Goal: Task Accomplishment & Management: Complete application form

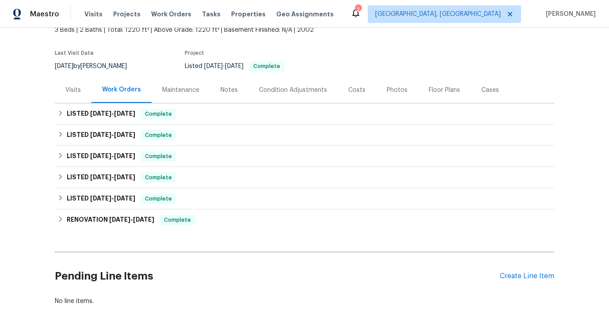
scroll to position [90, 0]
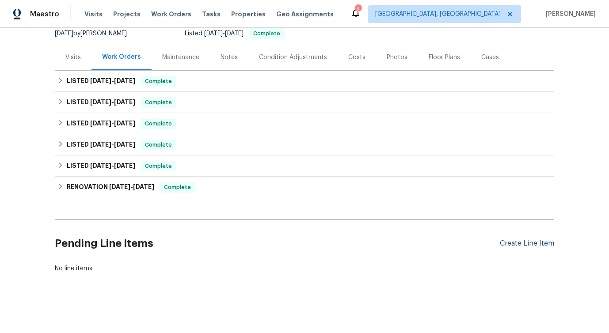
click at [528, 243] on div "Create Line Item" at bounding box center [526, 243] width 54 height 8
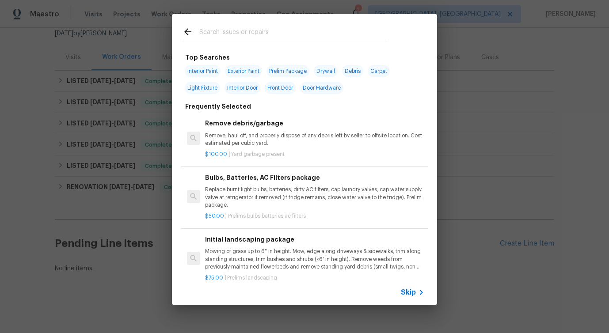
click at [406, 293] on span "Skip" at bounding box center [408, 292] width 15 height 9
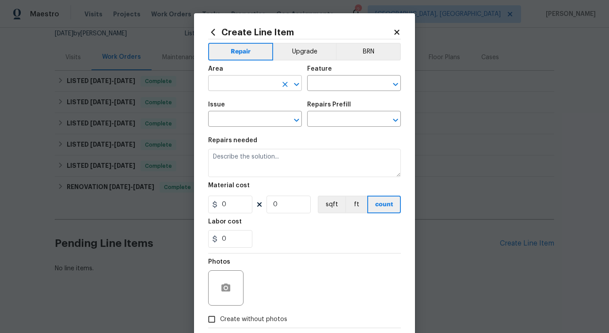
click at [246, 82] on input "text" at bounding box center [242, 84] width 69 height 14
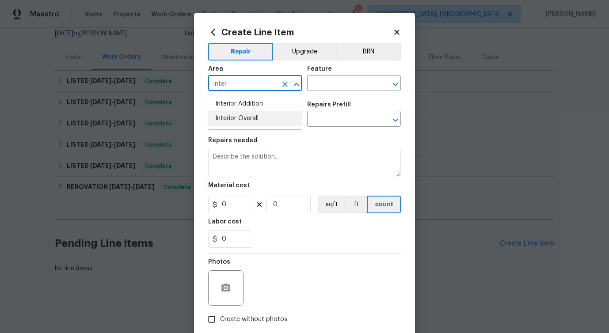
click at [245, 119] on li "Interior Overall" at bounding box center [255, 118] width 94 height 15
type input "Interior Overall"
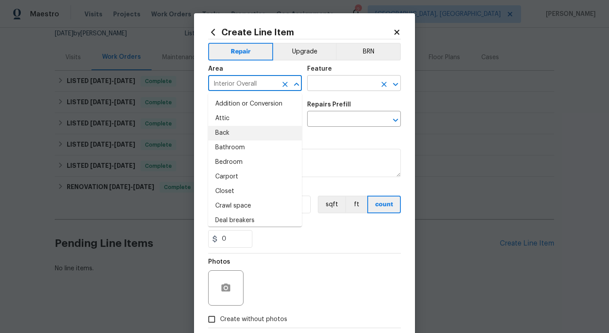
click at [333, 83] on input "text" at bounding box center [341, 84] width 69 height 14
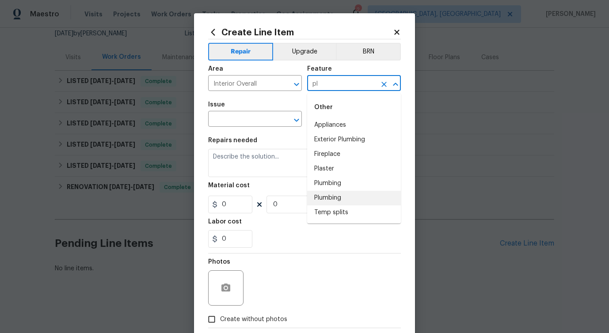
click at [336, 193] on li "Plumbing" at bounding box center [354, 198] width 94 height 15
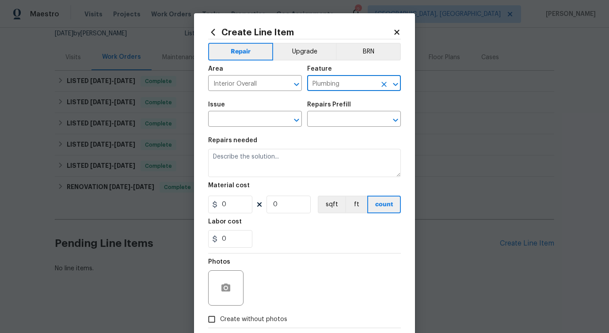
type input "Plumbing"
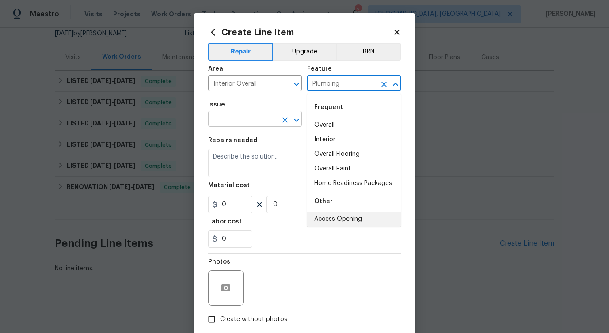
click at [267, 119] on input "text" at bounding box center [242, 120] width 69 height 14
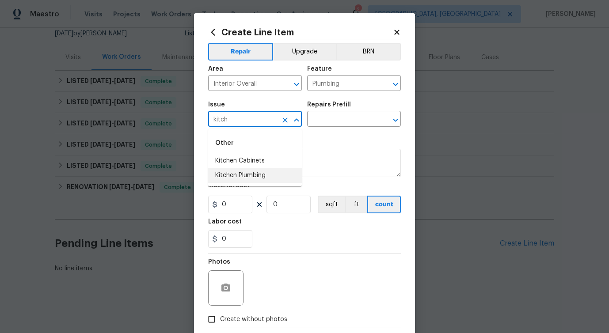
click at [264, 176] on li "Kitchen Plumbing" at bounding box center [255, 175] width 94 height 15
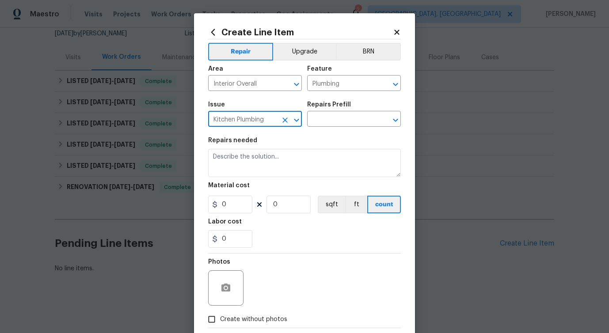
type input "Kitchen Plumbing"
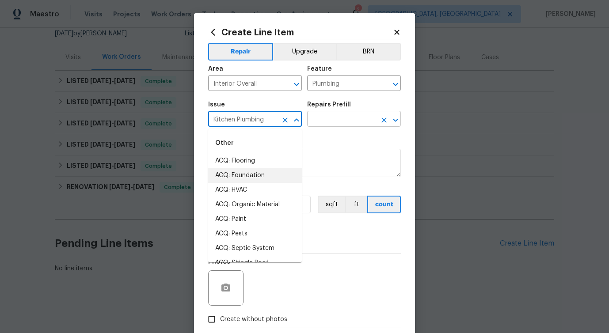
click at [355, 117] on input "text" at bounding box center [341, 120] width 69 height 14
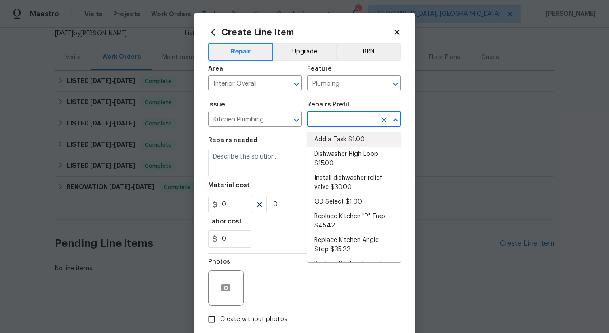
click at [336, 136] on li "Add a Task $1.00" at bounding box center [354, 139] width 94 height 15
type input "Add a Task $1.00"
type textarea "HPM to detail"
type input "1"
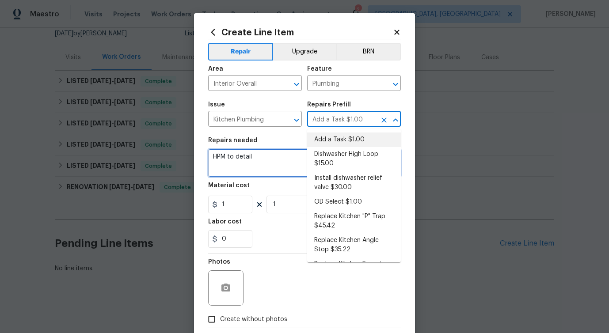
click at [224, 159] on textarea "HPM to detail" at bounding box center [304, 163] width 193 height 28
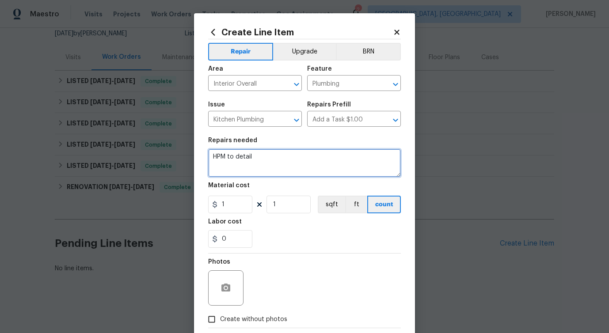
click at [224, 159] on textarea "HPM to detail" at bounding box center [304, 163] width 193 height 28
paste textarea "Received feedback: refrigerator has a pool of water - Investigate leak and repa…"
type textarea "Received feedback: refrigerator has a pool of water - Investigate leak and repa…"
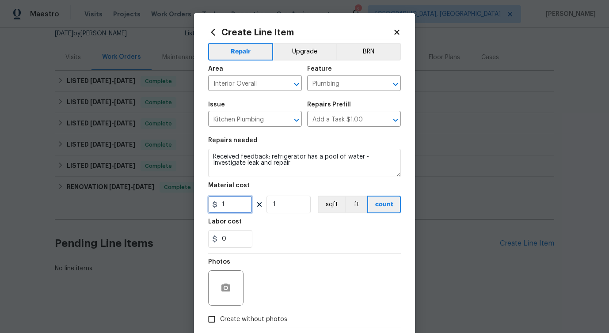
click at [238, 204] on input "1" at bounding box center [230, 205] width 44 height 18
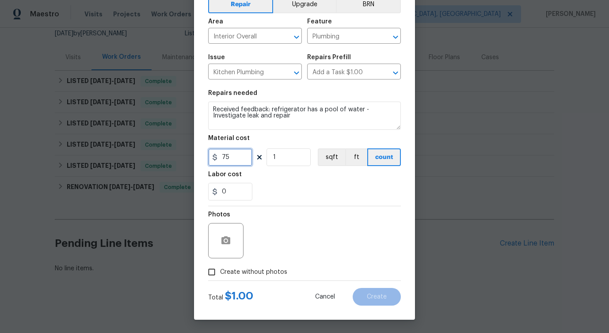
type input "75"
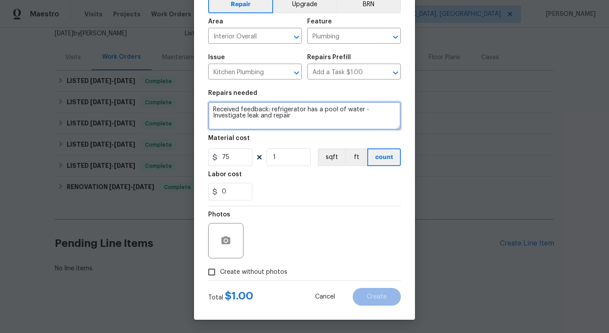
click at [288, 124] on textarea "Received feedback: refrigerator has a pool of water - Investigate leak and repa…" at bounding box center [304, 116] width 193 height 28
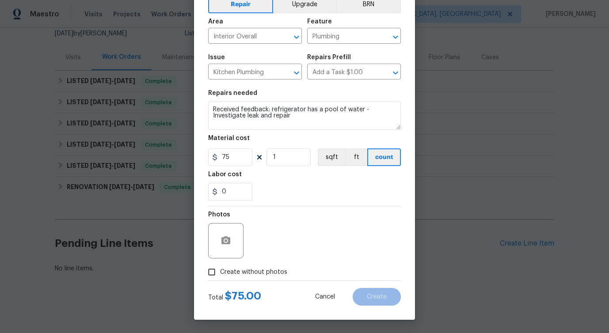
click at [339, 216] on div "Photos" at bounding box center [304, 234] width 193 height 57
click at [262, 269] on span "Create without photos" at bounding box center [253, 272] width 67 height 9
click at [220, 269] on input "Create without photos" at bounding box center [211, 272] width 17 height 17
checkbox input "true"
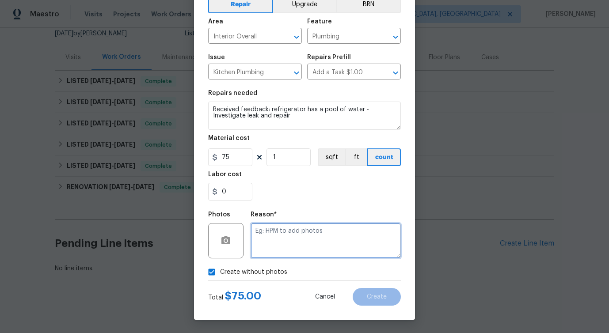
click at [298, 228] on textarea at bounding box center [325, 240] width 150 height 35
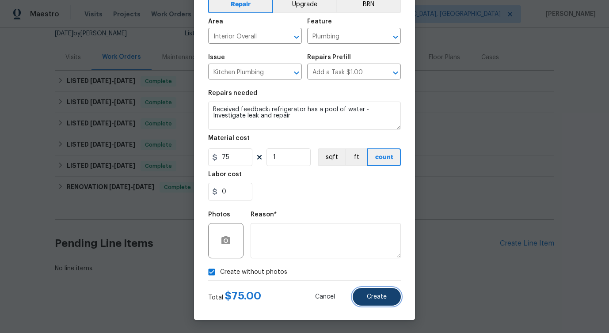
click at [361, 297] on button "Create" at bounding box center [376, 297] width 48 height 18
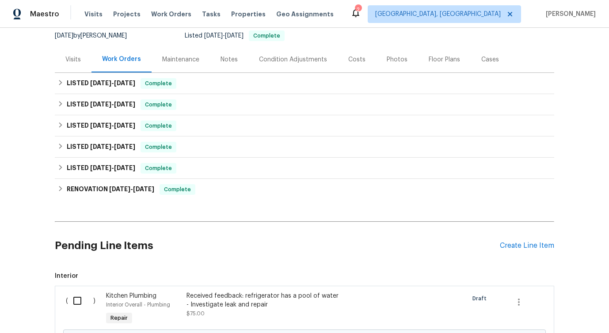
scroll to position [190, 0]
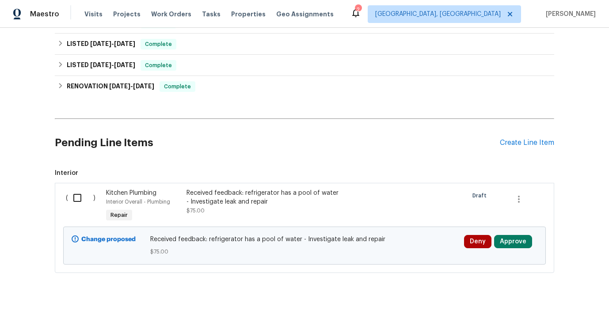
click at [81, 199] on input "checkbox" at bounding box center [80, 198] width 25 height 19
checkbox input "true"
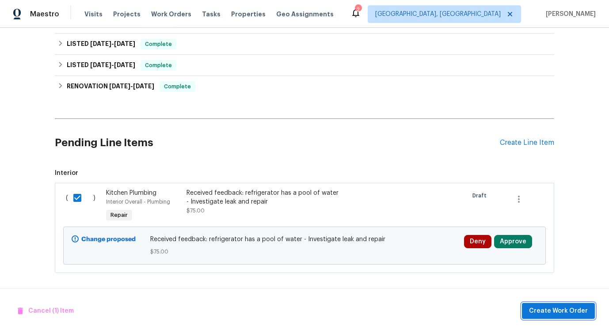
click at [565, 315] on span "Create Work Order" at bounding box center [558, 311] width 59 height 11
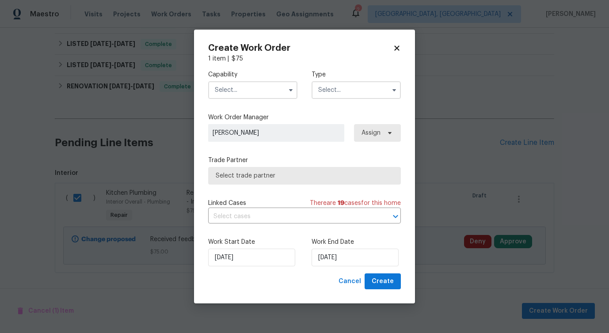
click at [234, 89] on input "text" at bounding box center [252, 90] width 89 height 18
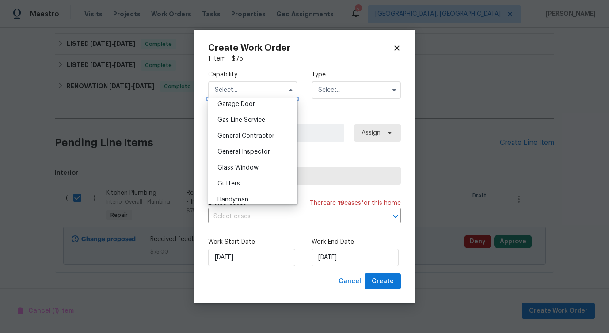
scroll to position [393, 0]
click at [246, 139] on span "General Contractor" at bounding box center [245, 138] width 57 height 6
type input "General Contractor"
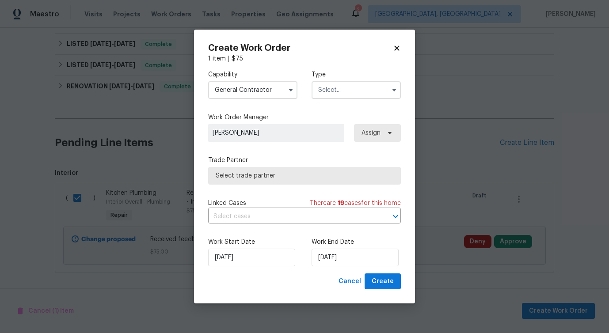
click at [335, 89] on input "text" at bounding box center [355, 90] width 89 height 18
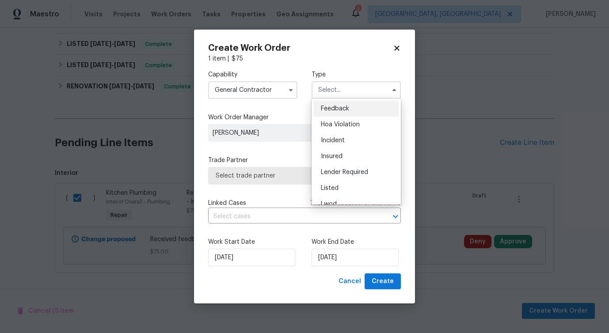
click at [333, 109] on span "Feedback" at bounding box center [335, 109] width 28 height 6
type input "Feedback"
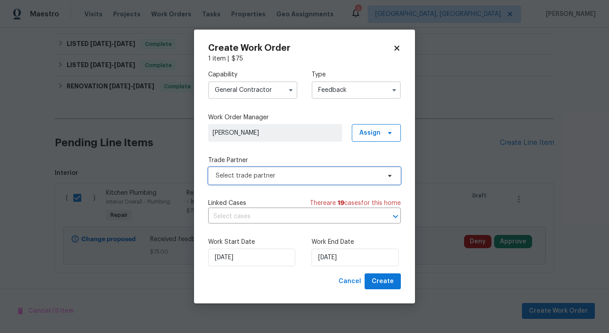
click at [252, 175] on span "Select trade partner" at bounding box center [297, 175] width 165 height 9
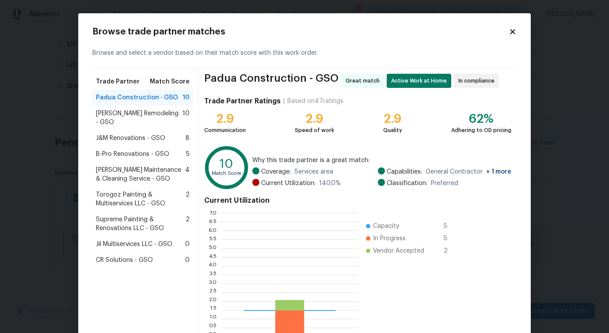
scroll to position [124, 137]
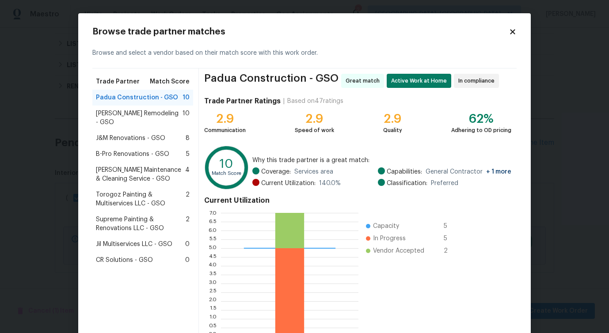
click at [136, 119] on div "Pino Remodeling - GSO 10" at bounding box center [142, 118] width 101 height 25
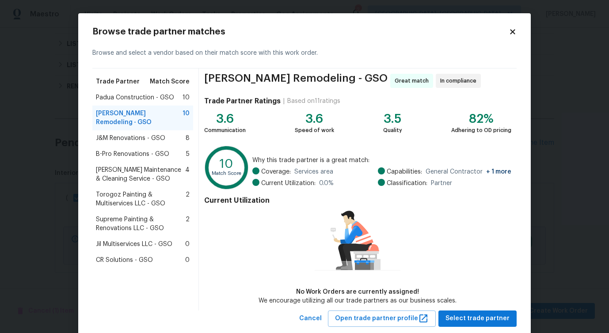
click at [134, 134] on div "J&M Renovations - GSO 8" at bounding box center [142, 138] width 101 height 16
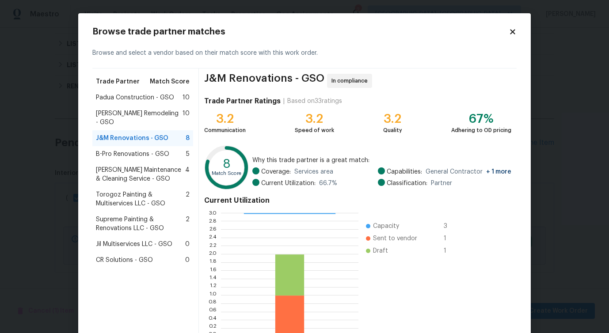
click at [134, 150] on span "B-Pro Renovations - GSO" at bounding box center [132, 154] width 73 height 9
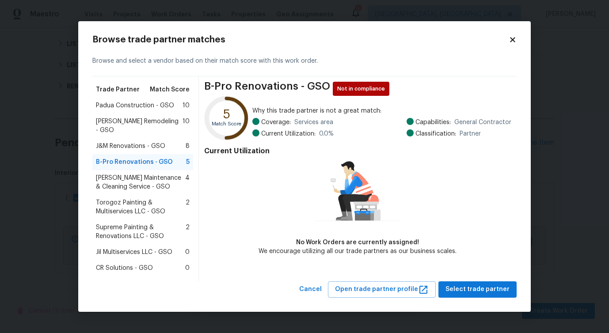
click at [128, 174] on span "Baker's Maintenance & Cleaning Service - GSO" at bounding box center [140, 183] width 89 height 18
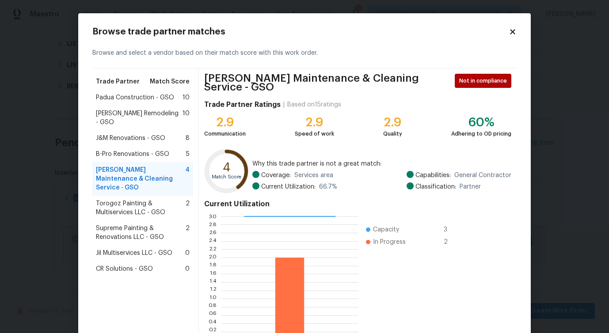
click at [135, 134] on span "J&M Renovations - GSO" at bounding box center [130, 138] width 69 height 9
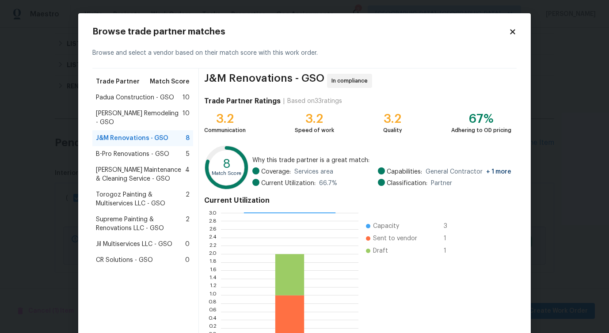
click at [144, 116] on span "Pino Remodeling - GSO" at bounding box center [139, 118] width 87 height 18
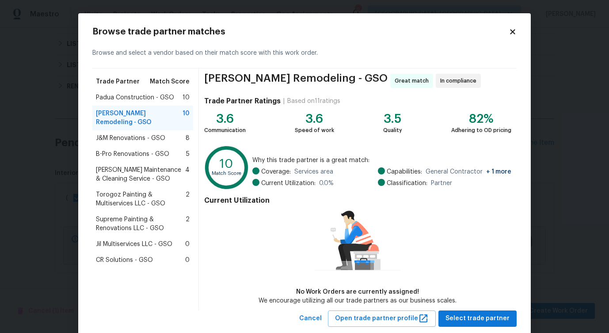
scroll to position [20, 0]
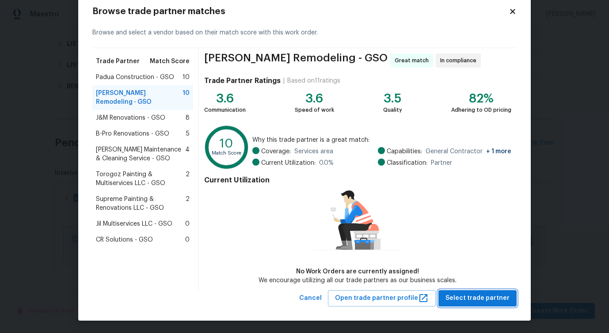
click at [459, 291] on button "Select trade partner" at bounding box center [477, 298] width 78 height 16
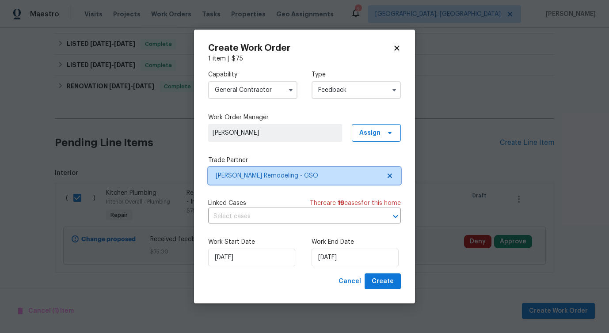
scroll to position [0, 0]
click at [240, 224] on div "Capability General Contractor Type Feedback Work Order Manager Pavithra Sekar A…" at bounding box center [304, 168] width 193 height 210
click at [241, 221] on input "text" at bounding box center [292, 217] width 168 height 14
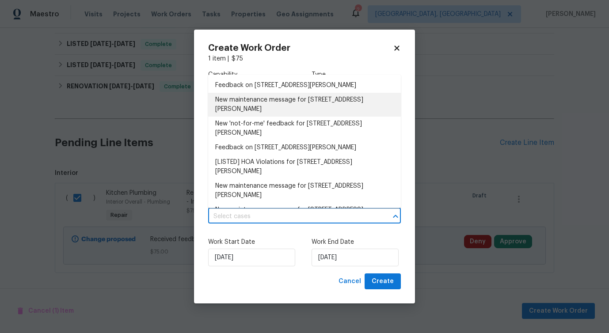
click at [235, 106] on li "New maintenance message for 504 Meredith St , High Point, NC 27260" at bounding box center [304, 105] width 193 height 24
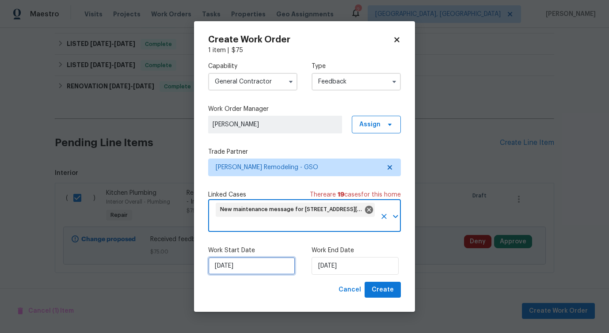
click at [235, 268] on input "[DATE]" at bounding box center [251, 266] width 87 height 18
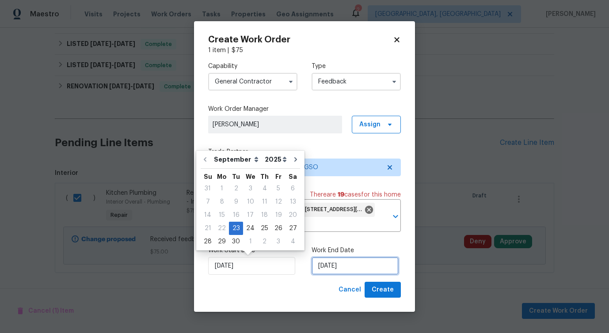
click at [335, 266] on input "[DATE]" at bounding box center [354, 266] width 87 height 18
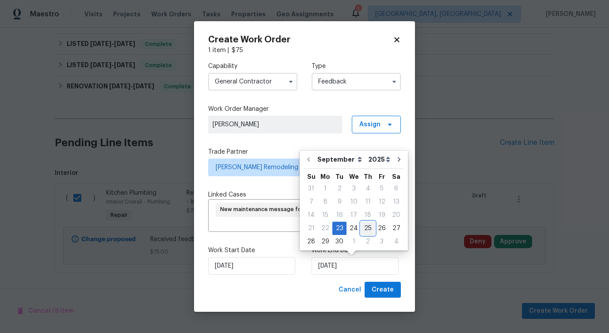
click at [367, 226] on div "25" at bounding box center [368, 228] width 14 height 12
type input "[DATE]"
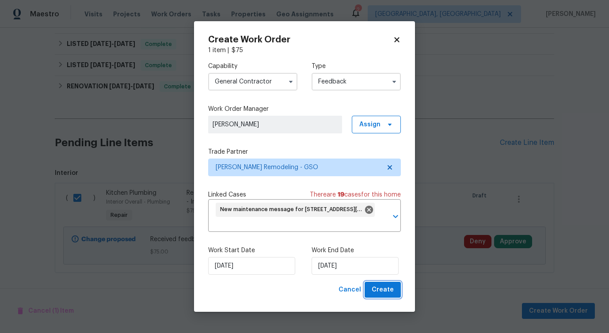
click at [378, 291] on span "Create" at bounding box center [382, 289] width 22 height 11
checkbox input "false"
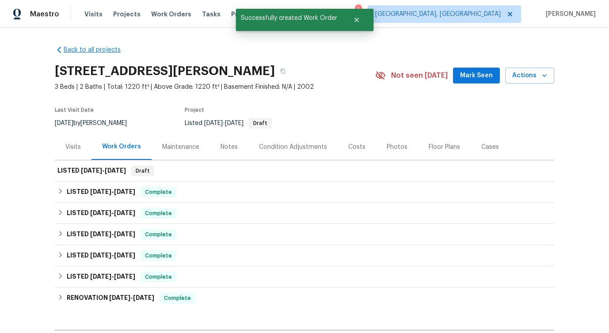
scroll to position [33, 0]
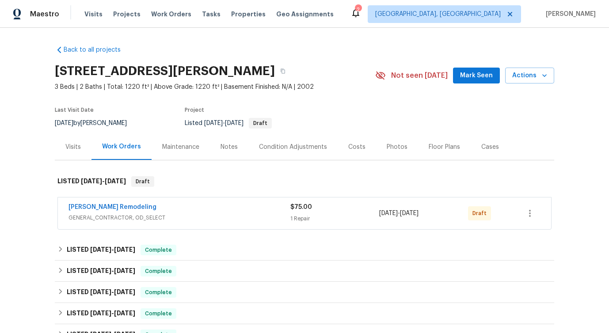
scroll to position [23, 0]
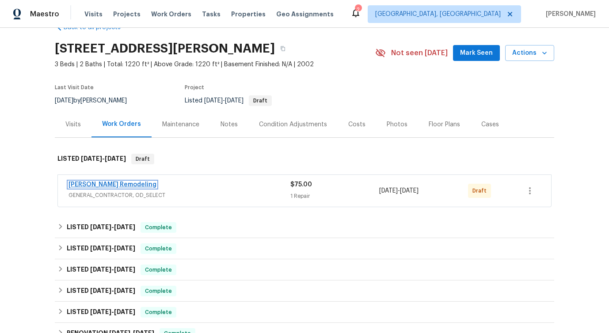
click at [89, 183] on link "Pino Remodeling" at bounding box center [112, 184] width 88 height 6
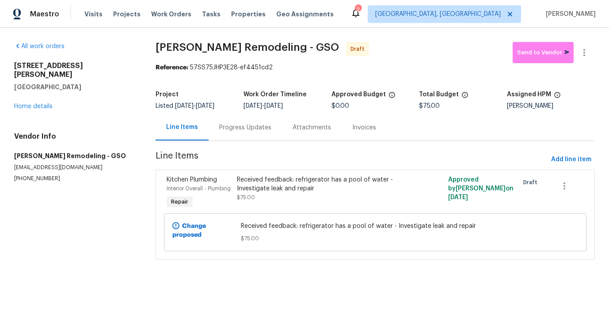
click at [250, 129] on div "Progress Updates" at bounding box center [245, 127] width 52 height 9
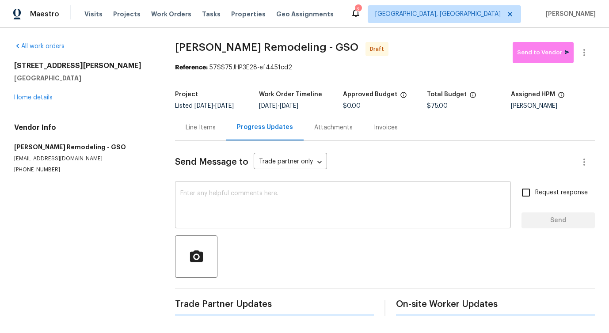
click at [222, 208] on textarea at bounding box center [342, 205] width 325 height 31
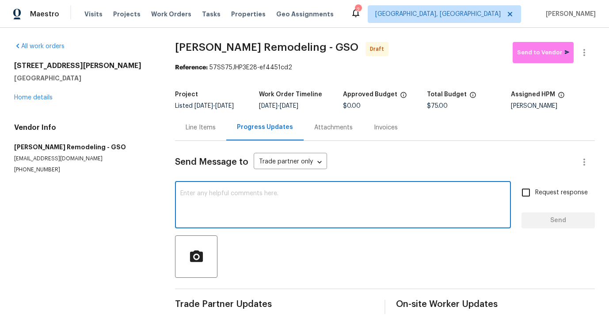
click at [227, 215] on textarea at bounding box center [342, 205] width 325 height 31
paste textarea "Hi this is Pavithra with Opendoor. I’m confirming you received the WO for the p…"
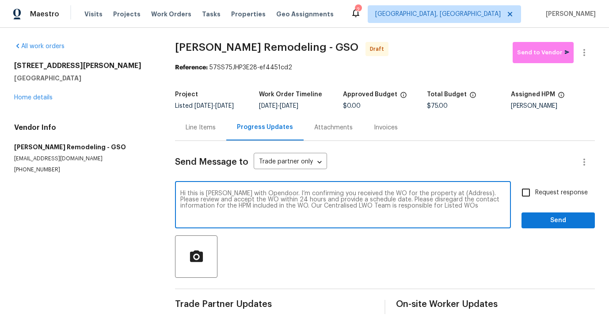
click at [448, 191] on textarea "Hi this is Pavithra with Opendoor. I’m confirming you received the WO for the p…" at bounding box center [342, 205] width 325 height 31
paste textarea "504 Meredith St, High Point, NC 27260"
type textarea "Hi this is Pavithra with Opendoor. I’m confirming you received the WO for the p…"
click at [533, 199] on input "Request response" at bounding box center [525, 192] width 19 height 19
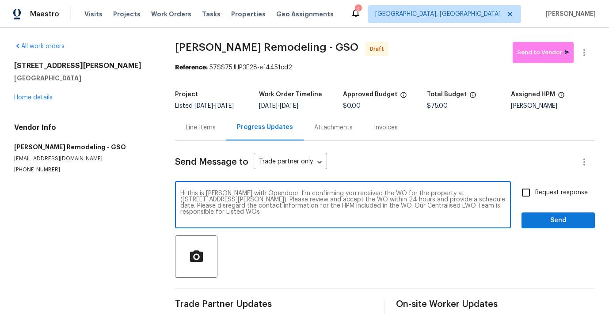
checkbox input "true"
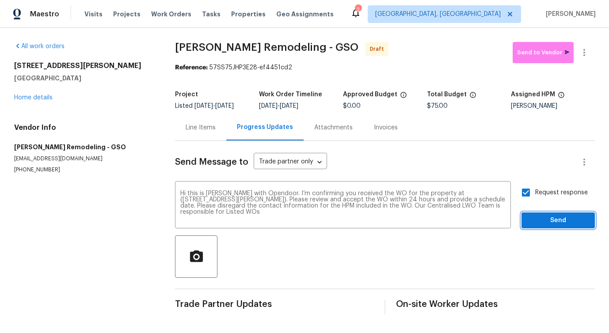
click at [541, 218] on span "Send" at bounding box center [557, 220] width 59 height 11
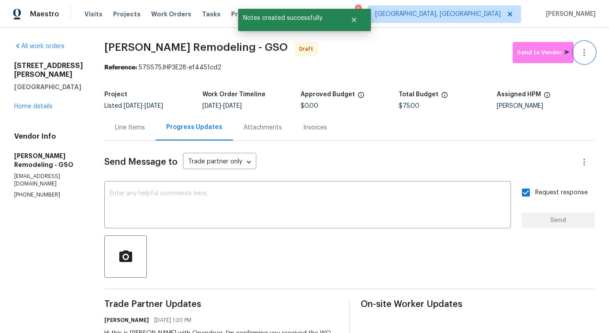
click at [586, 48] on icon "button" at bounding box center [583, 52] width 11 height 11
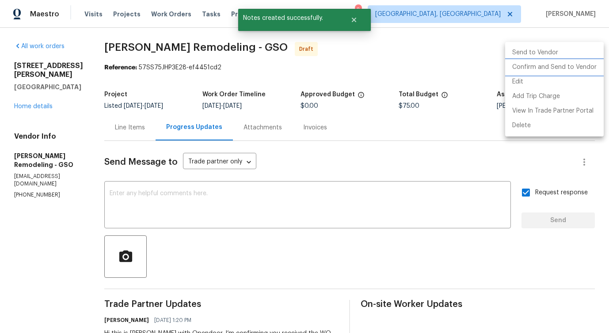
click at [550, 70] on li "Confirm and Send to Vendor" at bounding box center [554, 67] width 98 height 15
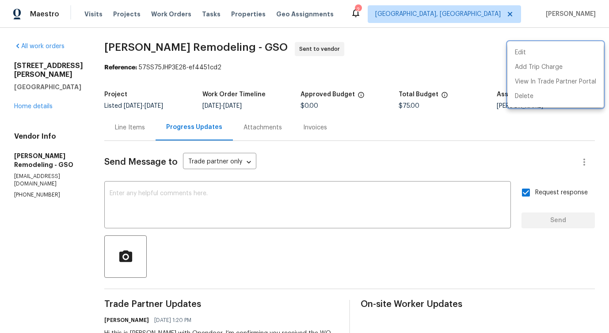
click at [293, 199] on div at bounding box center [304, 166] width 609 height 333
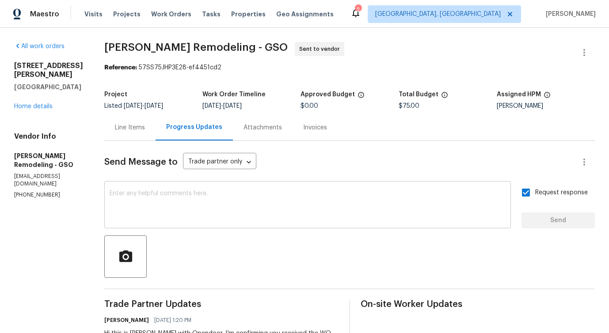
click at [245, 204] on textarea at bounding box center [308, 205] width 396 height 31
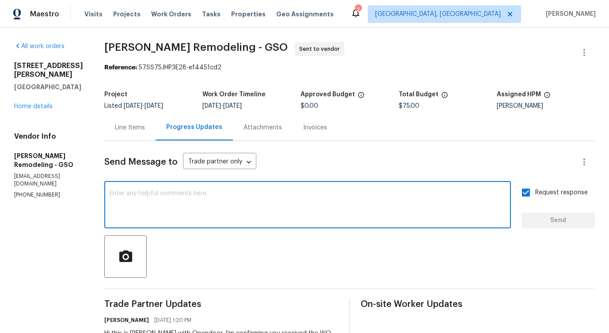
click at [291, 220] on textarea at bounding box center [308, 205] width 396 height 31
paste textarea "Attention All Work Orders must include before-photos (both close-up and wide-an…"
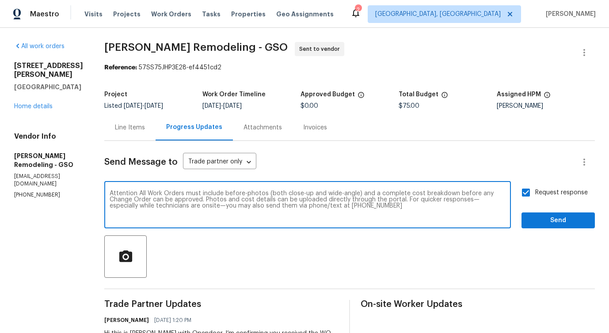
type textarea "Attention All Work Orders must include before-photos (both close-up and wide-an…"
click at [542, 227] on button "Send" at bounding box center [557, 220] width 73 height 16
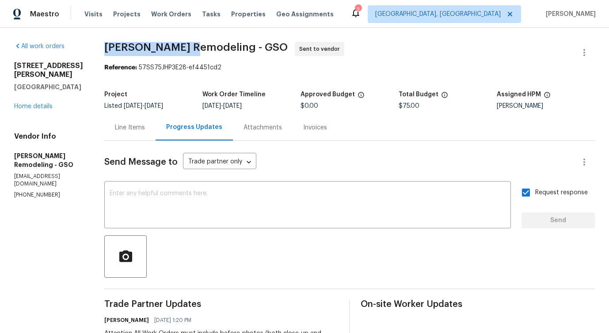
drag, startPoint x: 105, startPoint y: 43, endPoint x: 193, endPoint y: 47, distance: 88.0
click at [193, 47] on div "All work orders 504 Meredith St High Point, NC 27260 Home details Vendor Info P…" at bounding box center [304, 248] width 609 height 440
copy span "Pino Remodeling"
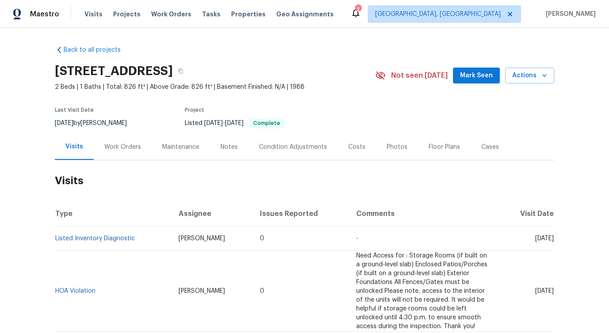
click at [132, 149] on div "Work Orders" at bounding box center [122, 147] width 37 height 9
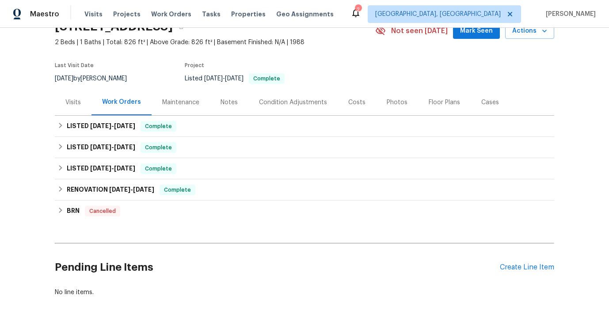
scroll to position [68, 0]
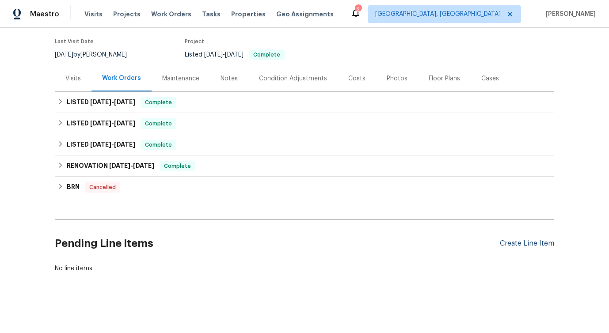
click at [522, 245] on div "Create Line Item" at bounding box center [526, 243] width 54 height 8
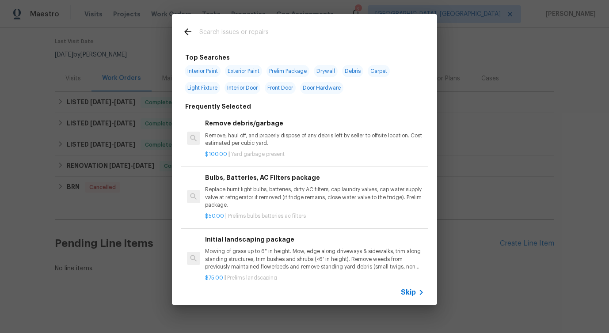
click at [416, 295] on icon at bounding box center [421, 292] width 11 height 11
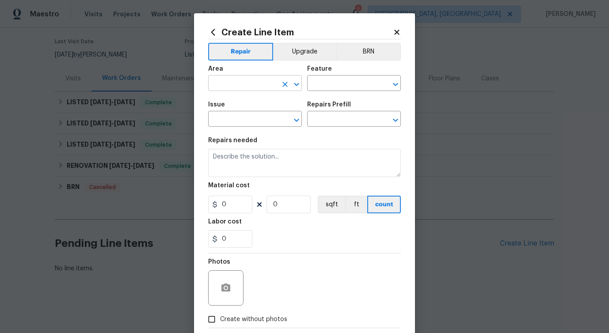
click at [235, 90] on input "text" at bounding box center [242, 84] width 69 height 14
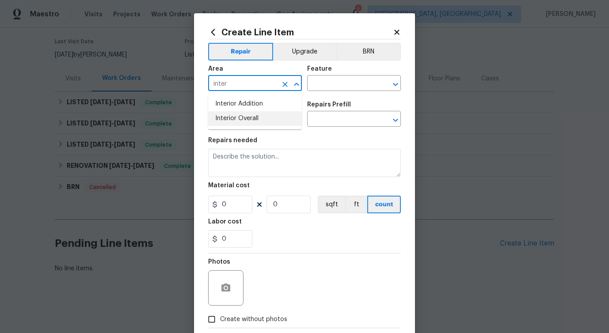
click at [239, 123] on li "Interior Overall" at bounding box center [255, 118] width 94 height 15
type input "Interior Overall"
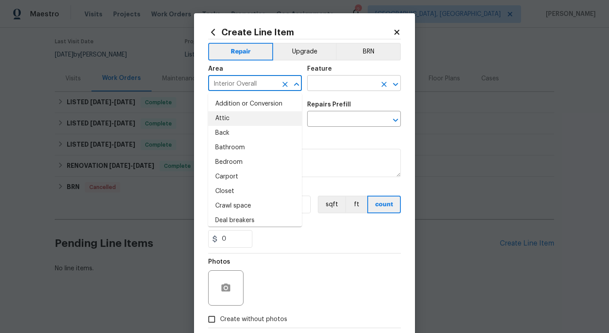
click at [345, 91] on input "text" at bounding box center [341, 84] width 69 height 14
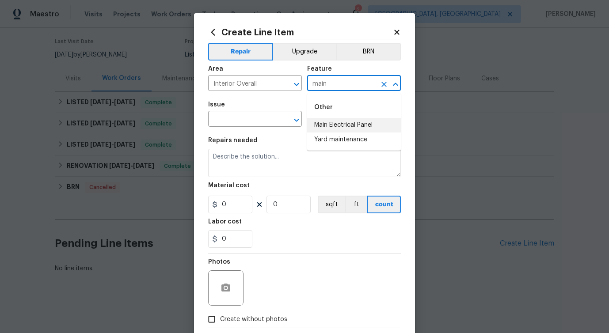
click at [346, 123] on li "Main Electrical Panel" at bounding box center [354, 125] width 94 height 15
type input "Main Electrical Panel"
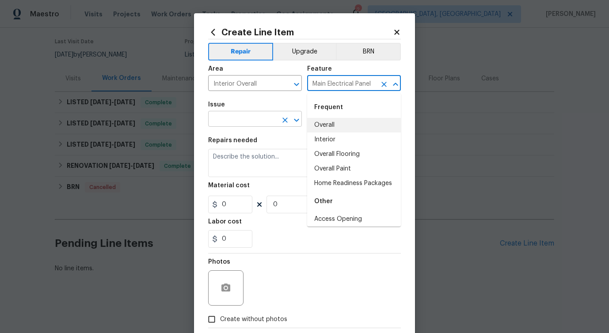
click at [256, 123] on input "text" at bounding box center [242, 120] width 69 height 14
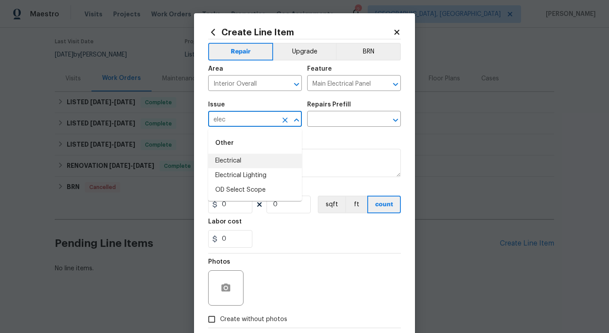
click at [259, 160] on li "Electrical" at bounding box center [255, 161] width 94 height 15
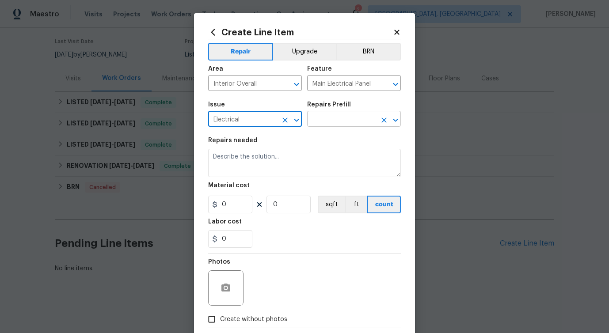
type input "Electrical"
click at [346, 117] on input "text" at bounding box center [341, 120] width 69 height 14
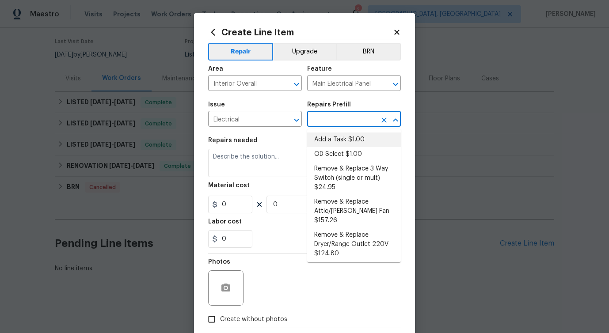
click at [329, 140] on li "Add a Task $1.00" at bounding box center [354, 139] width 94 height 15
type input "Add a Task $1.00"
type textarea "HPM to detail"
type input "1"
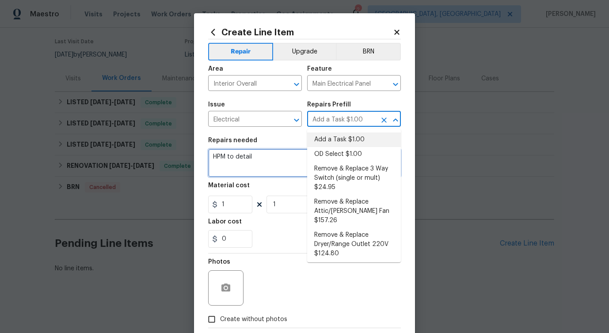
click at [241, 156] on textarea "HPM to detail" at bounding box center [304, 163] width 193 height 28
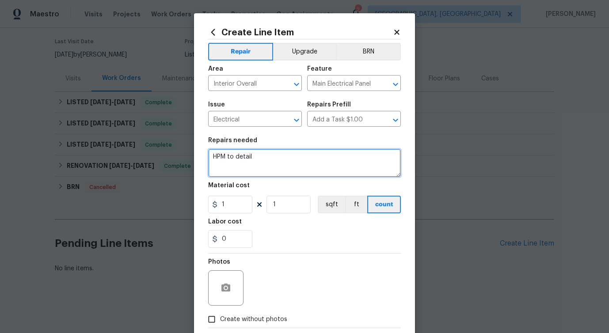
click at [241, 156] on textarea "HPM to detail" at bounding box center [304, 163] width 193 height 28
paste textarea "Received feedback - Electrical switches are not working or do not work correctl…"
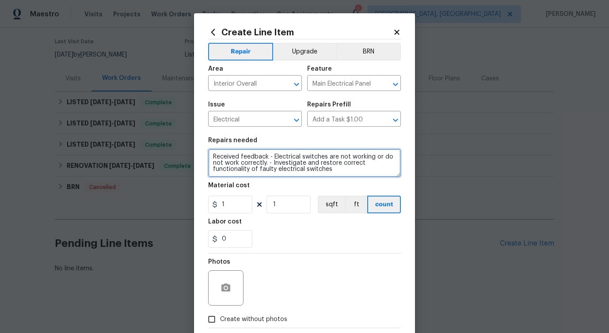
type textarea "Received feedback - Electrical switches are not working or do not work correctl…"
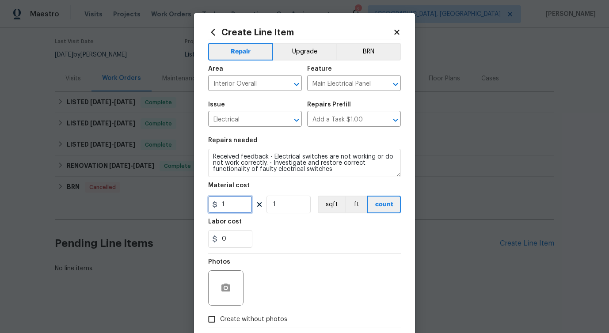
click at [233, 203] on input "1" at bounding box center [230, 205] width 44 height 18
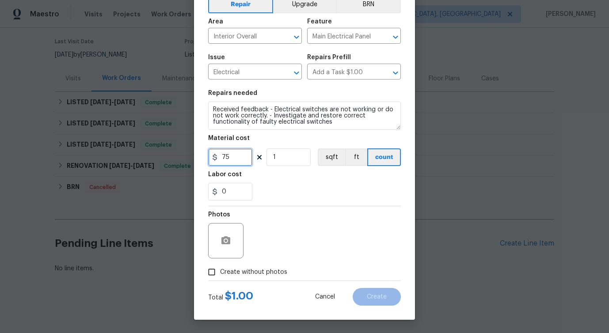
type input "75"
click at [235, 265] on label "Create without photos" at bounding box center [245, 272] width 84 height 17
click at [220, 265] on input "Create without photos" at bounding box center [211, 272] width 17 height 17
checkbox input "true"
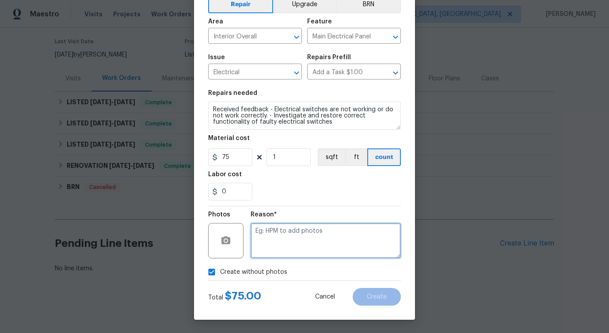
click at [299, 228] on textarea at bounding box center [325, 240] width 150 height 35
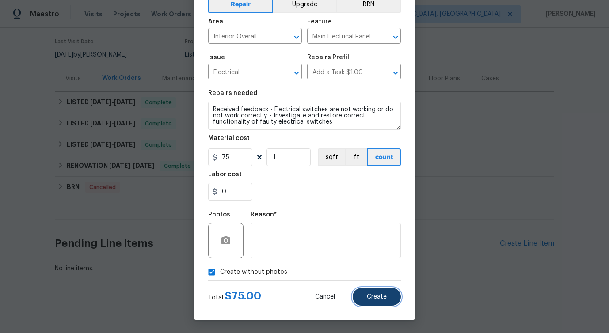
click at [382, 296] on span "Create" at bounding box center [377, 297] width 20 height 7
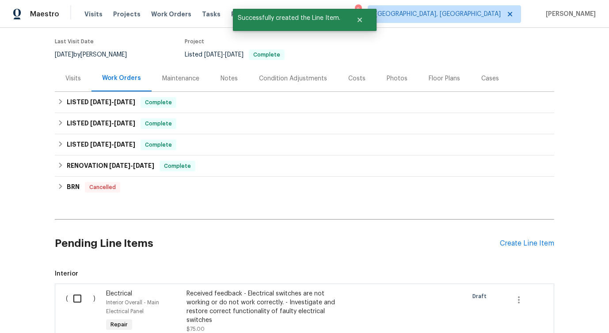
scroll to position [187, 0]
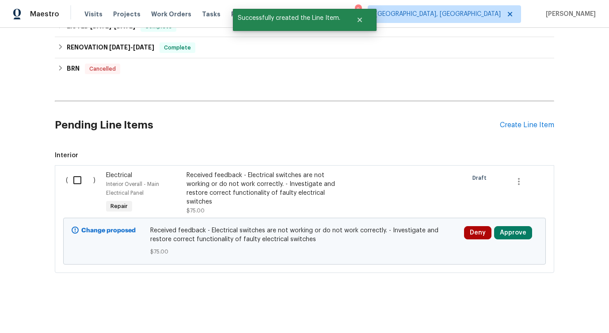
click at [73, 178] on input "checkbox" at bounding box center [80, 180] width 25 height 19
checkbox input "true"
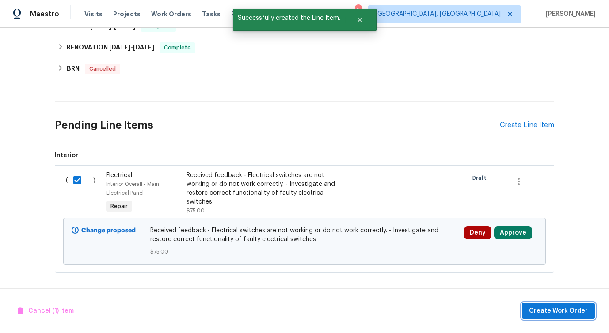
click at [556, 306] on span "Create Work Order" at bounding box center [558, 311] width 59 height 11
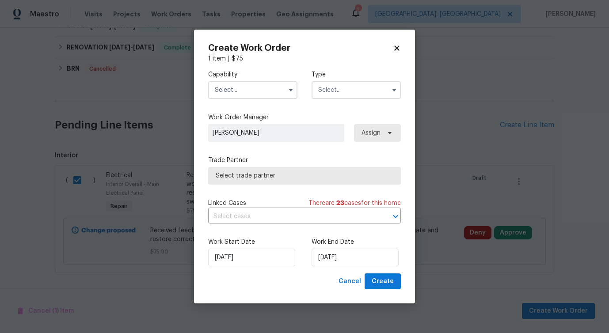
click at [256, 81] on input "text" at bounding box center [252, 90] width 89 height 18
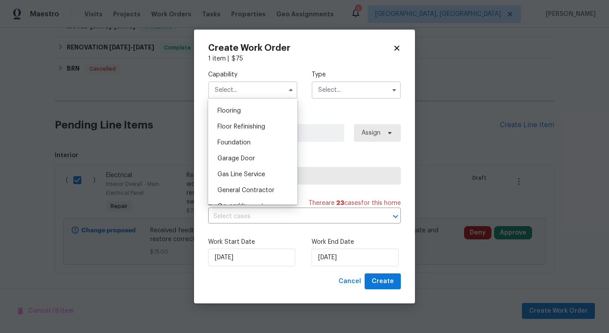
scroll to position [347, 0]
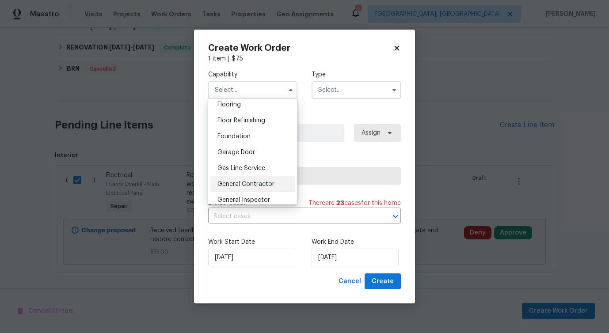
click at [262, 178] on div "General Contractor" at bounding box center [252, 184] width 85 height 16
type input "General Contractor"
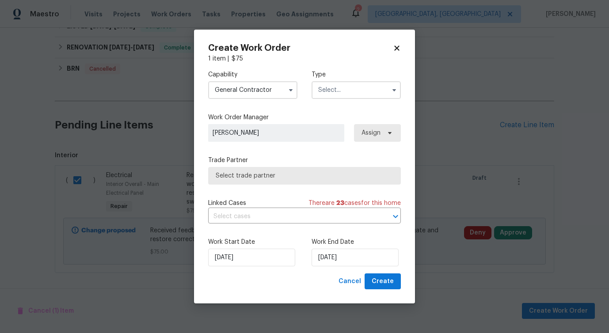
click at [284, 172] on span "Select trade partner" at bounding box center [304, 175] width 178 height 9
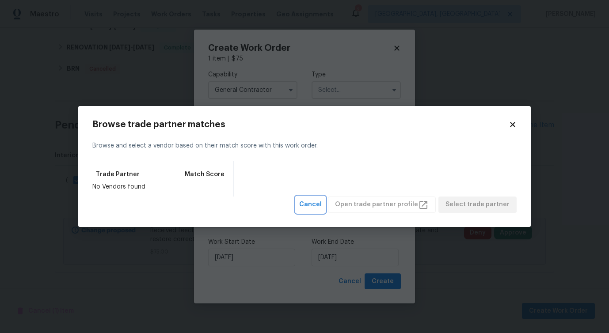
click at [321, 205] on span "Cancel" at bounding box center [310, 204] width 23 height 11
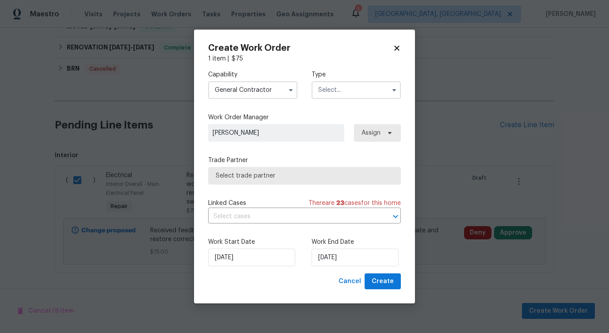
click at [348, 93] on input "text" at bounding box center [355, 90] width 89 height 18
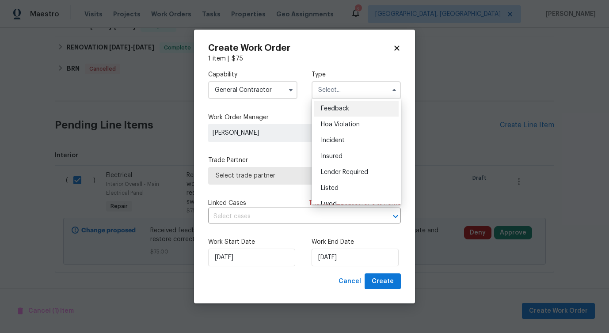
click at [340, 110] on span "Feedback" at bounding box center [335, 109] width 28 height 6
type input "Feedback"
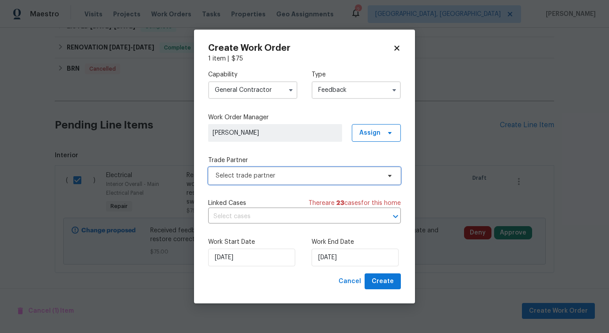
click at [272, 177] on span "Select trade partner" at bounding box center [297, 175] width 165 height 9
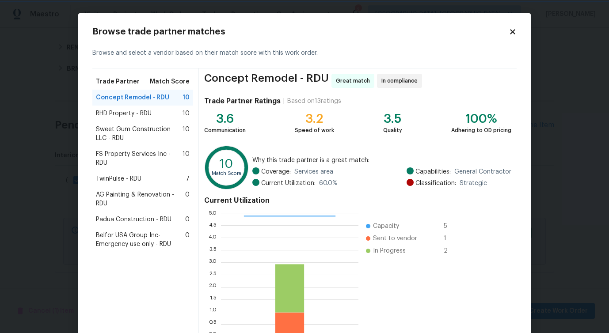
scroll to position [1, 0]
click at [137, 115] on span "RHD Property - RDU" at bounding box center [124, 113] width 56 height 9
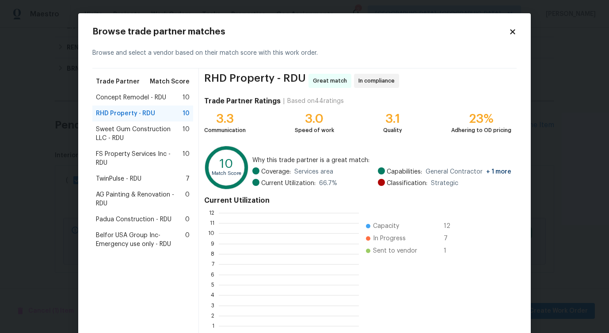
scroll to position [124, 140]
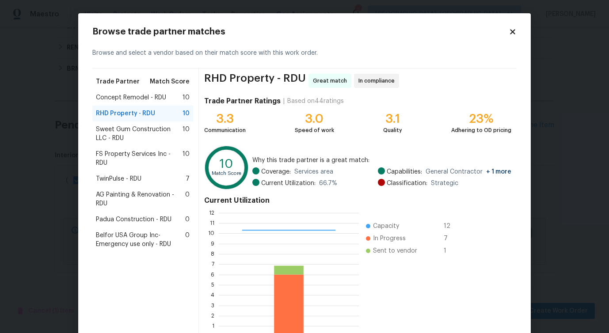
click at [137, 128] on span "Sweet Gum Construction LLC - RDU" at bounding box center [139, 134] width 87 height 18
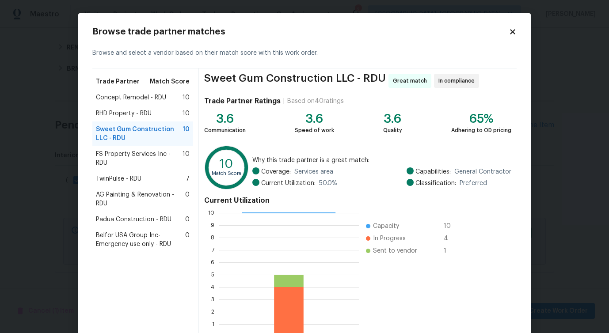
click at [128, 150] on span "FS Property Services Inc - RDU" at bounding box center [139, 159] width 87 height 18
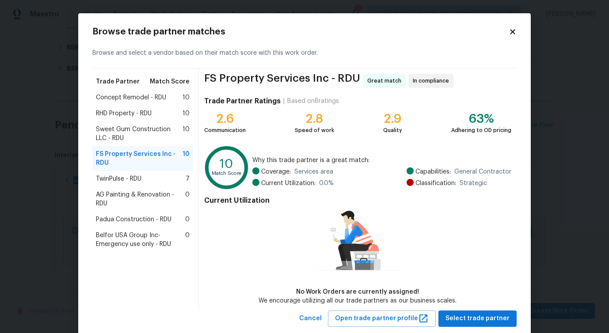
click at [134, 136] on span "Sweet Gum Construction LLC - RDU" at bounding box center [139, 134] width 87 height 18
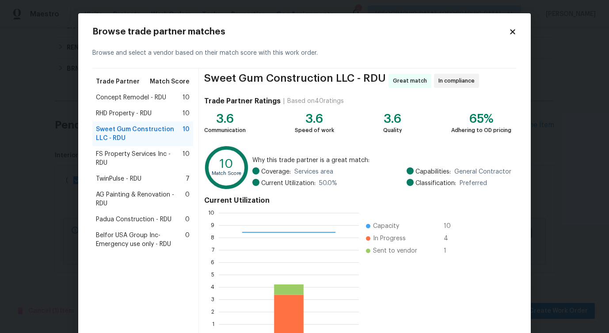
click at [123, 177] on span "TwinPulse - RDU" at bounding box center [118, 178] width 45 height 9
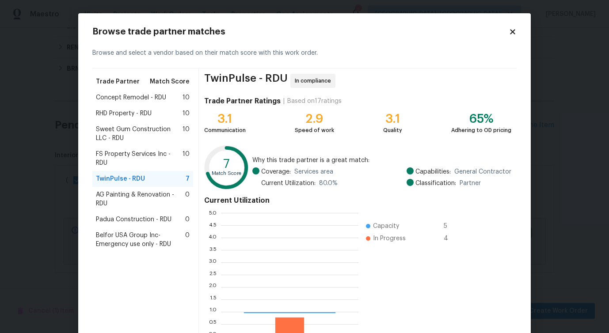
scroll to position [124, 137]
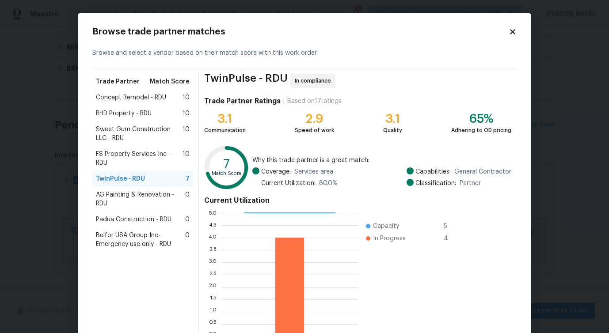
click at [122, 201] on span "AG Painting & Renovation - RDU" at bounding box center [140, 199] width 89 height 18
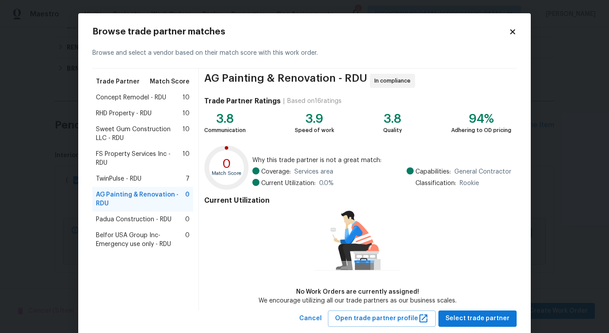
click at [143, 144] on div "Sweet Gum Construction LLC - RDU 10" at bounding box center [142, 133] width 101 height 25
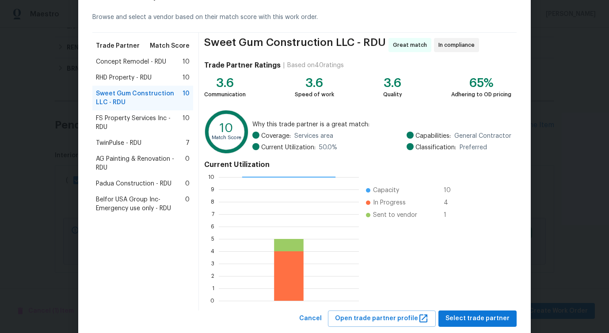
scroll to position [42, 0]
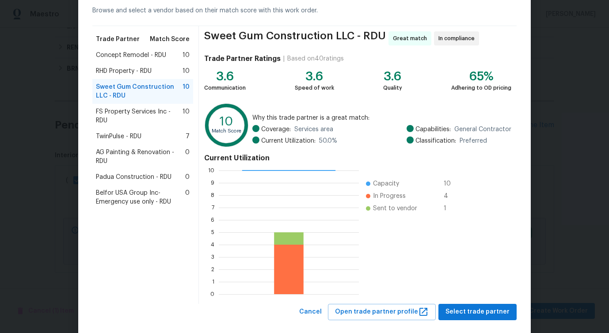
click at [143, 159] on span "AG Painting & Renovation - RDU" at bounding box center [140, 157] width 89 height 18
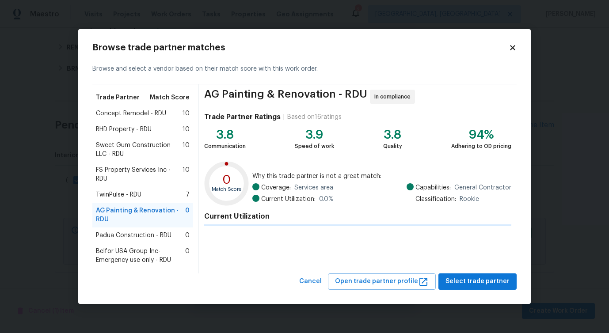
scroll to position [20, 0]
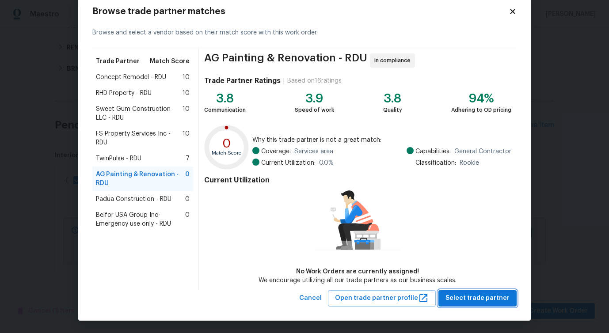
click at [468, 294] on span "Select trade partner" at bounding box center [477, 298] width 64 height 11
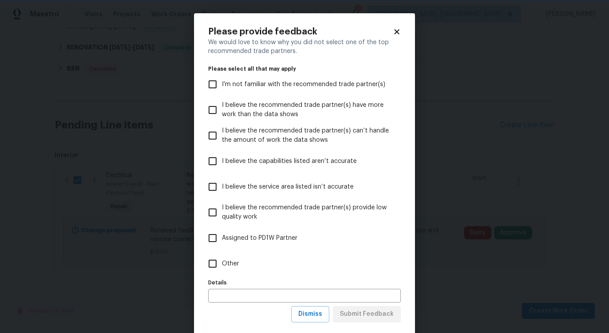
scroll to position [0, 0]
click at [225, 265] on span "Other" at bounding box center [230, 263] width 17 height 9
click at [222, 265] on input "Other" at bounding box center [212, 263] width 19 height 19
checkbox input "true"
click at [349, 315] on span "Submit Feedback" at bounding box center [367, 314] width 54 height 11
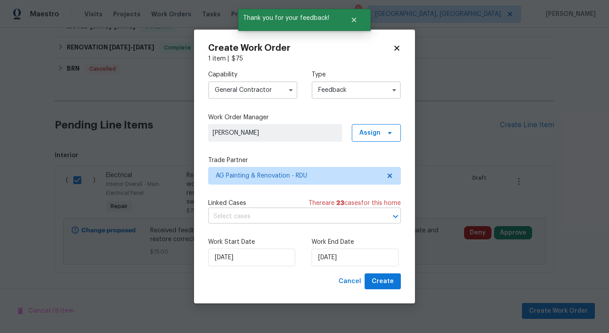
click at [239, 213] on input "text" at bounding box center [292, 217] width 168 height 14
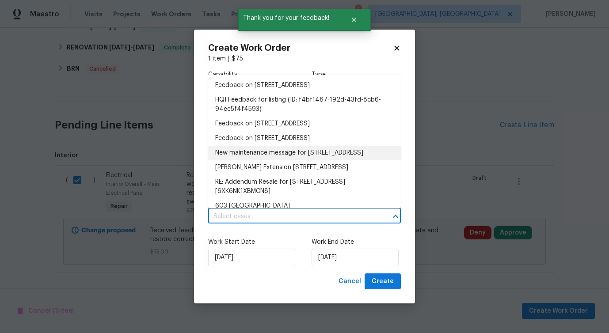
click at [246, 160] on li "New maintenance message for 603 Pine Forest Trl , Knightdale, NC 27545" at bounding box center [304, 153] width 193 height 15
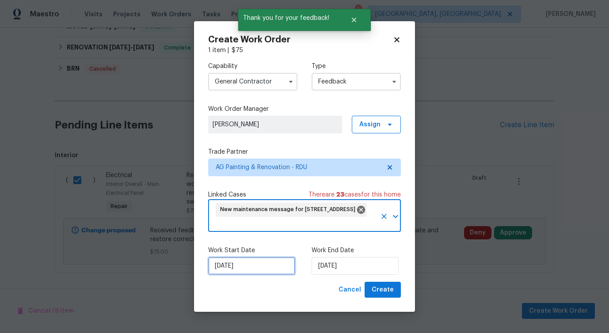
click at [245, 266] on input "[DATE]" at bounding box center [251, 266] width 87 height 18
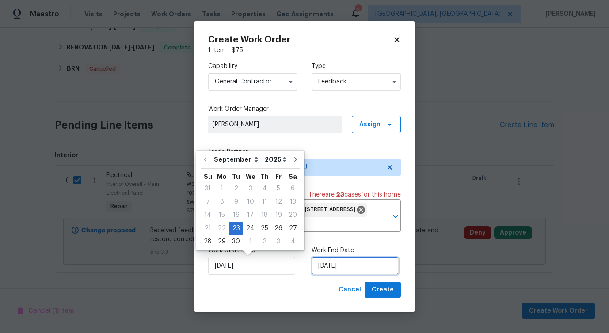
click at [339, 260] on input "[DATE]" at bounding box center [354, 266] width 87 height 18
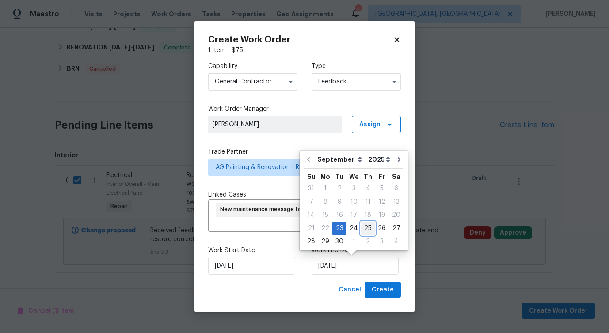
click at [369, 225] on div "25" at bounding box center [368, 228] width 14 height 12
type input "[DATE]"
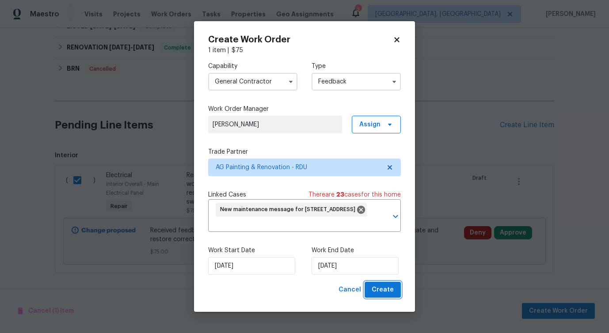
click at [386, 294] on span "Create" at bounding box center [382, 289] width 22 height 11
checkbox input "false"
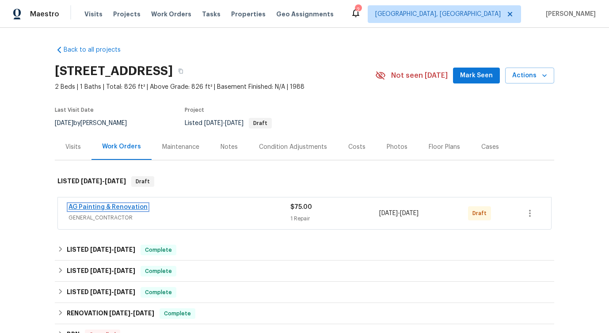
click at [104, 207] on link "AG Painting & Renovation" at bounding box center [107, 207] width 79 height 6
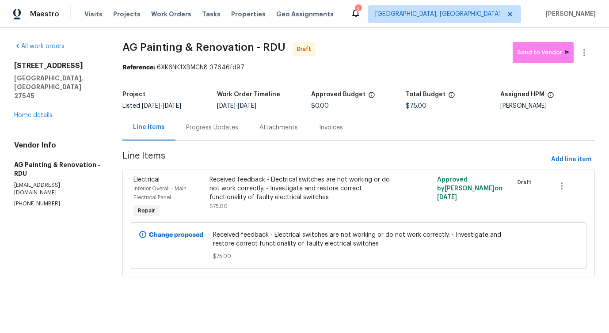
click at [217, 132] on div "Progress Updates" at bounding box center [211, 127] width 73 height 26
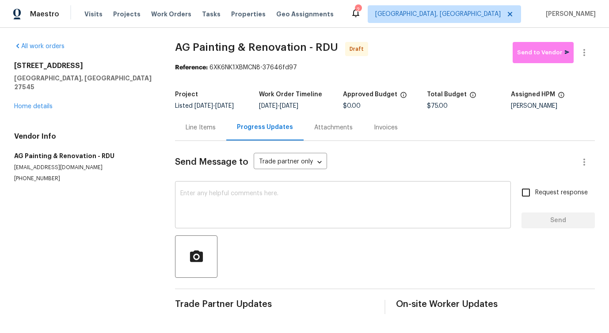
click at [214, 206] on textarea at bounding box center [342, 205] width 325 height 31
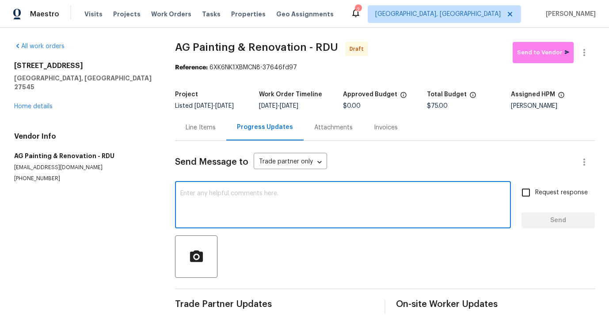
click at [326, 203] on textarea at bounding box center [342, 205] width 325 height 31
paste textarea "Hi this is [PERSON_NAME] with Opendoor. I’m confirming you received the WO for …"
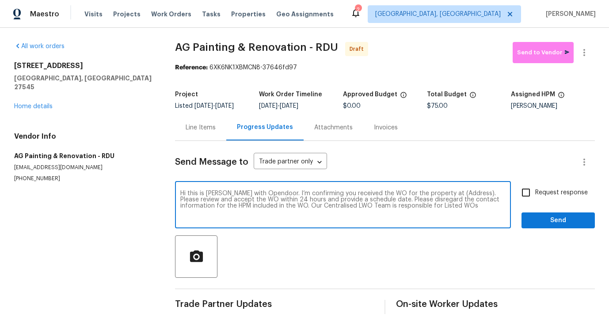
click at [452, 194] on textarea "Hi this is [PERSON_NAME] with Opendoor. I’m confirming you received the WO for …" at bounding box center [342, 205] width 325 height 31
paste textarea "[STREET_ADDRESS]"
type textarea "Hi this is [PERSON_NAME] with Opendoor. I’m confirming you received the WO for …"
click at [530, 204] on div "Request response Send" at bounding box center [557, 205] width 73 height 45
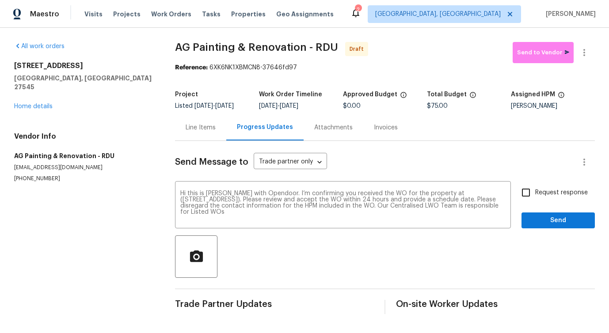
click at [531, 196] on input "Request response" at bounding box center [525, 192] width 19 height 19
checkbox input "true"
click at [541, 218] on span "Send" at bounding box center [557, 220] width 59 height 11
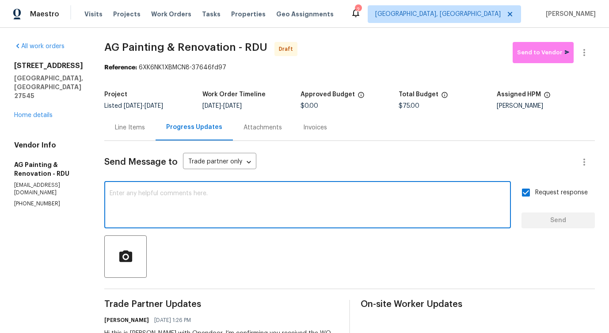
click at [292, 212] on textarea at bounding box center [308, 205] width 396 height 31
paste textarea "Attention All Work Orders must include before-photos (both close-up and wide-an…"
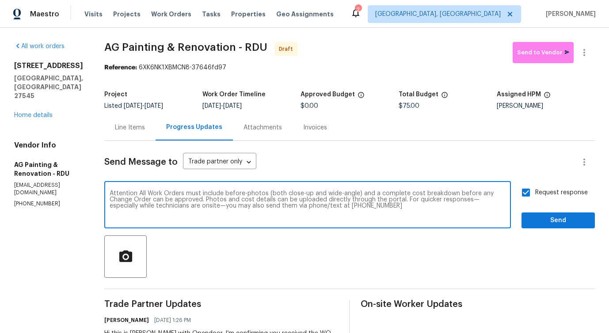
type textarea "Attention All Work Orders must include before-photos (both close-up and wide-an…"
click at [546, 213] on button "Send" at bounding box center [557, 220] width 73 height 16
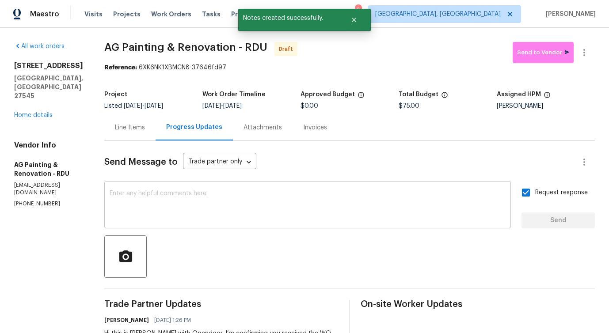
click at [317, 196] on textarea at bounding box center [308, 205] width 396 height 31
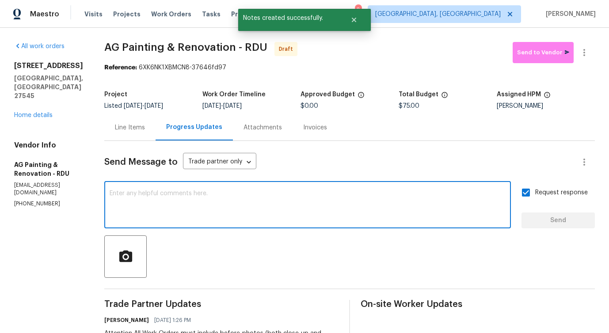
click at [149, 137] on div "Line Items" at bounding box center [129, 127] width 51 height 26
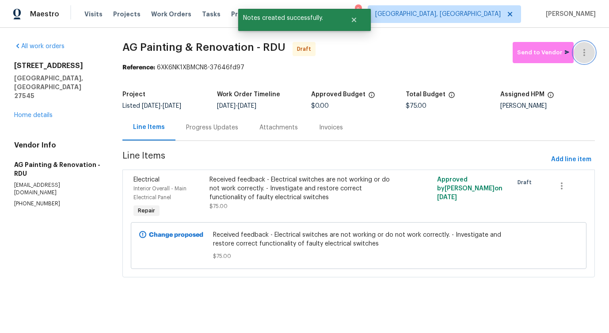
click at [586, 55] on icon "button" at bounding box center [583, 52] width 11 height 11
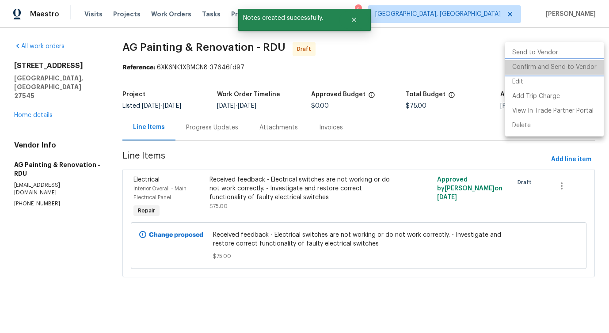
click at [563, 68] on li "Confirm and Send to Vendor" at bounding box center [554, 67] width 98 height 15
click at [382, 83] on div at bounding box center [304, 166] width 609 height 333
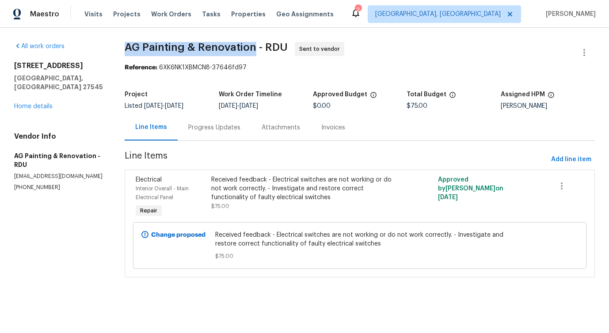
drag, startPoint x: 129, startPoint y: 45, endPoint x: 258, endPoint y: 47, distance: 129.4
click at [258, 47] on span "AG Painting & Renovation - RDU" at bounding box center [206, 47] width 163 height 11
copy span "AG Painting & Renovation"
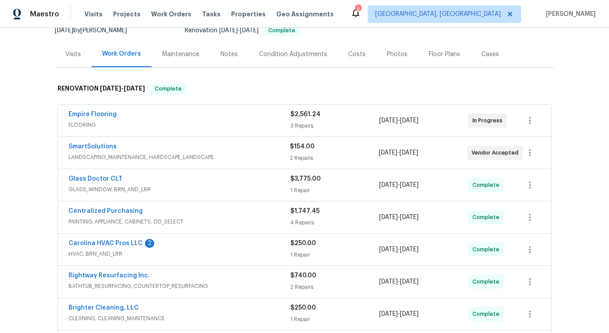
scroll to position [87, 0]
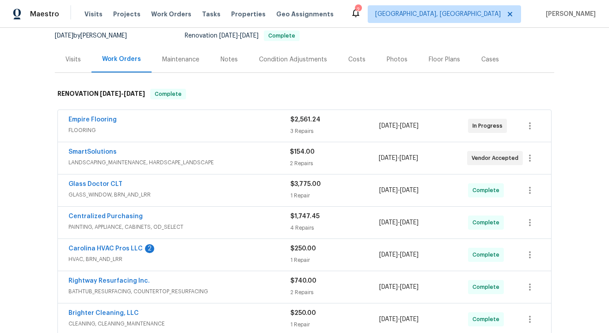
click at [192, 153] on div "SmartSolutions" at bounding box center [178, 152] width 221 height 11
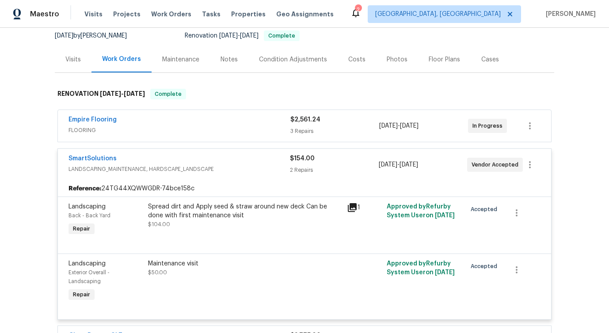
click at [192, 153] on div "SmartSolutions LANDSCAPING_MAINTENANCE, HARDSCAPE_LANDSCAPE $154.00 2 Repairs […" at bounding box center [304, 165] width 493 height 32
click at [182, 155] on div "SmartSolutions" at bounding box center [178, 159] width 221 height 11
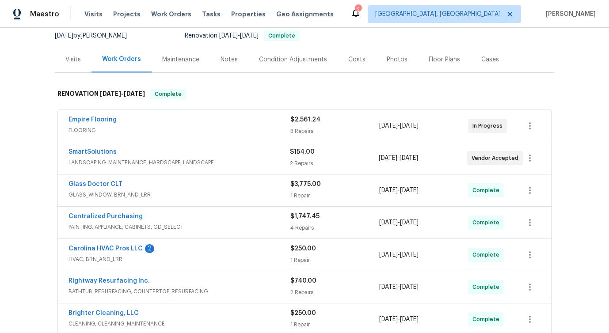
click at [205, 117] on div "Empire Flooring" at bounding box center [179, 120] width 222 height 11
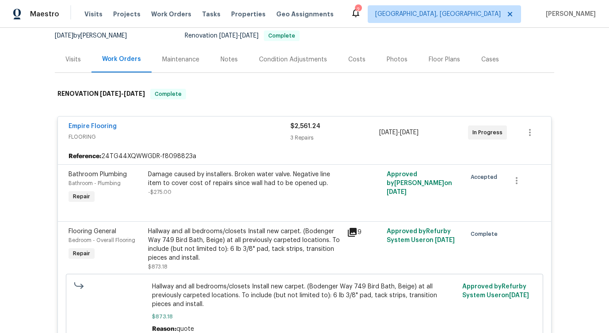
click at [204, 121] on div "Empire Flooring FLOORING $2,561.24 3 Repairs [DATE] - [DATE] In Progress" at bounding box center [304, 133] width 493 height 32
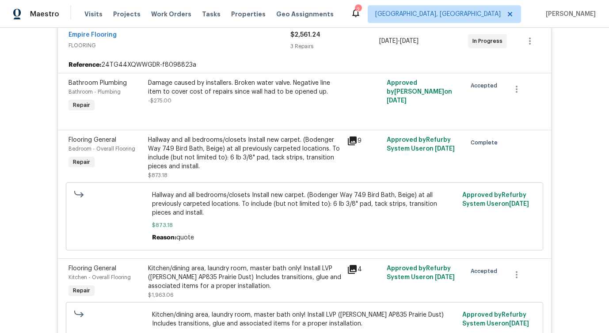
scroll to position [167, 0]
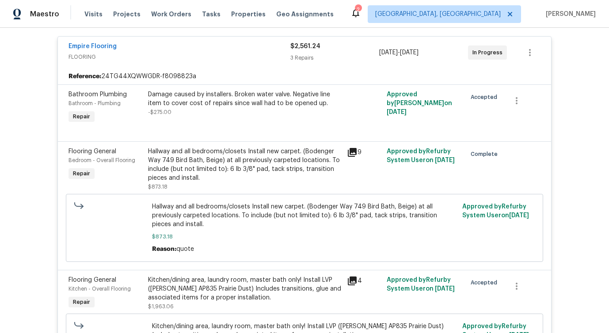
click at [173, 42] on div "Empire Flooring" at bounding box center [179, 47] width 222 height 11
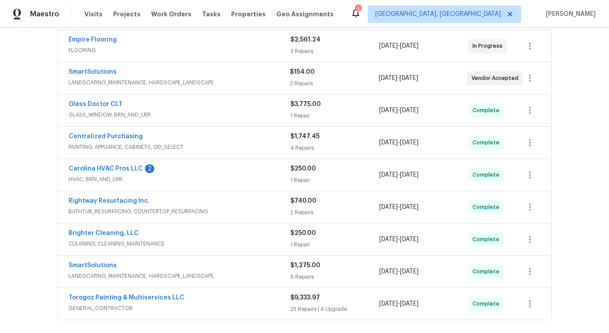
scroll to position [292, 0]
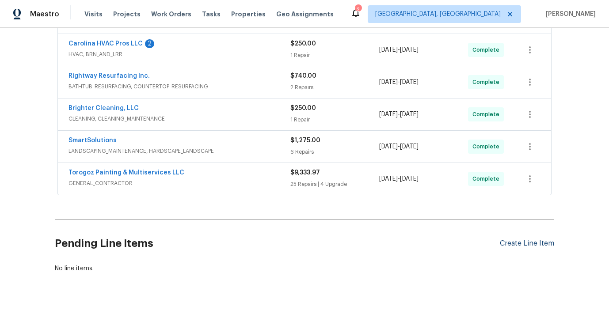
click at [508, 244] on div "Create Line Item" at bounding box center [526, 243] width 54 height 8
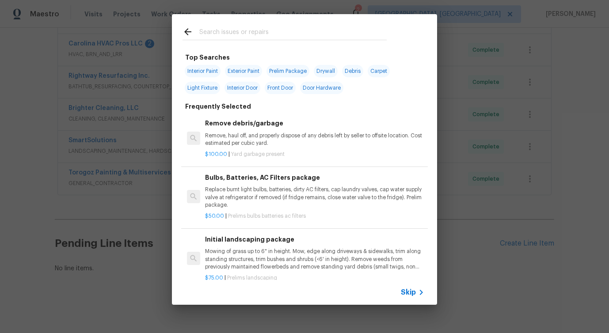
click at [410, 294] on span "Skip" at bounding box center [408, 292] width 15 height 9
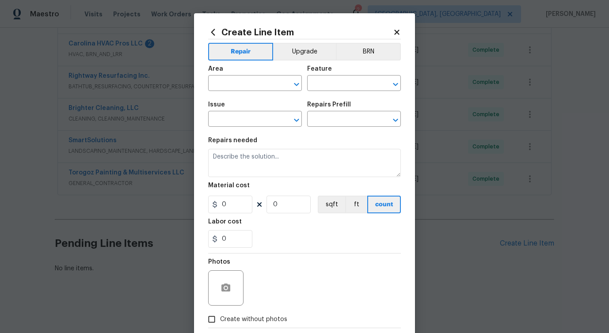
click at [221, 94] on span "Area ​" at bounding box center [255, 78] width 94 height 36
click at [227, 87] on input "text" at bounding box center [242, 84] width 69 height 14
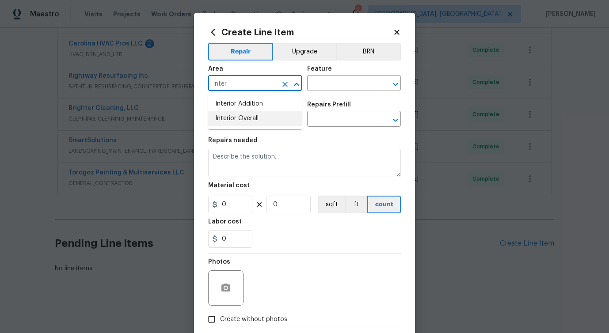
click at [235, 120] on li "Interior Overall" at bounding box center [255, 118] width 94 height 15
type input "Interior Overall"
click at [329, 83] on input "text" at bounding box center [341, 84] width 69 height 14
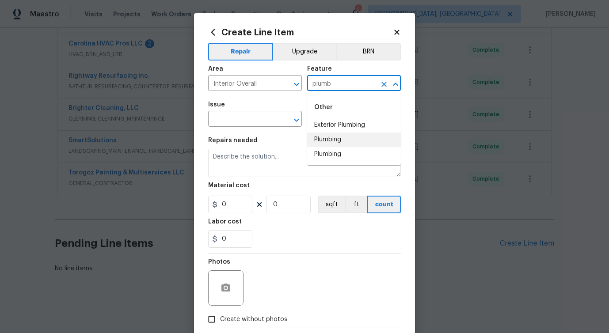
click at [328, 143] on li "Plumbing" at bounding box center [354, 139] width 94 height 15
type input "Plumbing"
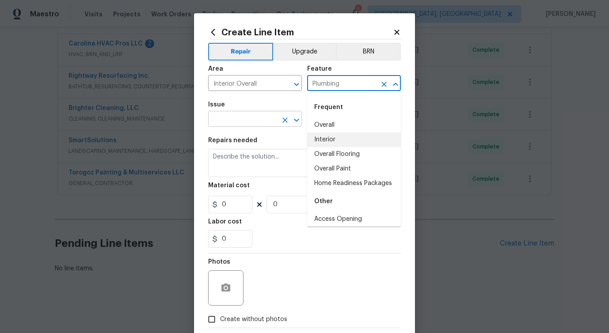
click at [271, 118] on input "text" at bounding box center [242, 120] width 69 height 14
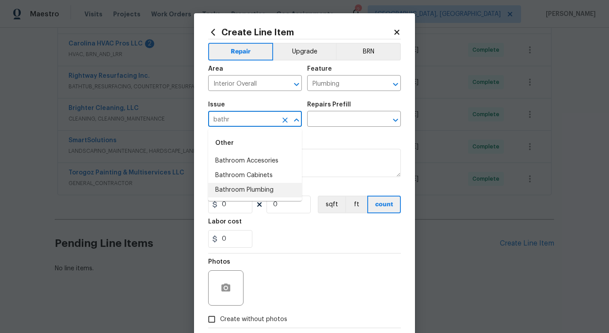
click at [260, 193] on li "Bathroom Plumbing" at bounding box center [255, 190] width 94 height 15
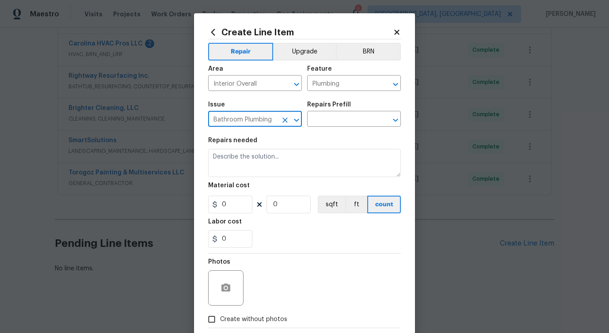
type input "Bathroom Plumbing"
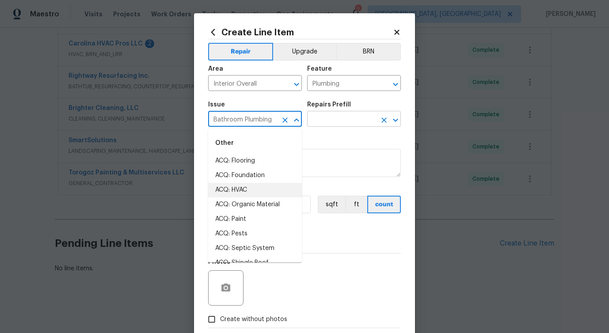
click at [359, 115] on input "text" at bounding box center [341, 120] width 69 height 14
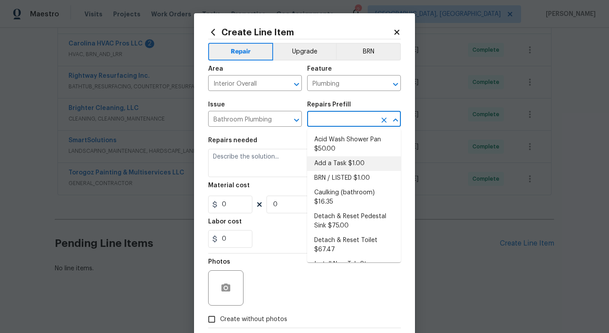
click at [330, 162] on li "Add a Task $1.00" at bounding box center [354, 163] width 94 height 15
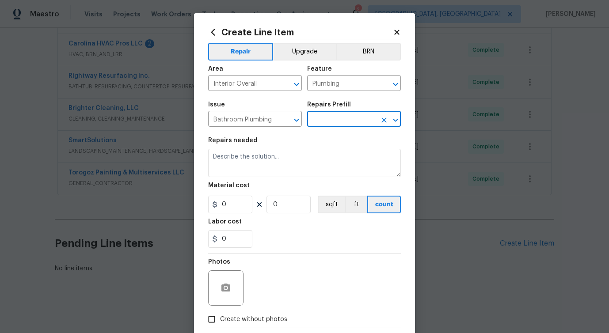
type input "Add a Task $1.00"
type textarea "HPM to detail"
type input "1"
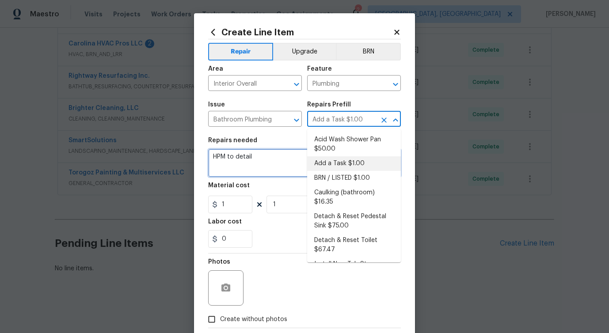
click at [234, 155] on textarea "HPM to detail" at bounding box center [304, 163] width 193 height 28
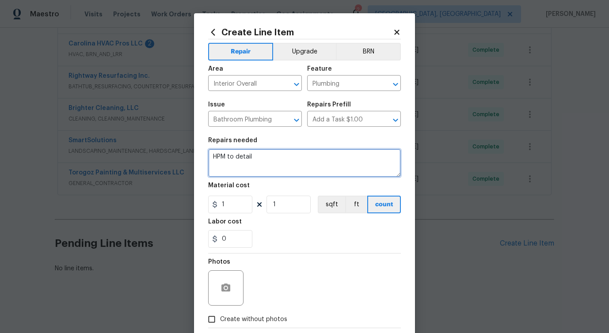
click at [234, 155] on textarea "HPM to detail" at bounding box center [304, 163] width 193 height 28
paste textarea "Received feedback - Master bathroom toilet is stopped up - Identify the toilet(…"
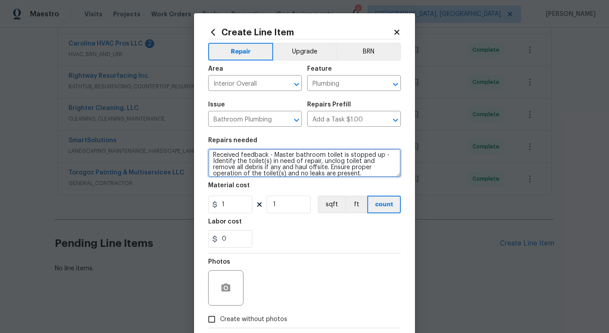
scroll to position [6, 0]
type textarea "Received feedback - Master bathroom toilet is stopped up - Identify the toilet(…"
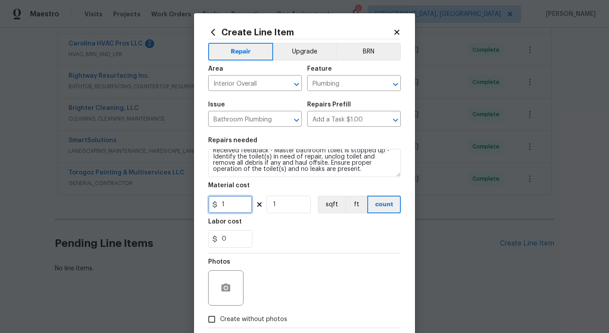
click at [232, 208] on input "1" at bounding box center [230, 205] width 44 height 18
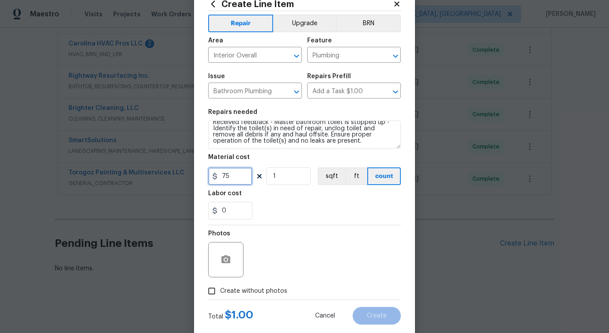
scroll to position [48, 0]
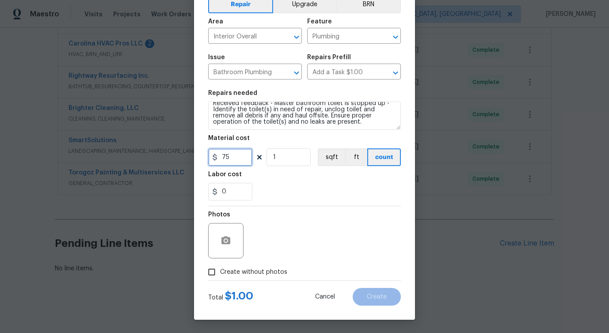
type input "75"
click at [237, 265] on label "Create without photos" at bounding box center [245, 272] width 84 height 17
click at [220, 265] on input "Create without photos" at bounding box center [211, 272] width 17 height 17
checkbox input "true"
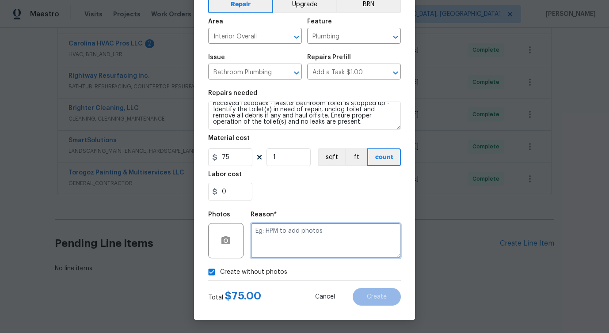
click at [295, 234] on textarea at bounding box center [325, 240] width 150 height 35
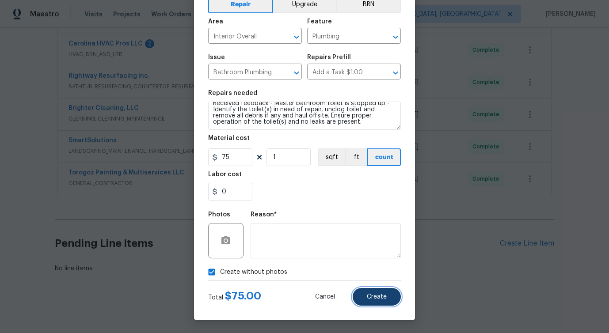
click at [371, 291] on button "Create" at bounding box center [376, 297] width 48 height 18
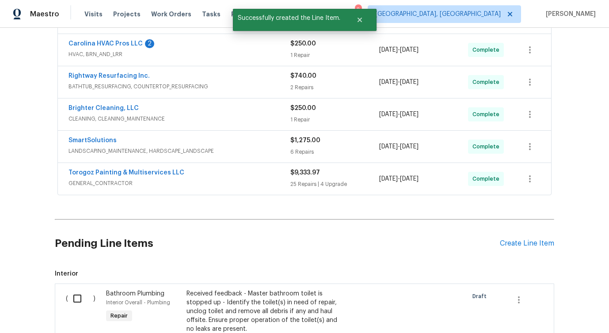
scroll to position [367, 0]
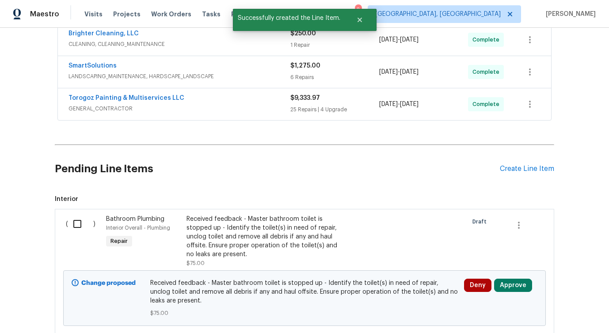
click at [151, 236] on div "Bathroom Plumbing Interior Overall - Plumbing Repair" at bounding box center [143, 241] width 80 height 58
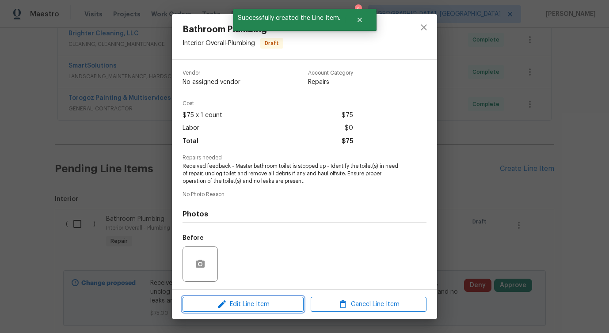
click at [211, 310] on button "Edit Line Item" at bounding box center [242, 304] width 121 height 15
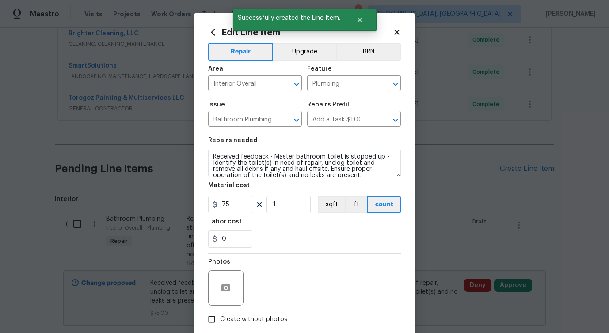
scroll to position [48, 0]
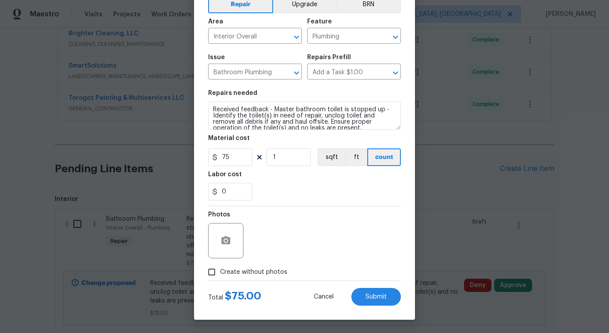
click at [249, 274] on span "Create without photos" at bounding box center [253, 272] width 67 height 9
click at [220, 274] on input "Create without photos" at bounding box center [211, 272] width 17 height 17
checkbox input "true"
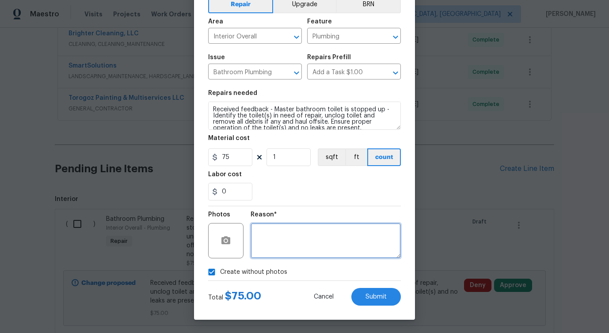
click at [313, 231] on textarea at bounding box center [325, 240] width 150 height 35
type textarea "verbiage updated"
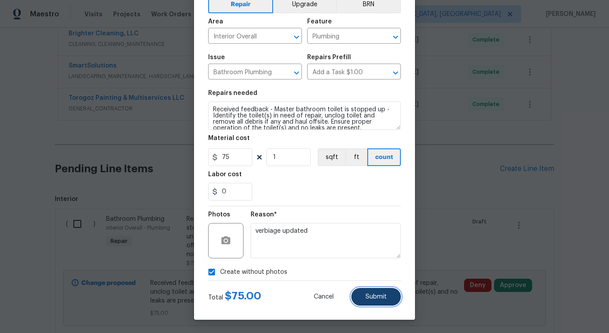
click at [376, 302] on button "Submit" at bounding box center [375, 297] width 49 height 18
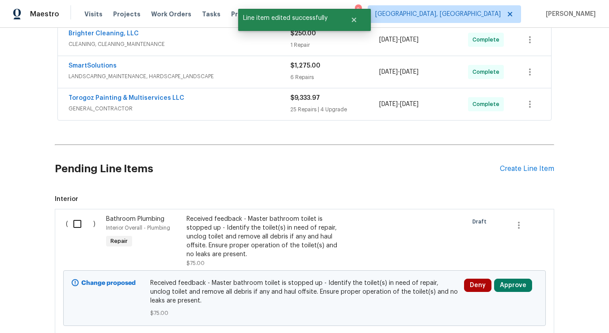
scroll to position [428, 0]
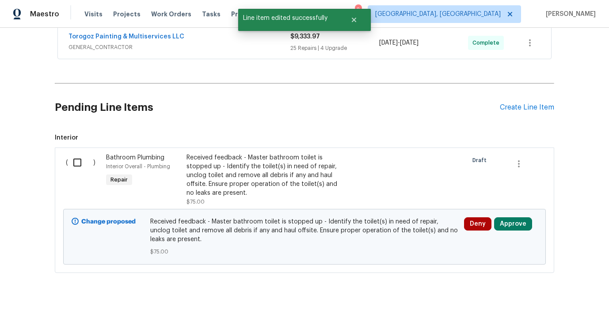
click at [76, 165] on input "checkbox" at bounding box center [80, 162] width 25 height 19
checkbox input "true"
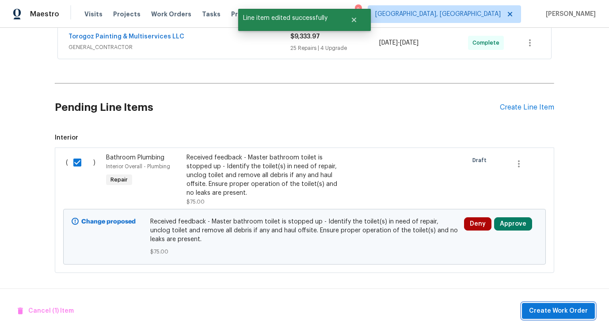
click at [533, 314] on span "Create Work Order" at bounding box center [558, 311] width 59 height 11
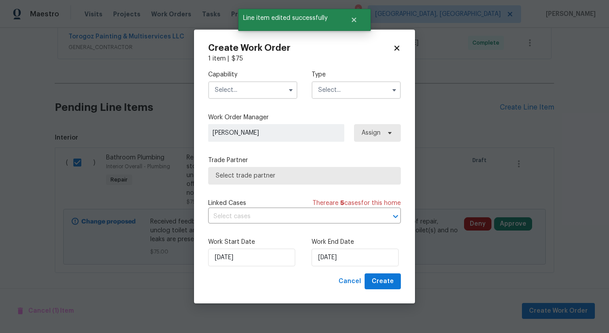
click at [254, 92] on input "text" at bounding box center [252, 90] width 89 height 18
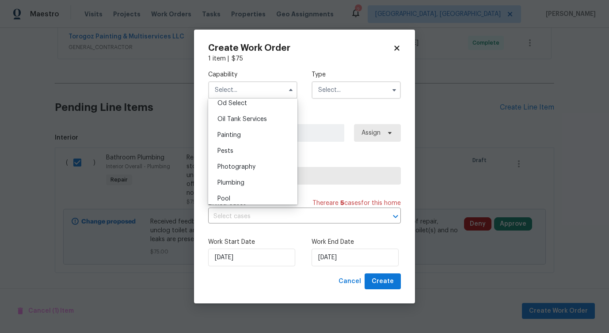
scroll to position [750, 0]
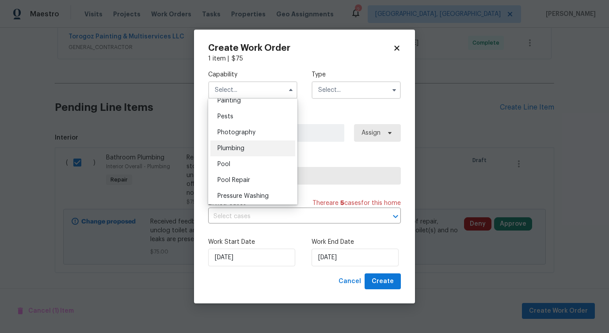
click at [243, 151] on span "Plumbing" at bounding box center [230, 148] width 27 height 6
type input "Plumbing"
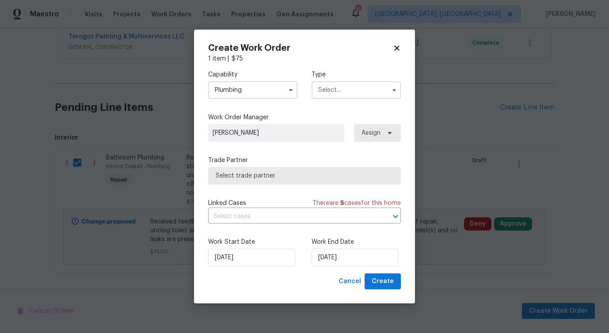
click at [353, 88] on input "text" at bounding box center [355, 90] width 89 height 18
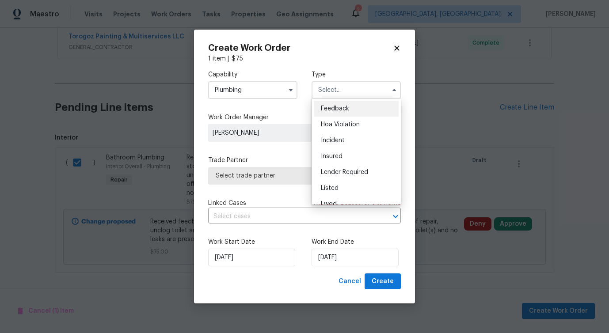
click at [339, 104] on div "Feedback" at bounding box center [356, 109] width 85 height 16
type input "Feedback"
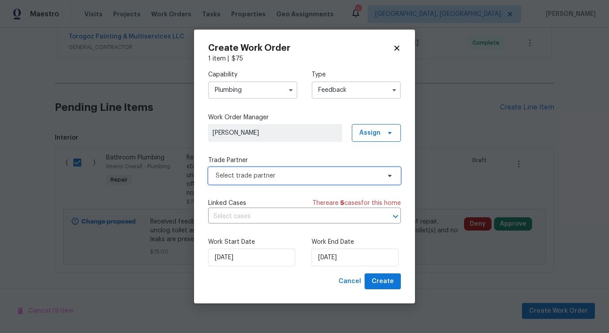
click at [285, 175] on span "Select trade partner" at bounding box center [297, 175] width 165 height 9
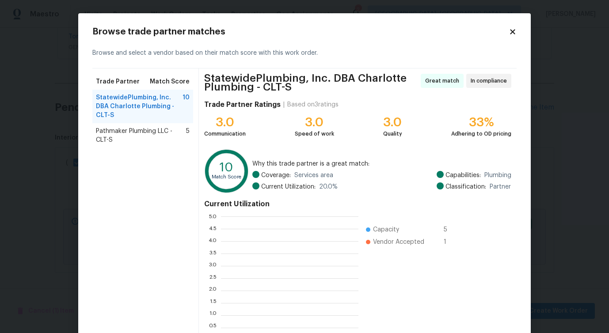
scroll to position [124, 137]
click at [136, 127] on span "Pathmaker Plumbing LLC - CLT-S" at bounding box center [141, 136] width 90 height 18
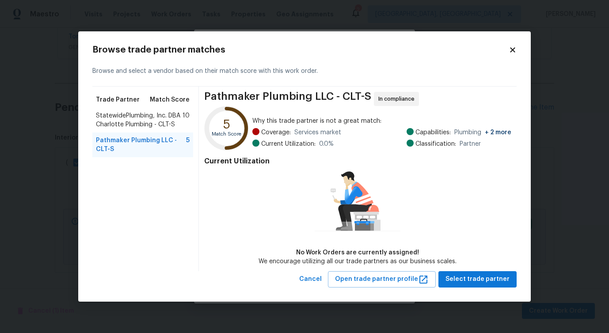
click at [139, 119] on span "StatewidePlumbing, Inc. DBA Charlotte Plumbing - CLT-S" at bounding box center [139, 120] width 87 height 18
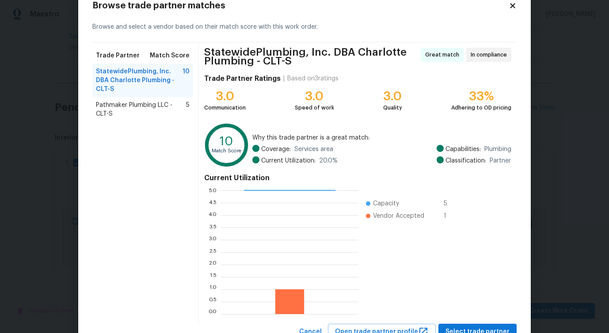
scroll to position [60, 0]
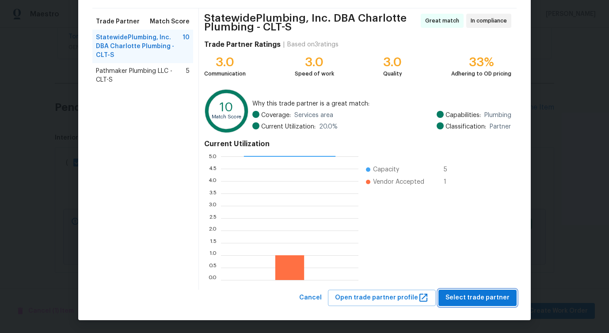
click at [474, 291] on button "Select trade partner" at bounding box center [477, 298] width 78 height 16
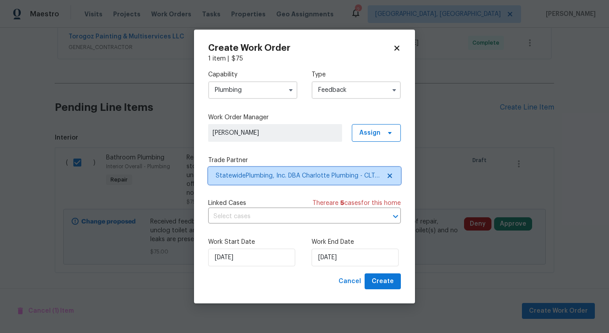
scroll to position [0, 0]
click at [285, 218] on input "text" at bounding box center [292, 217] width 168 height 14
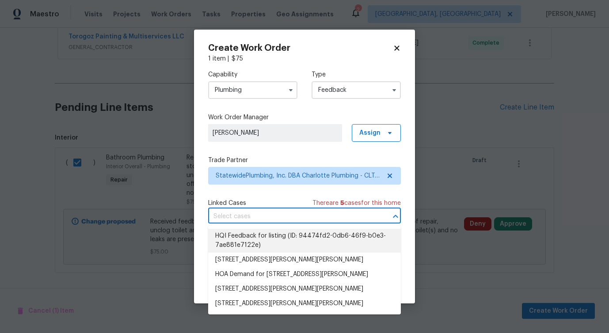
click at [265, 156] on label "Trade Partner" at bounding box center [304, 160] width 193 height 9
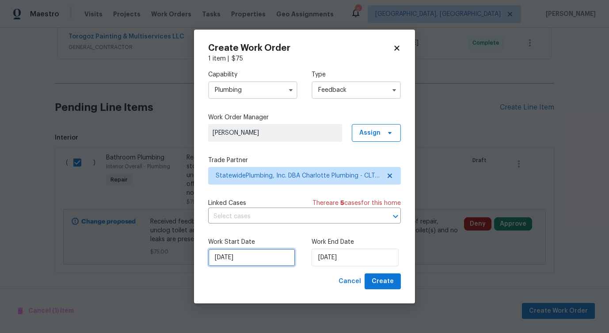
click at [242, 258] on input "[DATE]" at bounding box center [251, 258] width 87 height 18
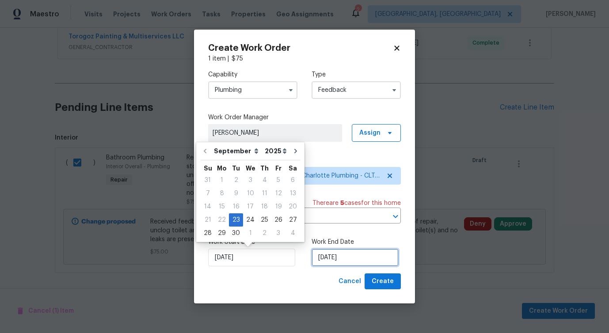
click at [336, 256] on input "[DATE]" at bounding box center [354, 258] width 87 height 18
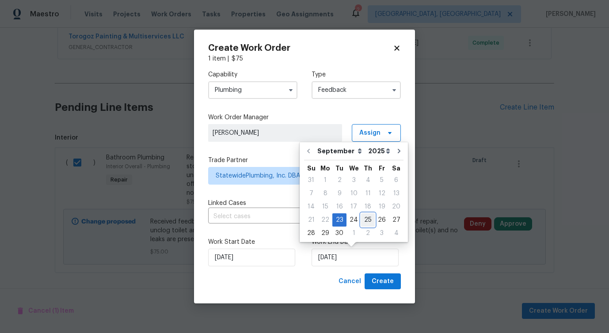
click at [370, 221] on div "25" at bounding box center [368, 220] width 14 height 12
type input "9/25/2025"
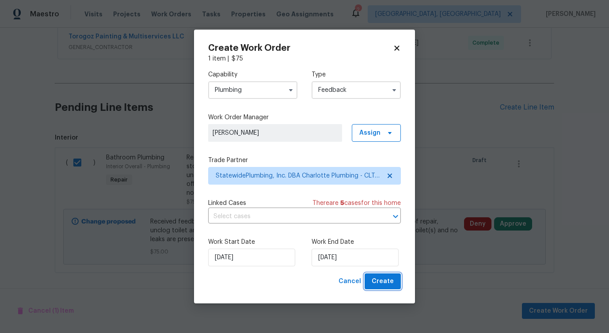
click at [386, 289] on button "Create" at bounding box center [382, 281] width 36 height 16
checkbox input "false"
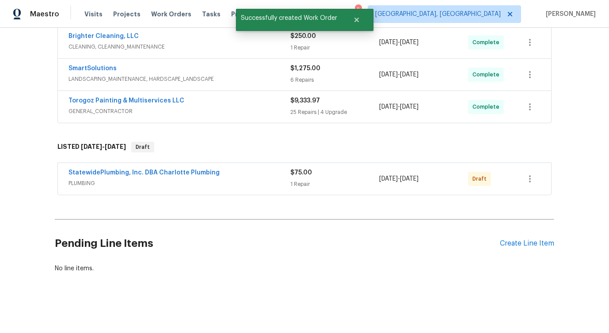
scroll to position [364, 0]
click at [177, 172] on link "StatewidePlumbing, Inc. DBA Charlotte Plumbing" at bounding box center [143, 173] width 151 height 6
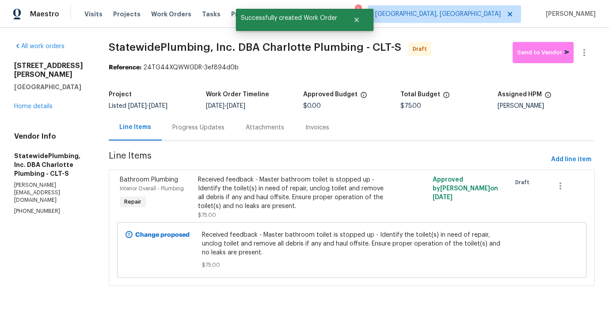
click at [204, 136] on div "Progress Updates" at bounding box center [198, 127] width 73 height 26
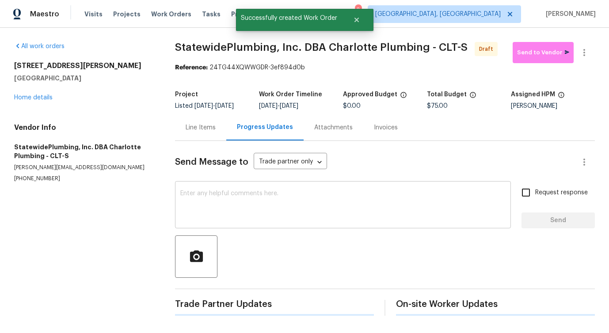
click at [215, 219] on textarea at bounding box center [342, 205] width 325 height 31
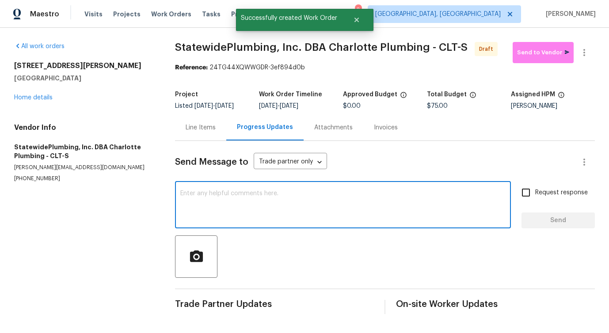
paste textarea "Hi this is Pavithra with Opendoor. I’m confirming you received the WO for the p…"
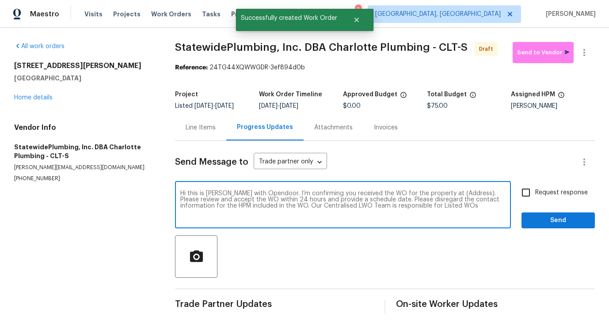
click at [453, 195] on textarea "Hi this is Pavithra with Opendoor. I’m confirming you received the WO for the p…" at bounding box center [342, 205] width 325 height 31
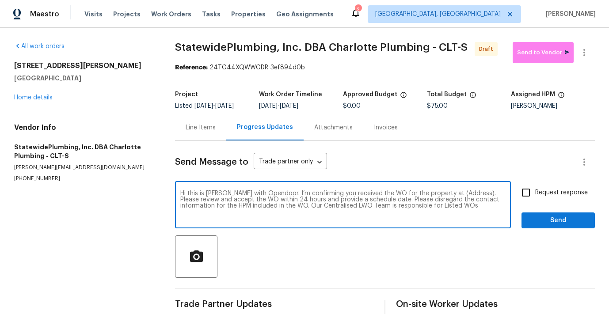
paste textarea "215 J Robinson Pkwy, Kings Mountain, NC 28086"
type textarea "Hi this is Pavithra with Opendoor. I’m confirming you received the WO for the p…"
click at [546, 193] on span "Request response" at bounding box center [561, 192] width 53 height 9
click at [535, 193] on input "Request response" at bounding box center [525, 192] width 19 height 19
checkbox input "true"
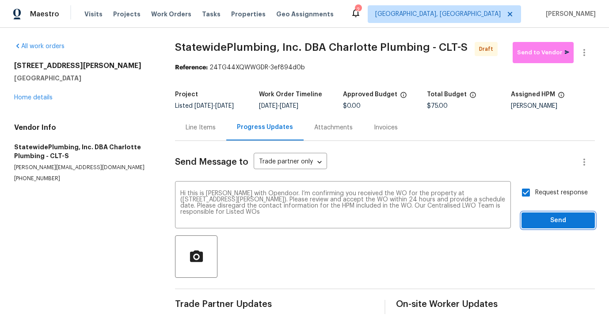
click at [551, 221] on span "Send" at bounding box center [557, 220] width 59 height 11
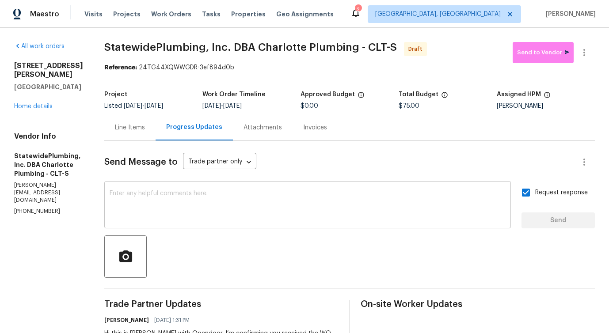
click at [326, 208] on textarea at bounding box center [308, 205] width 396 height 31
paste textarea "Attention All Work Orders must include before-photos (both close-up and wide-an…"
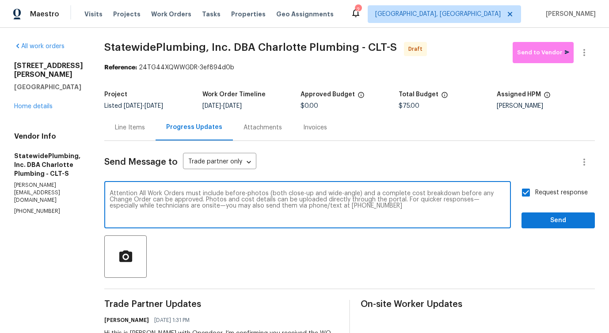
type textarea "Attention All Work Orders must include before-photos (both close-up and wide-an…"
click at [566, 216] on span "Send" at bounding box center [557, 220] width 59 height 11
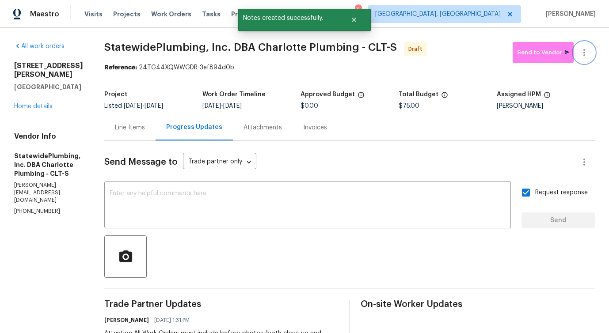
click at [579, 57] on icon "button" at bounding box center [583, 52] width 11 height 11
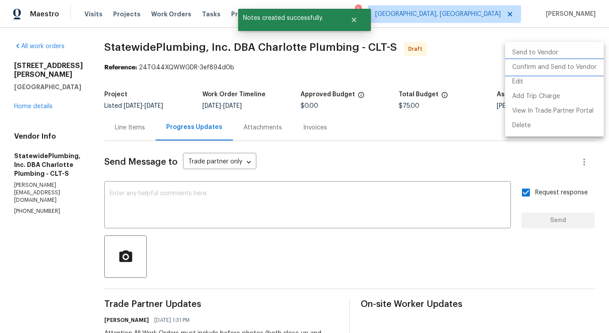
click at [556, 68] on li "Confirm and Send to Vendor" at bounding box center [554, 67] width 98 height 15
click at [303, 59] on div at bounding box center [304, 166] width 609 height 333
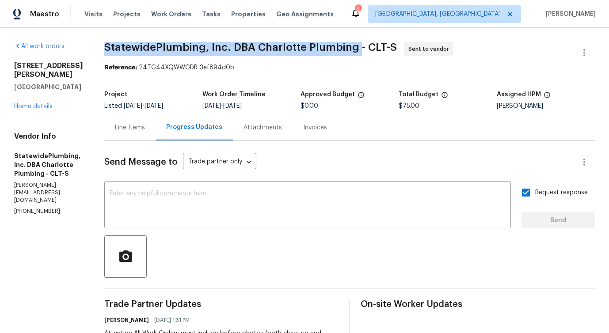
drag, startPoint x: 119, startPoint y: 45, endPoint x: 371, endPoint y: 43, distance: 252.2
click at [371, 43] on div "All work orders 215 J Robinson Pkwy Kings Mountain, NC 28086 Home details Vendo…" at bounding box center [304, 248] width 609 height 440
copy span "StatewidePlumbing, Inc. DBA Charlotte Plumbing"
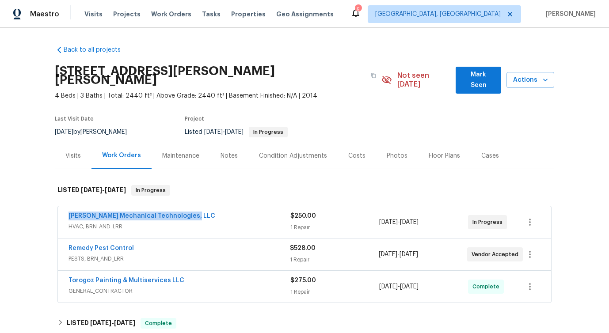
drag, startPoint x: 62, startPoint y: 207, endPoint x: 246, endPoint y: 208, distance: 184.6
click at [246, 208] on div "[PERSON_NAME] Mechanical Technologies, LLC HVAC, BRN_AND_LRR $250.00 1 Repair […" at bounding box center [304, 222] width 493 height 32
copy link "[PERSON_NAME] Mechanical Technologies, LLC"
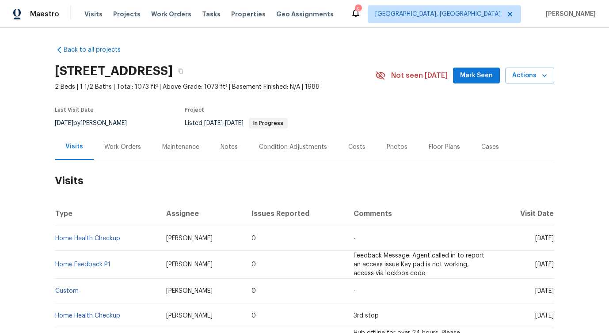
click at [115, 160] on div "Work Orders" at bounding box center [123, 147] width 58 height 26
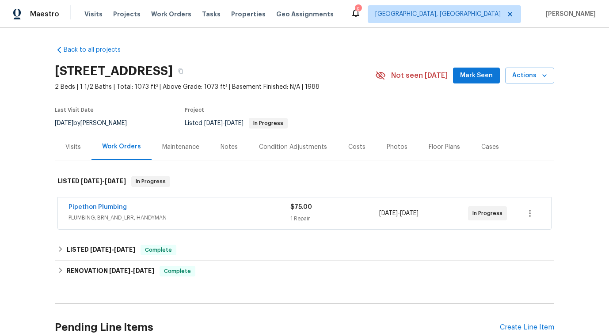
scroll to position [31, 0]
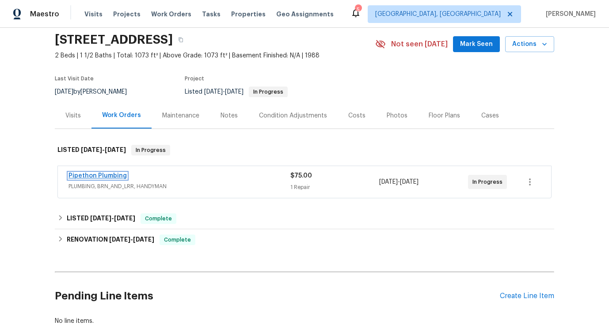
click at [102, 179] on link "Pipethon Plumbing" at bounding box center [97, 176] width 58 height 6
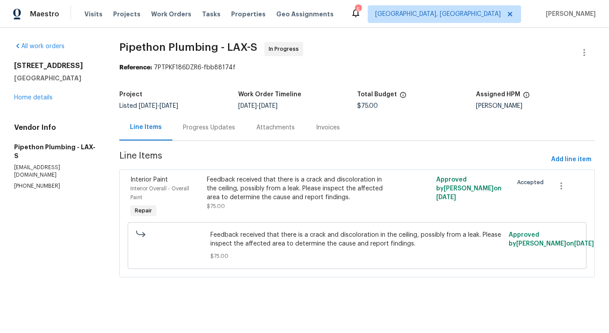
click at [212, 122] on div "Progress Updates" at bounding box center [208, 127] width 73 height 26
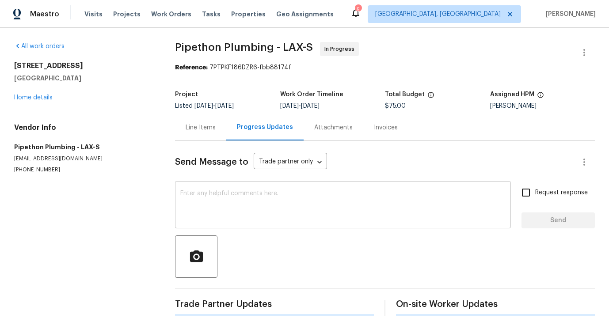
click at [241, 208] on textarea at bounding box center [342, 205] width 325 height 31
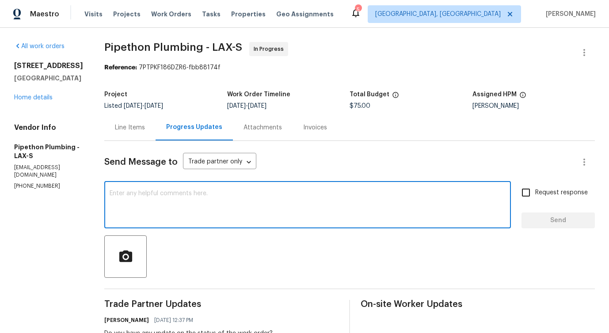
click at [333, 204] on textarea at bounding box center [308, 205] width 396 height 31
paste textarea "Would you kindly provide us with an update regarding the progress of the work o…"
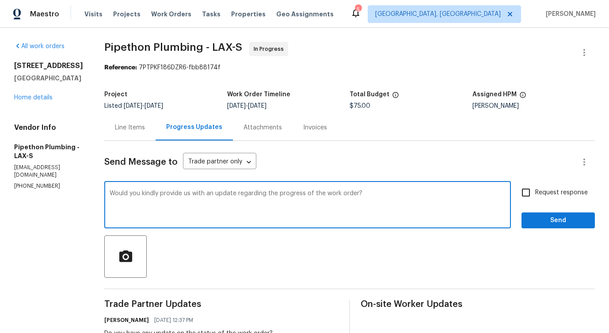
type textarea "Would you kindly provide us with an update regarding the progress of the work o…"
click at [544, 187] on label "Request response" at bounding box center [551, 192] width 71 height 19
click at [535, 187] on input "Request response" at bounding box center [525, 192] width 19 height 19
checkbox input "true"
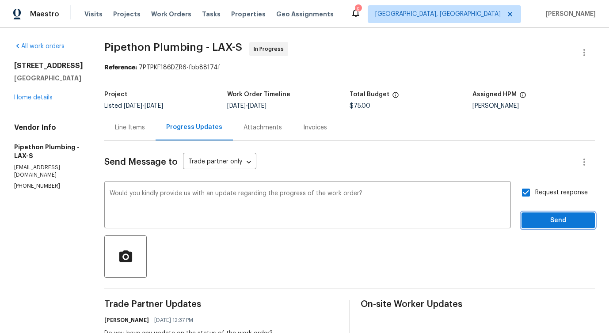
click at [546, 215] on span "Send" at bounding box center [557, 220] width 59 height 11
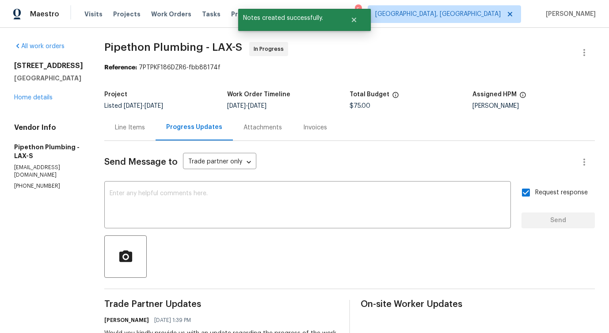
click at [115, 49] on div "All work orders 22333 Golden Canyon Cir Chatsworth, CA 91311 Home details Vendo…" at bounding box center [304, 287] width 609 height 518
click at [49, 170] on p "service@pipethonplumbing.com" at bounding box center [48, 171] width 69 height 15
copy p "service@pipethonplumbing.com"
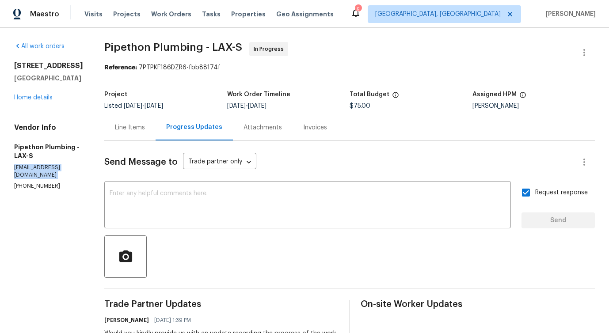
click at [143, 129] on div "Line Items" at bounding box center [130, 127] width 30 height 9
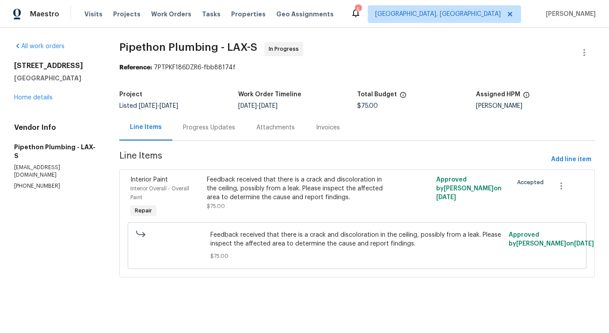
click at [244, 246] on span "Feedback received that there is a crack and discoloration in the ceiling, possi…" at bounding box center [356, 240] width 293 height 18
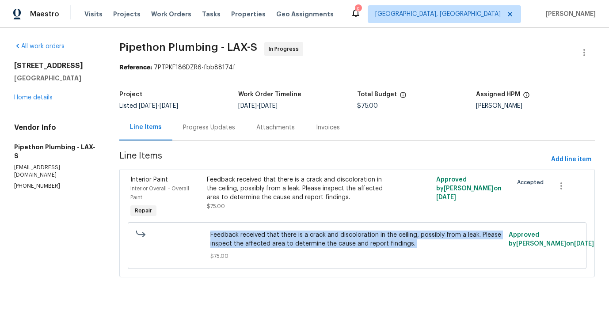
copy span "Feedback received that there is a crack and discoloration in the ceiling, possi…"
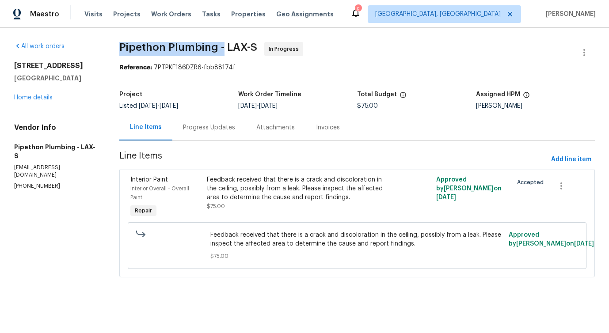
drag, startPoint x: 121, startPoint y: 45, endPoint x: 222, endPoint y: 45, distance: 101.1
click at [222, 45] on span "Pipethon Plumbing - LAX-S" at bounding box center [188, 47] width 138 height 11
copy span "Pipethon Plumbing -"
click at [31, 102] on div "22333 Golden Canyon Cir Chatsworth, CA 91311 Home details" at bounding box center [56, 81] width 84 height 41
click at [33, 101] on link "Home details" at bounding box center [33, 98] width 38 height 6
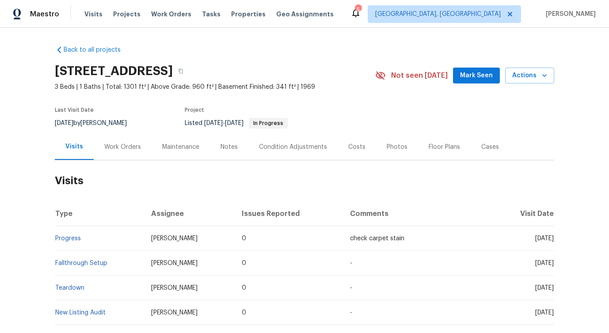
click at [124, 152] on div "Work Orders" at bounding box center [123, 147] width 58 height 26
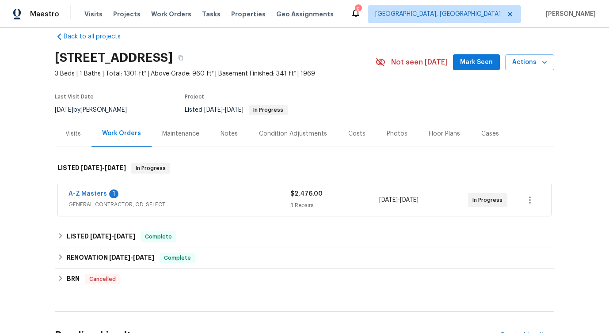
scroll to position [14, 0]
click at [86, 191] on link "A-Z Masters" at bounding box center [87, 193] width 38 height 6
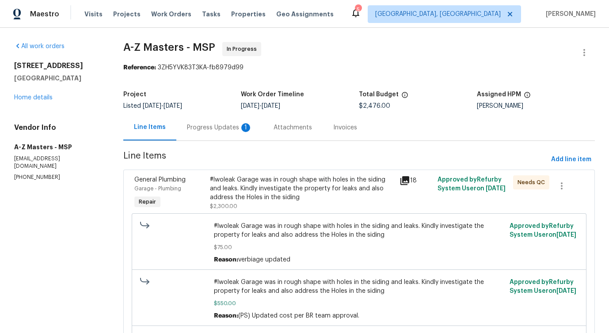
click at [245, 129] on div "1" at bounding box center [245, 127] width 9 height 9
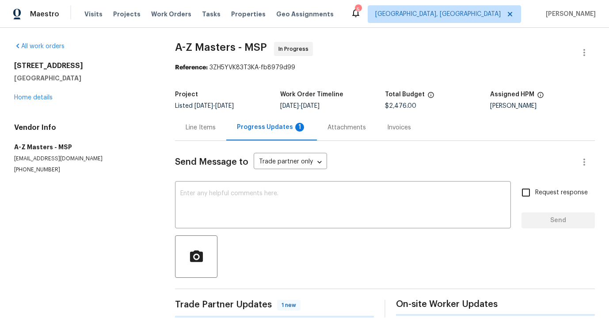
click at [228, 234] on div "Send Message to Trade partner only Trade partner only ​ x ​ Request response Se…" at bounding box center [385, 229] width 420 height 177
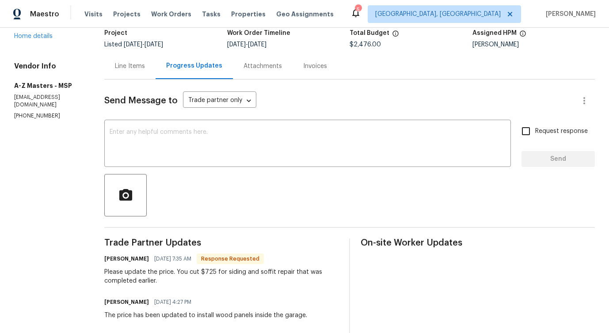
scroll to position [61, 0]
click at [132, 70] on div "Line Items" at bounding box center [130, 66] width 30 height 9
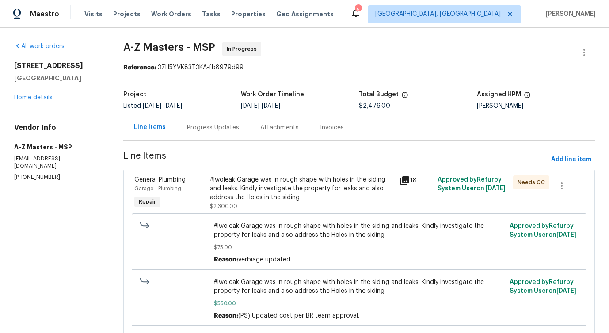
click at [215, 132] on div "Progress Updates" at bounding box center [213, 127] width 52 height 9
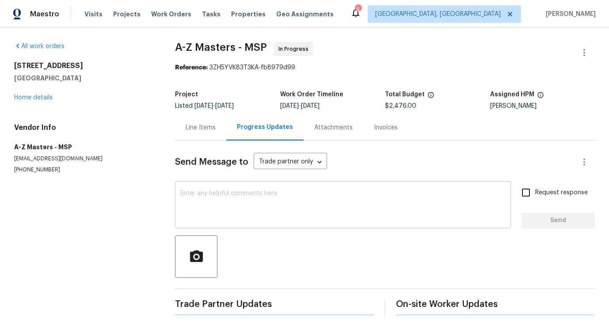
click at [239, 208] on textarea at bounding box center [342, 205] width 325 height 31
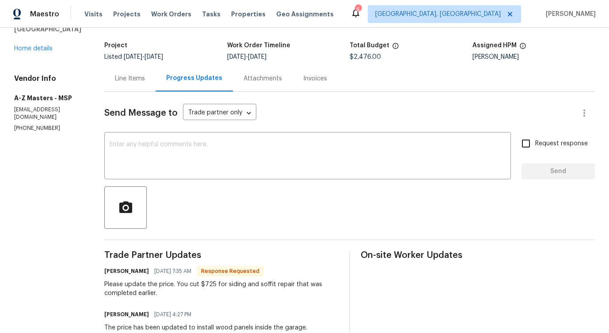
scroll to position [43, 0]
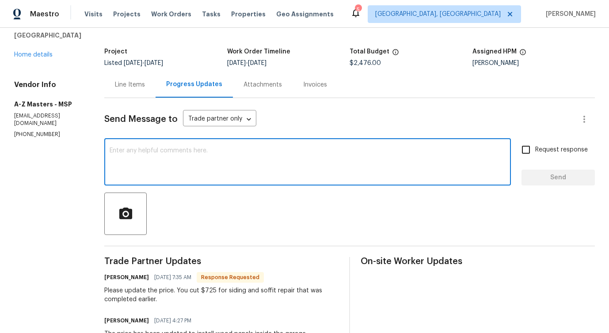
click at [121, 87] on div "Line Items" at bounding box center [130, 84] width 30 height 9
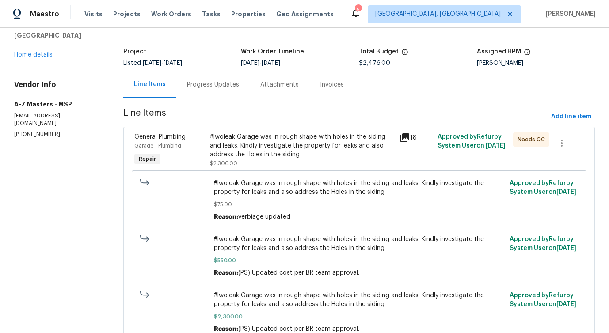
click at [312, 169] on div "#lwoleak Garage was in rough shape with holes in the siding and leaks. Kindly i…" at bounding box center [358, 256] width 449 height 177
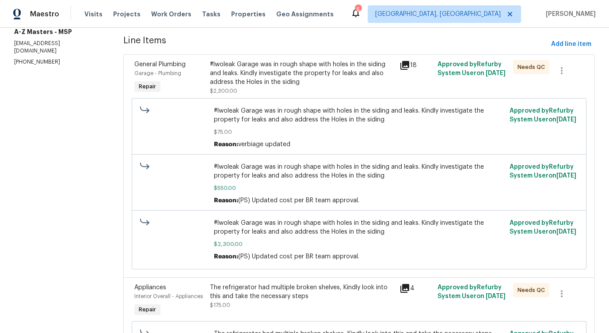
scroll to position [114, 0]
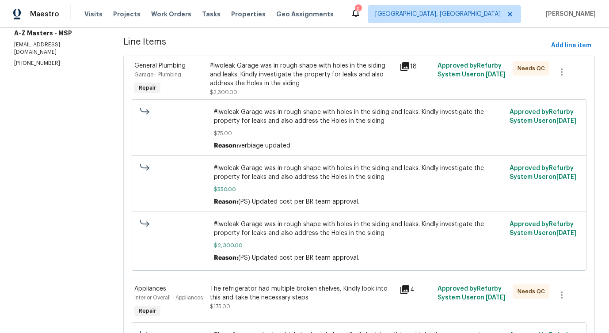
click at [251, 74] on div "#lwoleak Garage was in rough shape with holes in the siding and leaks. Kindly i…" at bounding box center [302, 74] width 184 height 26
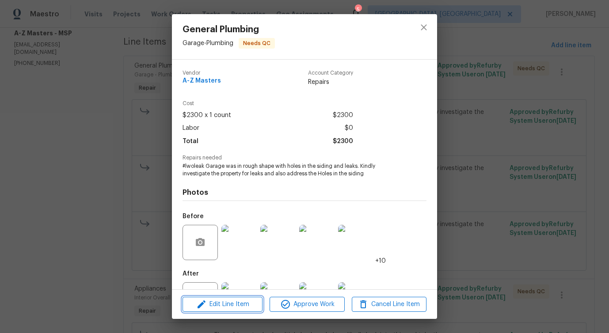
click at [241, 300] on span "Edit Line Item" at bounding box center [222, 304] width 75 height 11
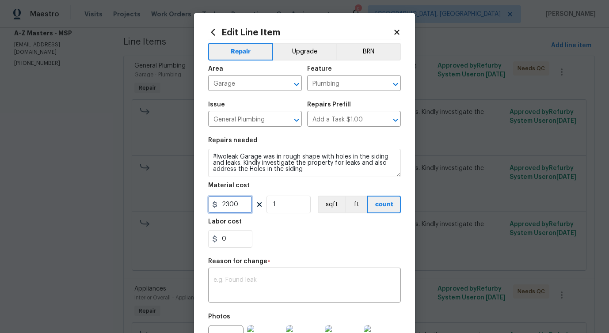
click at [233, 208] on input "2300" at bounding box center [230, 205] width 44 height 18
click at [250, 204] on input "2300" at bounding box center [230, 205] width 44 height 18
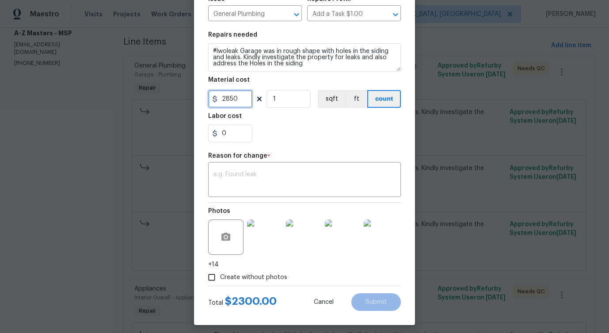
scroll to position [107, 0]
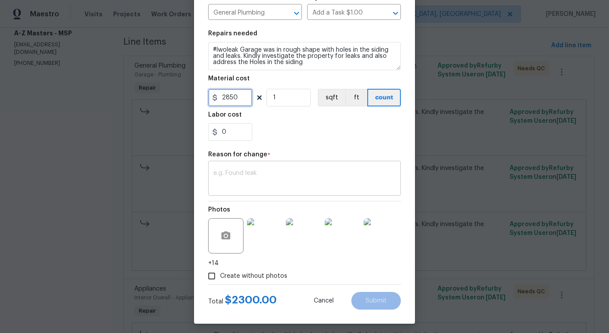
type input "2850"
click at [259, 171] on textarea at bounding box center [304, 179] width 182 height 19
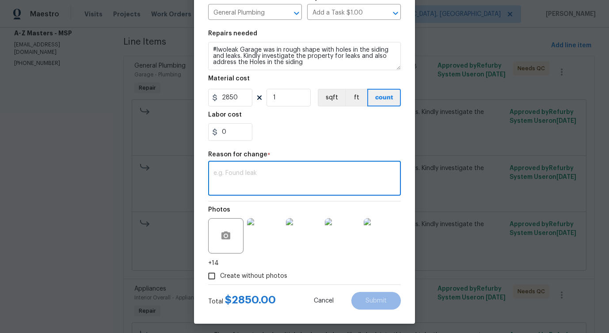
click at [244, 184] on textarea at bounding box center [304, 179] width 182 height 19
paste textarea "(PS) Updated cost per BR team approval."
type textarea "(PS) Updated cost per BR team approval."
click at [372, 308] on button "Submit" at bounding box center [375, 301] width 49 height 18
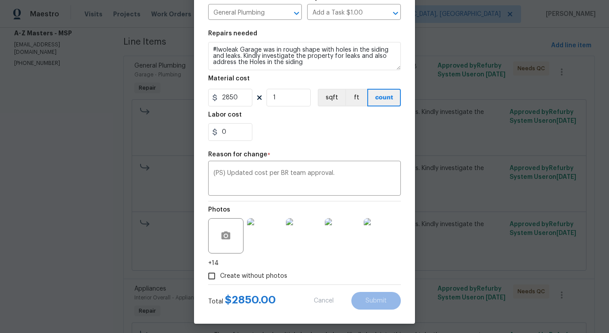
type input "2300"
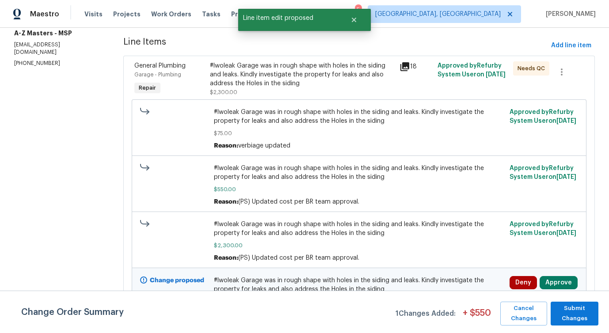
scroll to position [0, 0]
click at [575, 314] on span "Submit Changes" at bounding box center [574, 313] width 39 height 20
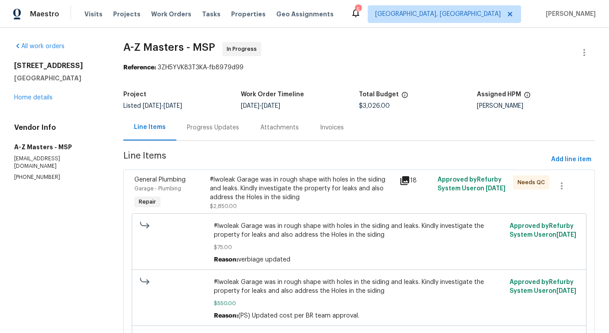
click at [206, 131] on div "Progress Updates" at bounding box center [213, 127] width 52 height 9
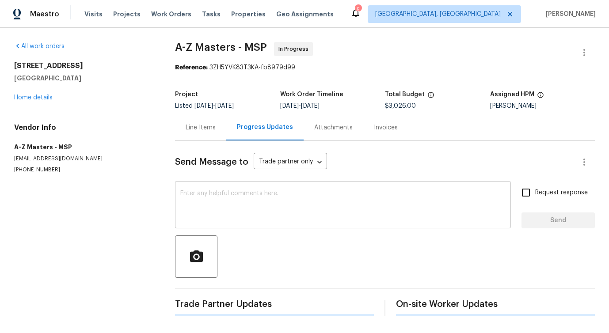
click at [254, 215] on textarea at bounding box center [342, 205] width 325 height 31
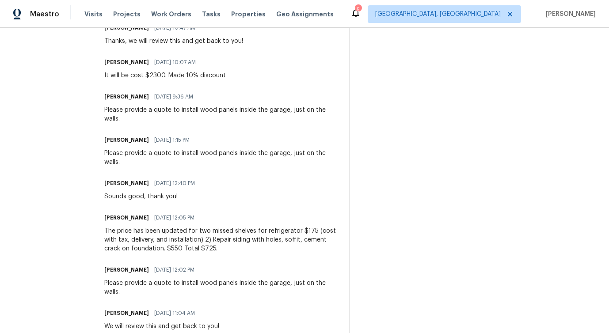
scroll to position [380, 0]
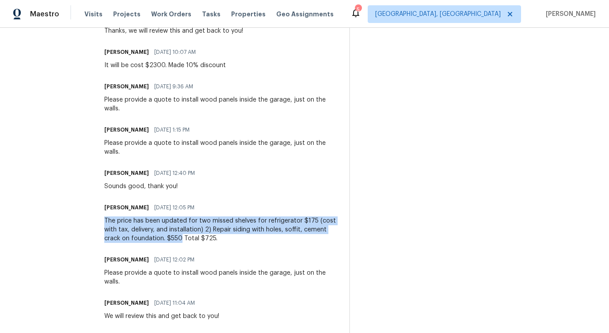
drag, startPoint x: 99, startPoint y: 202, endPoint x: 158, endPoint y: 224, distance: 62.7
click at [158, 224] on div "The price has been updated for two missed shelves for refrigerator $175 (cost w…" at bounding box center [221, 229] width 234 height 26
copy div "The price has been updated for two missed shelves for refrigerator $175 (cost w…"
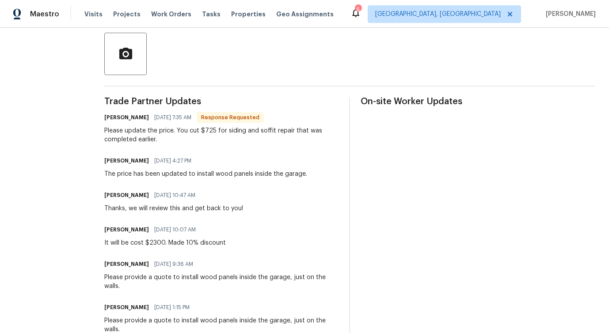
scroll to position [117, 0]
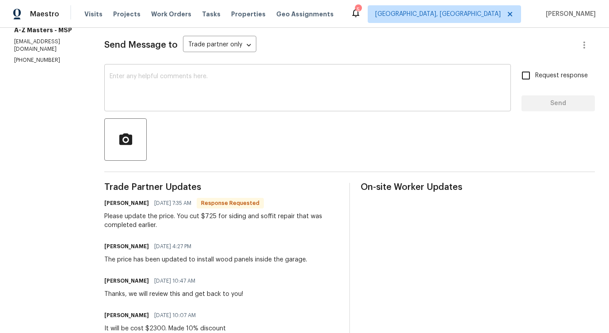
click at [177, 89] on textarea at bounding box center [308, 88] width 396 height 31
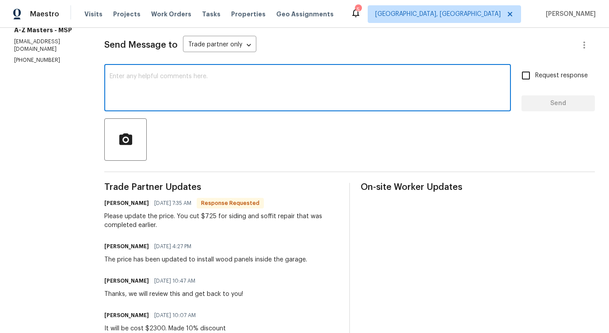
paste textarea "The price has been updated for two missed shelves for refrigerator $175 (cost w…"
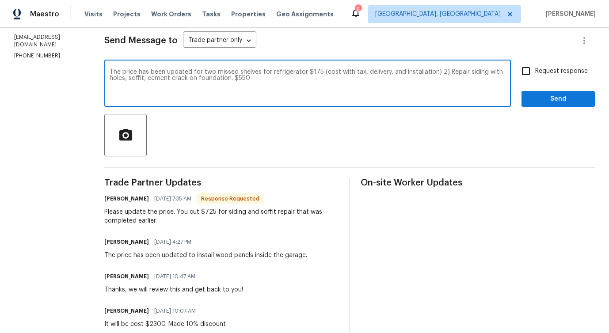
scroll to position [121, 0]
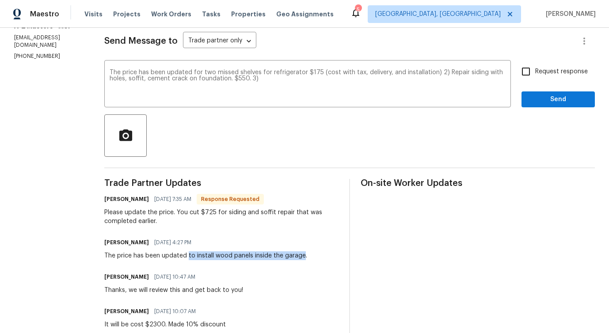
drag, startPoint x: 181, startPoint y: 256, endPoint x: 295, endPoint y: 254, distance: 113.5
click at [295, 254] on div "The price has been updated to install wood panels inside the garage." at bounding box center [205, 255] width 203 height 9
copy div "to install wood panels inside the garage"
click at [265, 78] on textarea "The price has been updated for two missed shelves for refrigerator $175 (cost w…" at bounding box center [308, 84] width 396 height 31
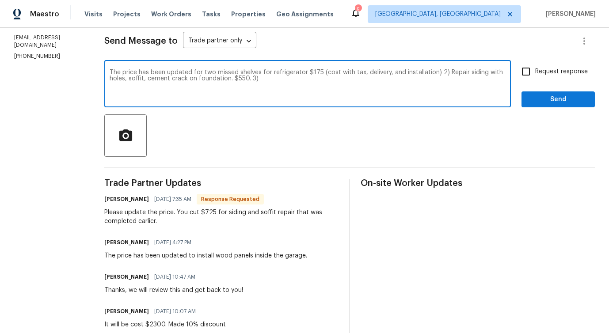
paste textarea "to install wood panels inside the garage"
click at [253, 79] on textarea "The price has been updated for two missed shelves for refrigerator $175 (cost w…" at bounding box center [308, 84] width 396 height 31
click at [374, 79] on textarea "The price has been updated for two missed shelves for refrigerator $175 (cost w…" at bounding box center [308, 84] width 396 height 31
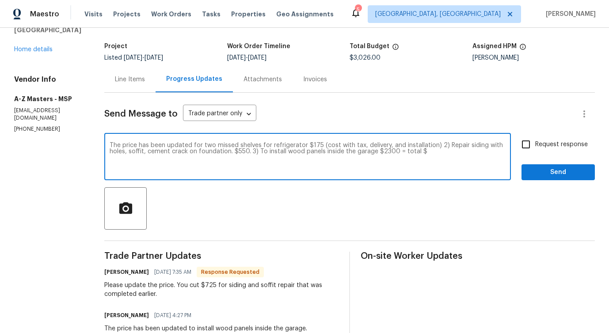
scroll to position [47, 0]
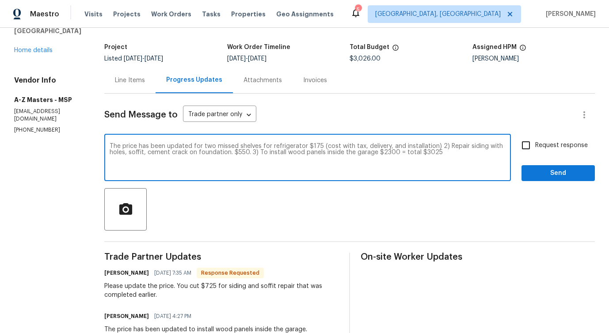
type textarea "The price has been updated for two missed shelves for refrigerator $175 (cost w…"
click at [533, 148] on input "Request response" at bounding box center [525, 145] width 19 height 19
checkbox input "true"
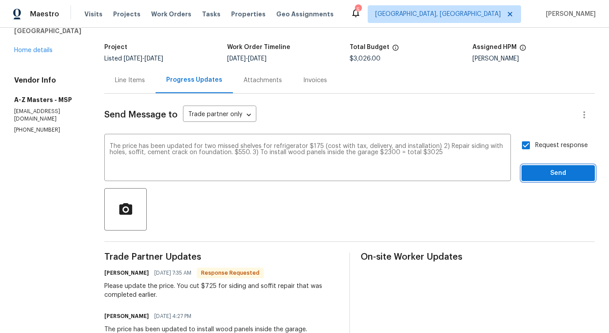
click at [552, 173] on span "Send" at bounding box center [557, 173] width 59 height 11
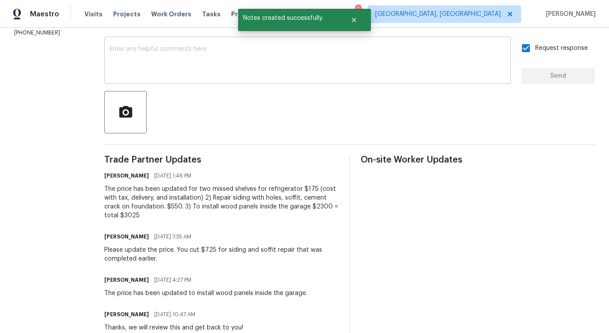
scroll to position [0, 0]
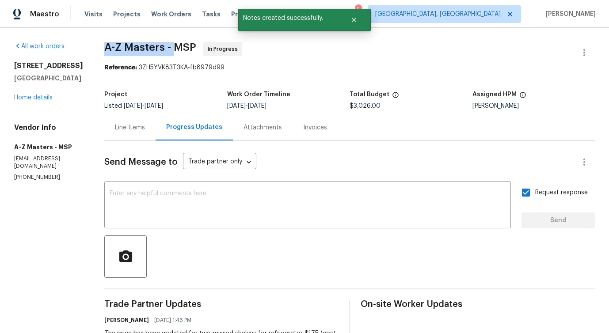
drag, startPoint x: 97, startPoint y: 46, endPoint x: 169, endPoint y: 49, distance: 71.6
copy span "A-Z Masters -"
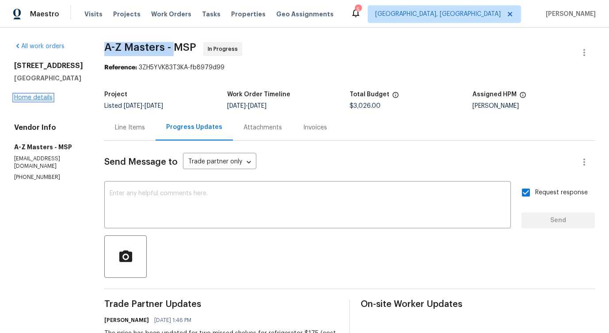
click at [37, 100] on link "Home details" at bounding box center [33, 98] width 38 height 6
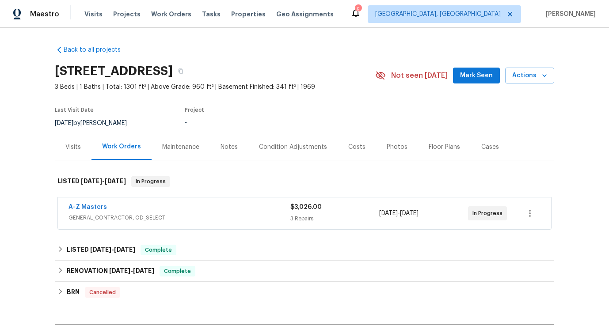
scroll to position [66, 0]
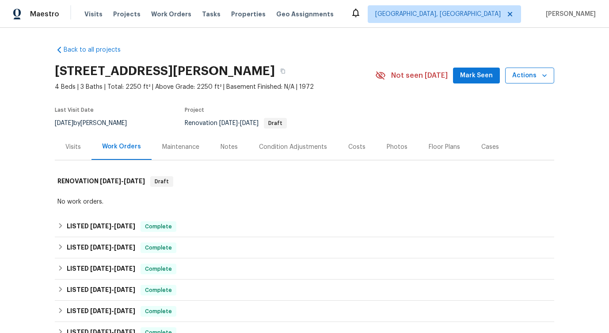
click at [535, 77] on span "Actions" at bounding box center [529, 75] width 35 height 11
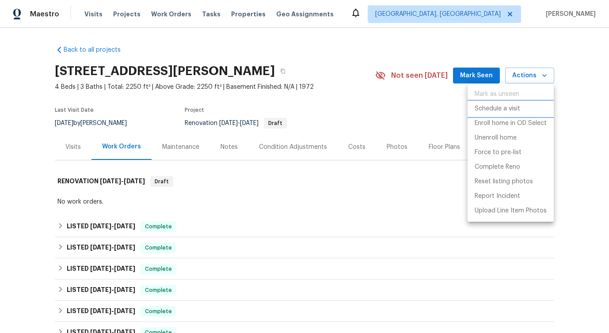
click at [491, 107] on p "Schedule a visit" at bounding box center [496, 108] width 45 height 9
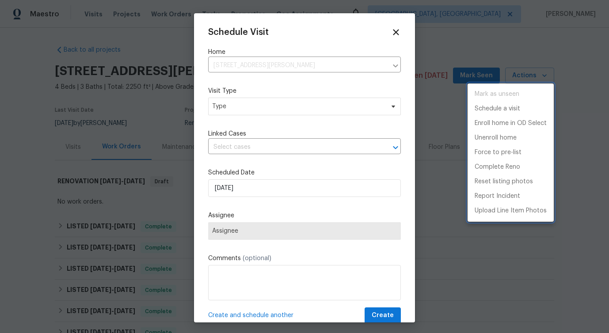
click at [264, 111] on div at bounding box center [304, 166] width 609 height 333
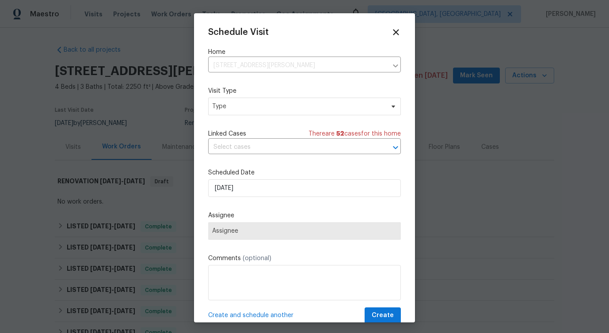
click at [264, 111] on div "Mark as unseen Schedule a visit Enroll home in OD Select Unenroll home Force to…" at bounding box center [304, 166] width 609 height 333
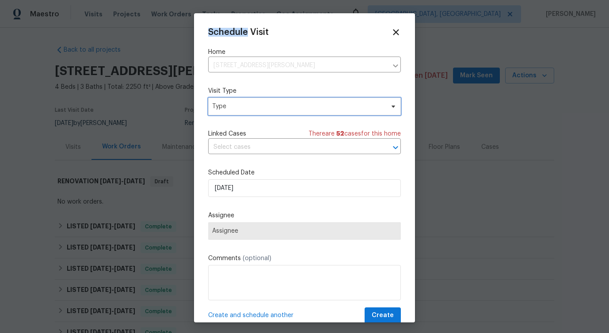
click at [264, 111] on span "Type" at bounding box center [304, 107] width 193 height 18
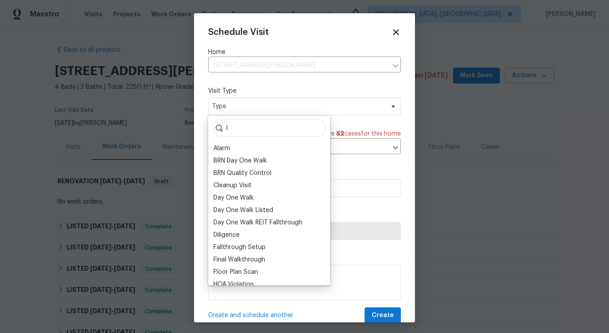
click at [234, 127] on input "l" at bounding box center [268, 128] width 113 height 18
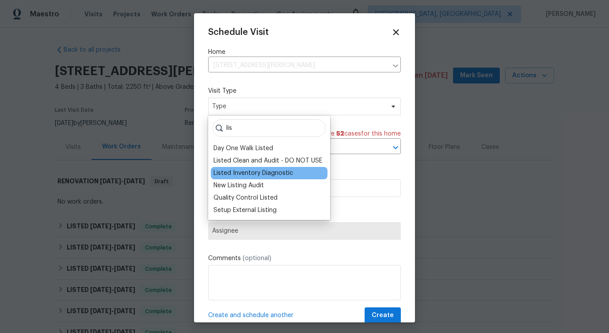
type input "lis"
click at [239, 174] on div "Listed Inventory Diagnostic" at bounding box center [252, 173] width 79 height 9
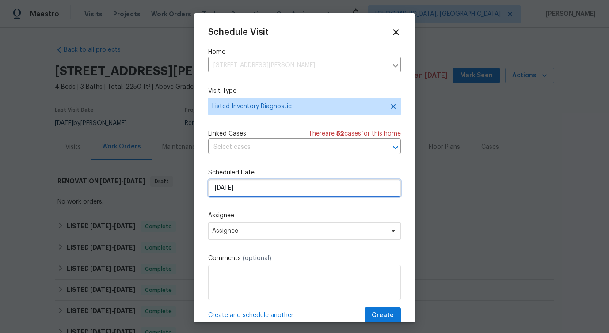
click at [244, 187] on input "[DATE]" at bounding box center [304, 188] width 193 height 18
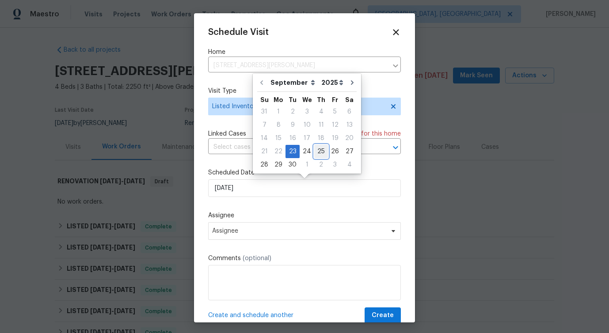
click at [318, 151] on div "25" at bounding box center [321, 151] width 14 height 12
type input "[DATE]"
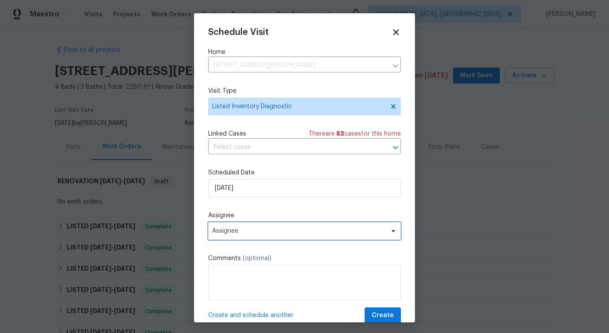
click at [246, 233] on span "Assignee" at bounding box center [298, 230] width 173 height 7
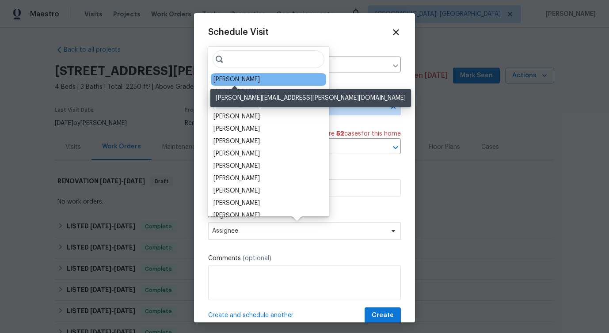
click at [223, 77] on div "[PERSON_NAME]" at bounding box center [236, 79] width 46 height 9
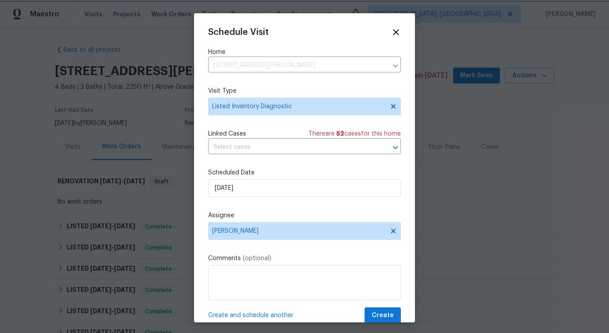
scroll to position [16, 0]
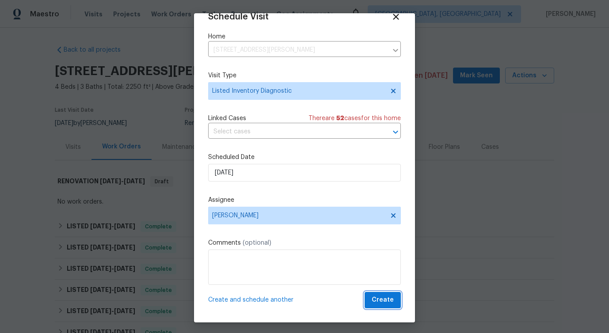
click at [388, 295] on span "Create" at bounding box center [382, 300] width 22 height 11
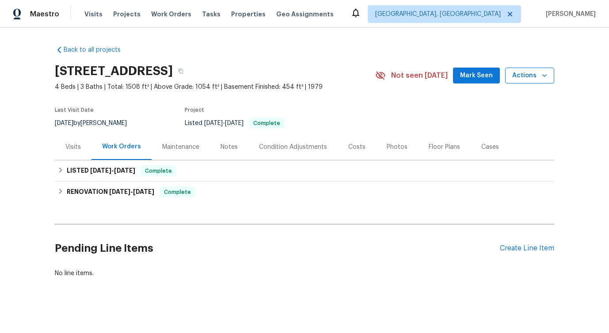
click at [531, 71] on span "Actions" at bounding box center [529, 75] width 35 height 11
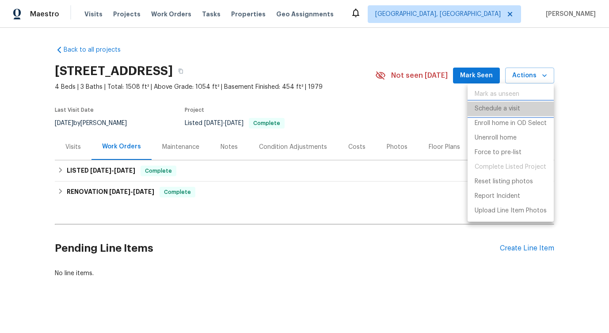
click at [488, 109] on p "Schedule a visit" at bounding box center [496, 108] width 45 height 9
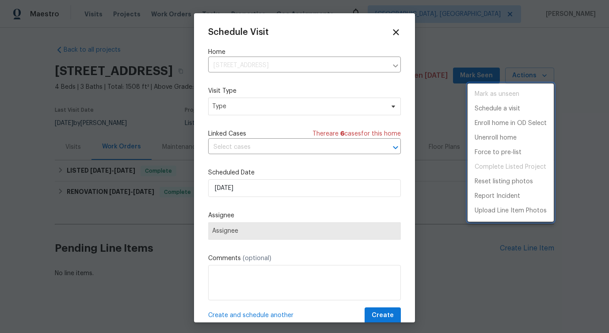
click at [230, 107] on div at bounding box center [304, 166] width 609 height 333
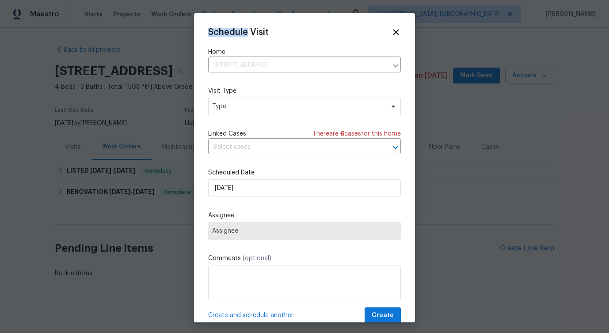
click at [230, 107] on div "Mark as unseen Schedule a visit Enroll home in OD Select Unenroll home Force to…" at bounding box center [304, 166] width 609 height 333
click at [230, 107] on span "Type" at bounding box center [298, 106] width 172 height 9
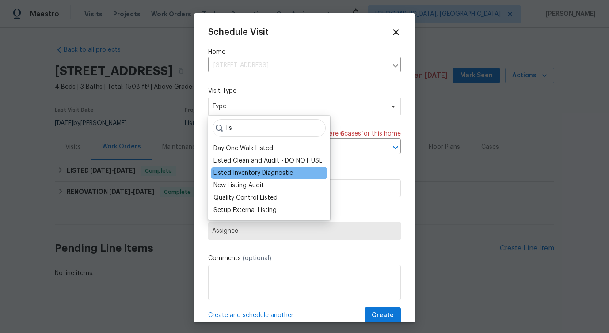
type input "lis"
click at [229, 172] on div "Listed Inventory Diagnostic" at bounding box center [252, 173] width 79 height 9
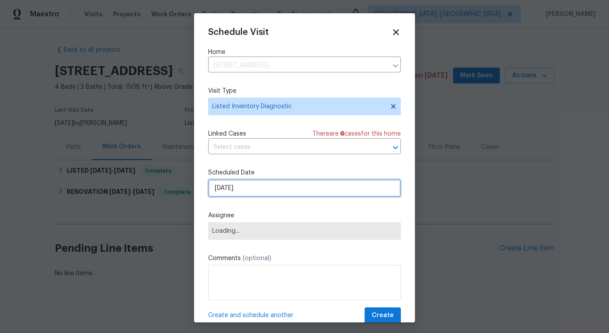
click at [242, 188] on input "[DATE]" at bounding box center [304, 188] width 193 height 18
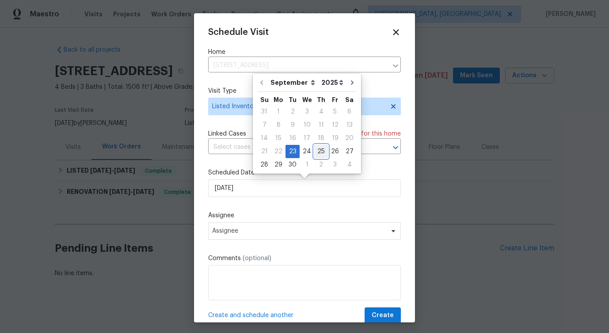
click at [320, 151] on div "25" at bounding box center [321, 151] width 14 height 12
type input "[DATE]"
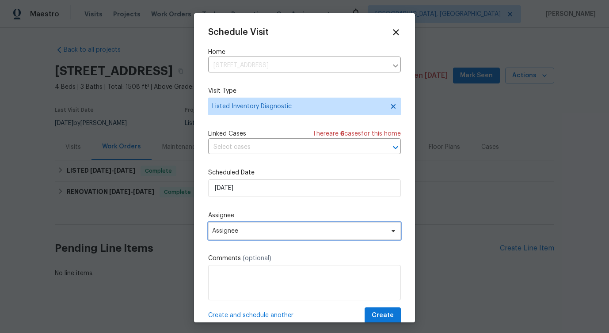
click at [259, 223] on span "Assignee" at bounding box center [304, 231] width 193 height 18
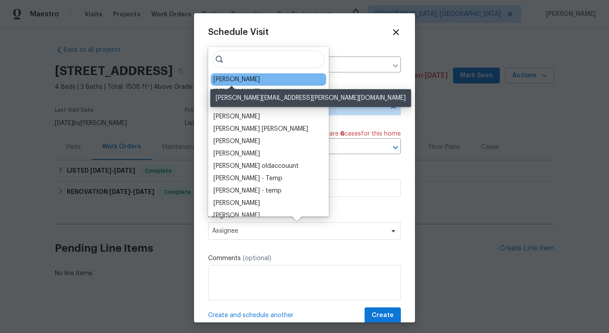
click at [239, 83] on div "Dodd Drayer" at bounding box center [236, 79] width 46 height 9
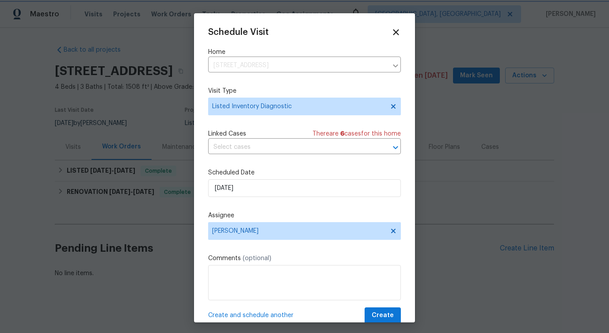
scroll to position [16, 0]
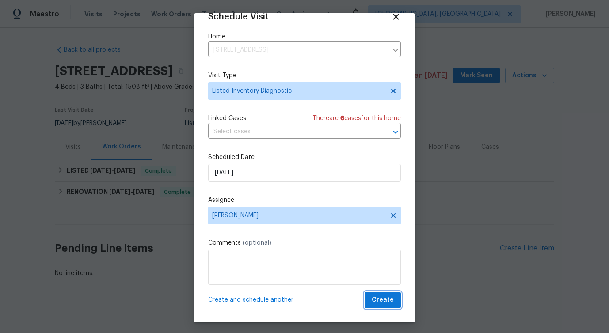
click at [381, 299] on span "Create" at bounding box center [382, 300] width 22 height 11
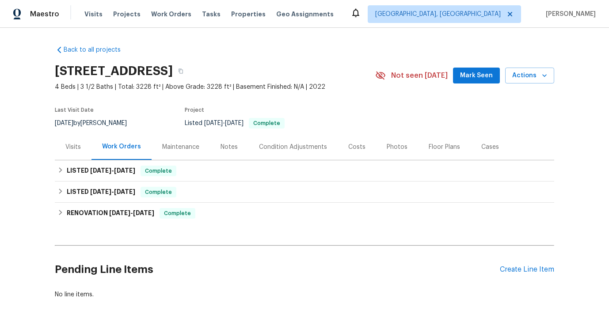
click at [545, 84] on div "[STREET_ADDRESS] 4 Beds | 3 1/2 Baths | Total: 3228 ft² | Above Grade: 3228 ft²…" at bounding box center [304, 76] width 499 height 32
click at [544, 76] on icon "button" at bounding box center [544, 75] width 4 height 3
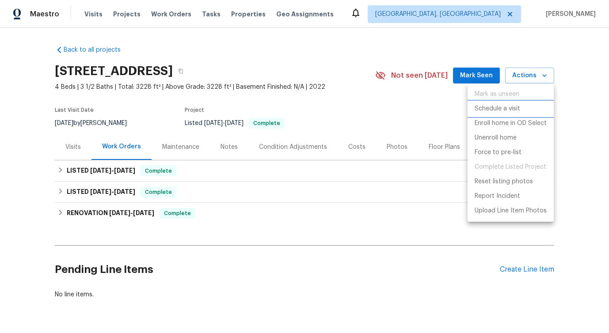
click at [499, 109] on p "Schedule a visit" at bounding box center [496, 108] width 45 height 9
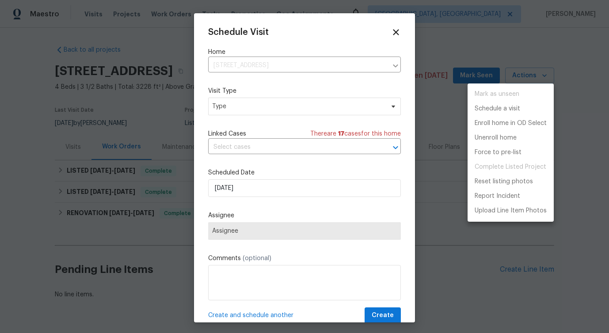
click at [250, 108] on div at bounding box center [304, 166] width 609 height 333
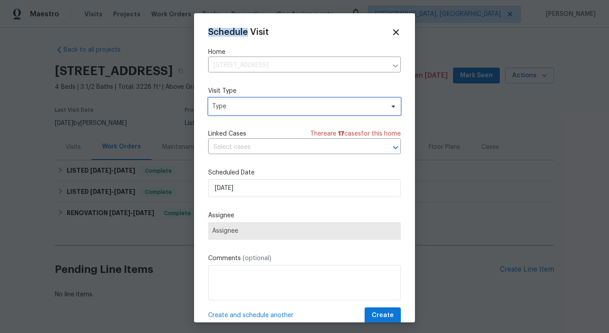
click at [250, 108] on span "Type" at bounding box center [298, 106] width 172 height 9
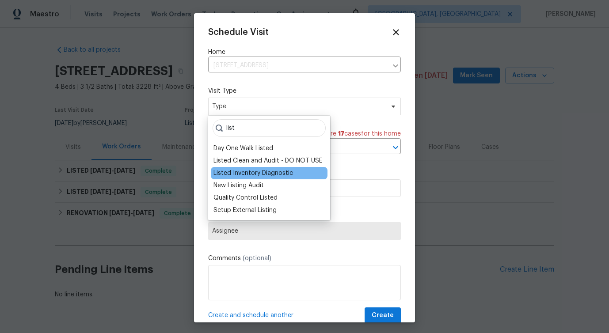
type input "list"
click at [244, 170] on div "Listed Inventory Diagnostic" at bounding box center [252, 173] width 79 height 9
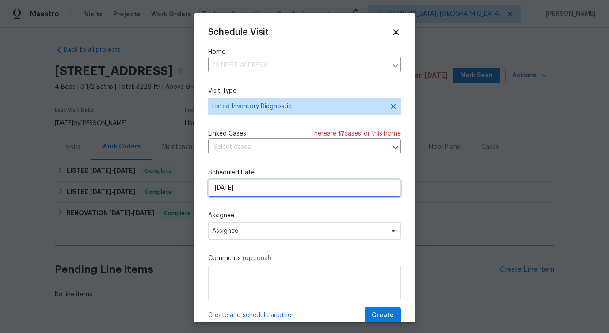
click at [246, 181] on input "[DATE]" at bounding box center [304, 188] width 193 height 18
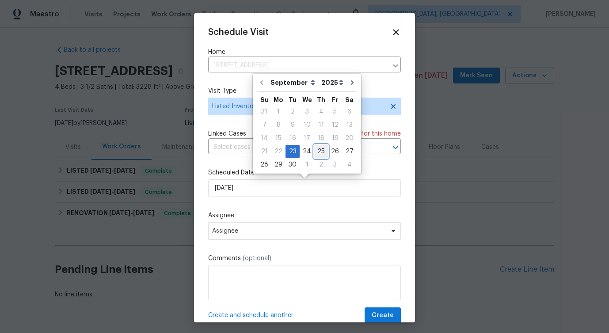
click at [318, 150] on div "25" at bounding box center [321, 151] width 14 height 12
type input "[DATE]"
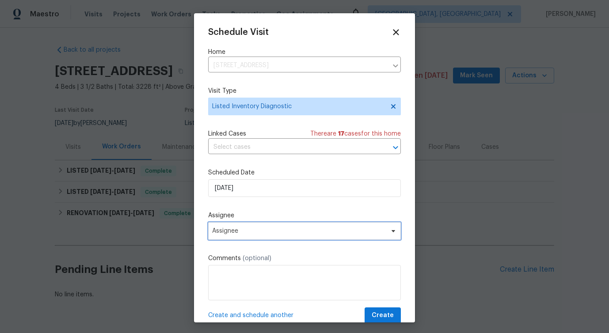
click at [246, 231] on span "Assignee" at bounding box center [298, 230] width 173 height 7
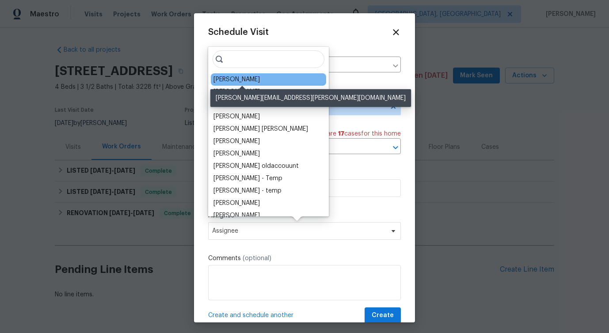
click at [234, 80] on div "[PERSON_NAME]" at bounding box center [236, 79] width 46 height 9
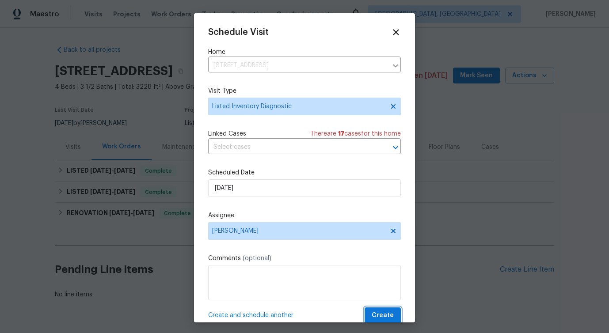
click at [385, 319] on span "Create" at bounding box center [382, 315] width 22 height 11
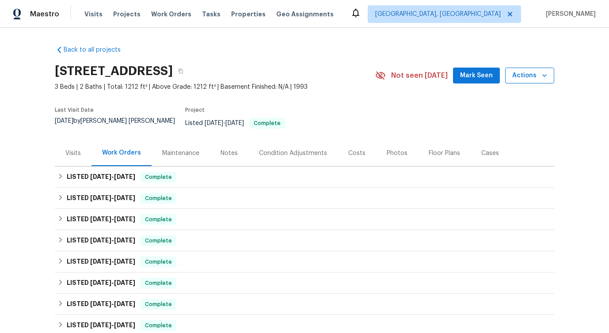
click at [533, 74] on span "Actions" at bounding box center [529, 75] width 35 height 11
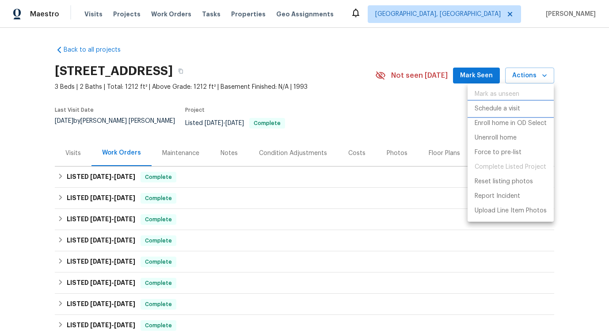
click at [506, 109] on p "Schedule a visit" at bounding box center [496, 108] width 45 height 9
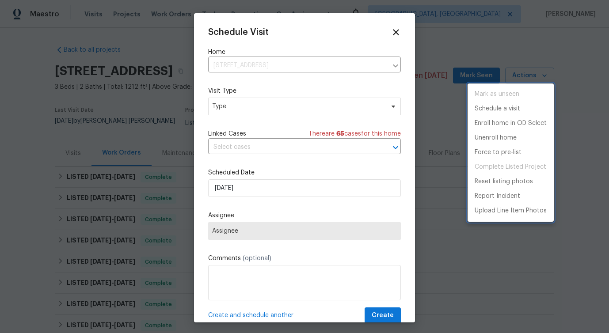
click at [276, 101] on div at bounding box center [304, 166] width 609 height 333
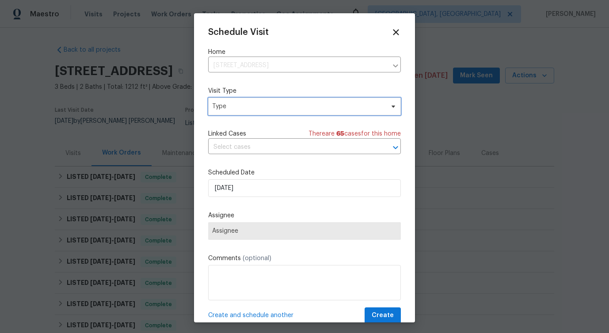
click at [259, 103] on span "Type" at bounding box center [298, 106] width 172 height 9
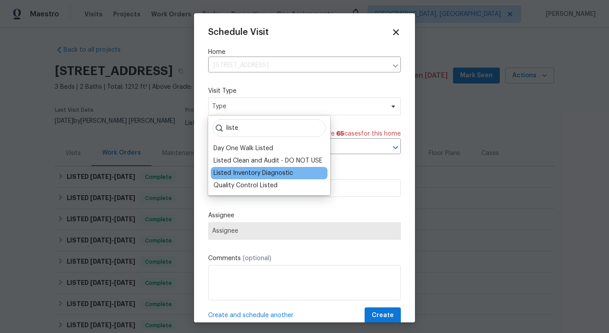
type input "liste"
click at [231, 175] on div "Listed Inventory Diagnostic" at bounding box center [252, 173] width 79 height 9
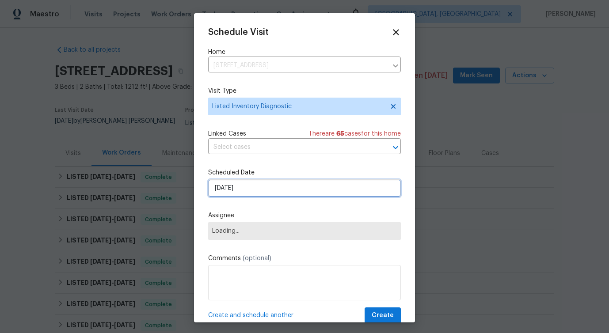
click at [244, 191] on input "[DATE]" at bounding box center [304, 188] width 193 height 18
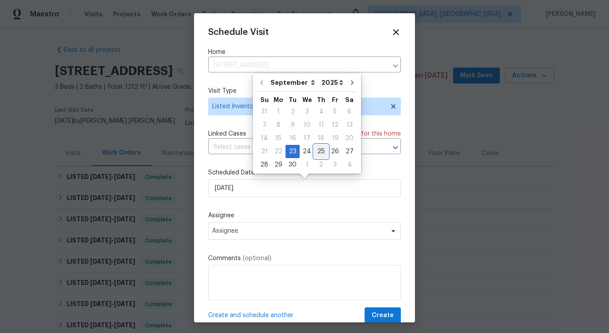
click at [317, 152] on div "25" at bounding box center [321, 151] width 14 height 12
type input "[DATE]"
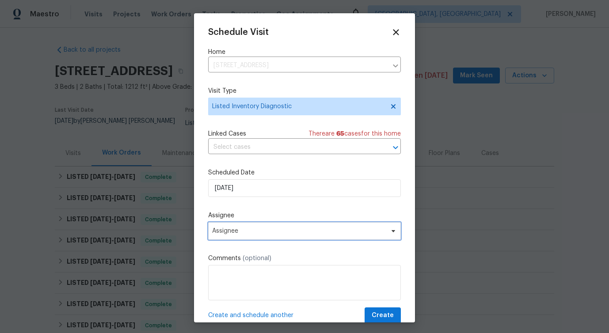
click at [249, 234] on span "Assignee" at bounding box center [298, 230] width 173 height 7
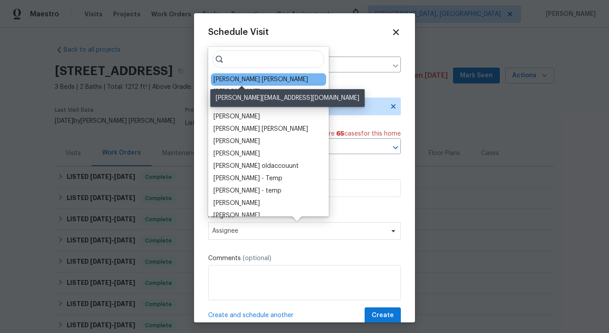
click at [238, 78] on div "[PERSON_NAME] [PERSON_NAME]" at bounding box center [260, 79] width 95 height 9
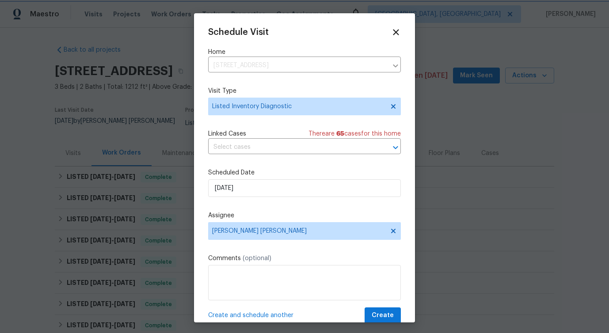
scroll to position [16, 0]
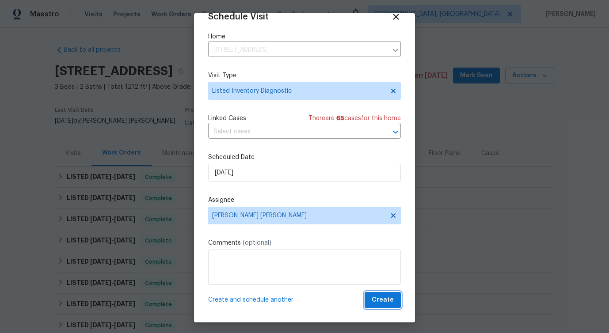
click at [385, 302] on span "Create" at bounding box center [382, 300] width 22 height 11
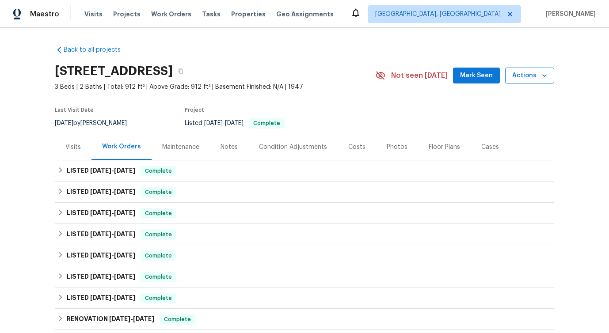
click at [526, 79] on span "Actions" at bounding box center [529, 75] width 35 height 11
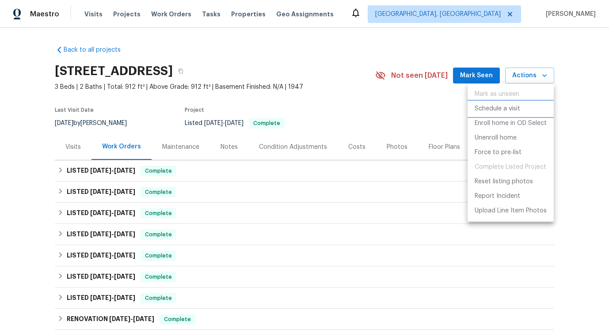
click at [489, 103] on li "Schedule a visit" at bounding box center [510, 109] width 86 height 15
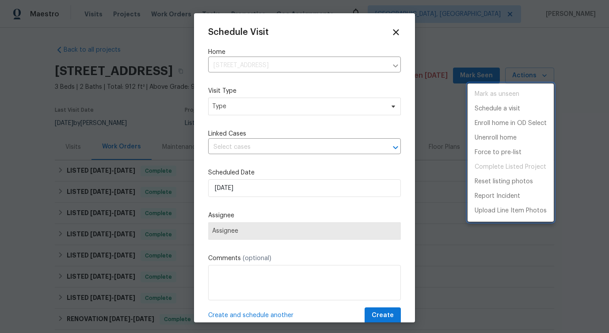
click at [238, 144] on div at bounding box center [304, 166] width 609 height 333
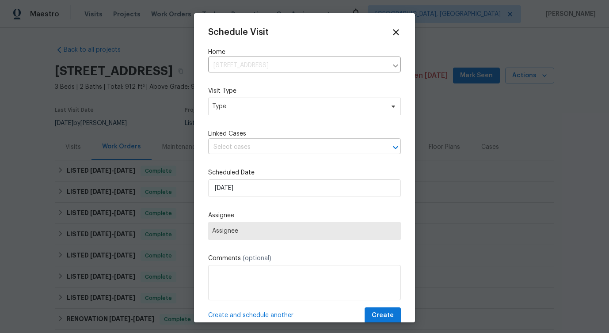
click at [236, 150] on input "text" at bounding box center [292, 147] width 168 height 14
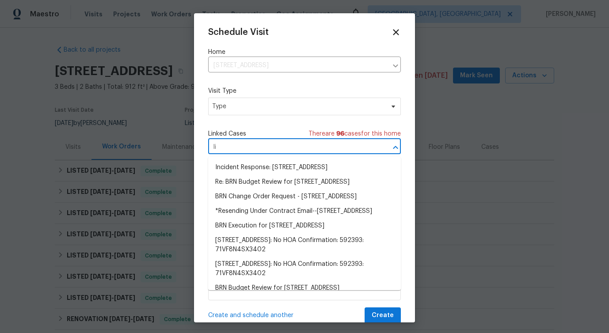
type input "l"
click at [237, 106] on span "Type" at bounding box center [298, 106] width 172 height 9
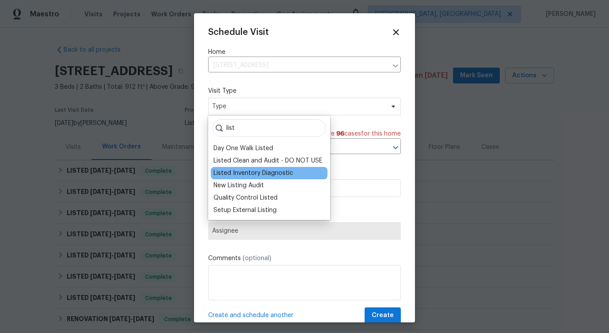
type input "list"
click at [246, 177] on div "Listed Inventory Diagnostic" at bounding box center [252, 173] width 79 height 9
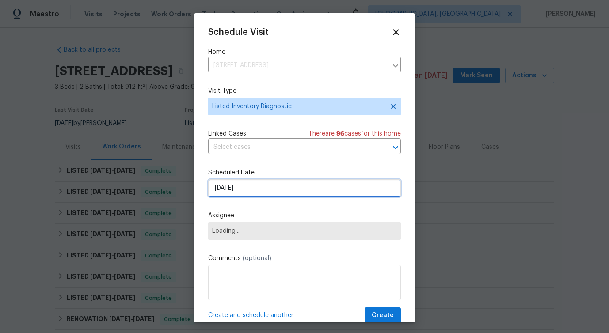
click at [241, 194] on input "[DATE]" at bounding box center [304, 188] width 193 height 18
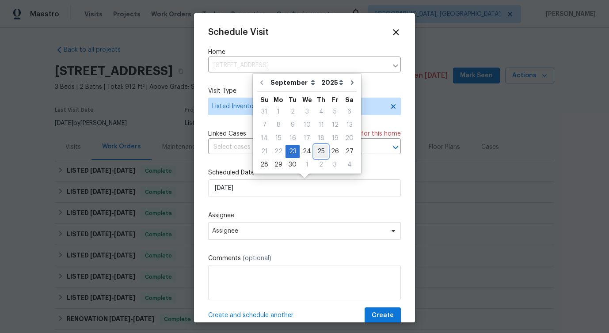
click at [316, 151] on div "25" at bounding box center [321, 151] width 14 height 12
type input "[DATE]"
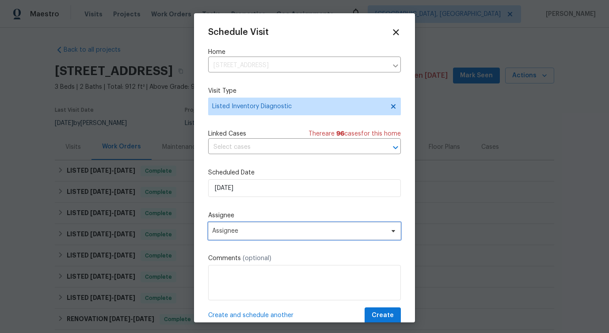
click at [271, 228] on span "Assignee" at bounding box center [298, 230] width 173 height 7
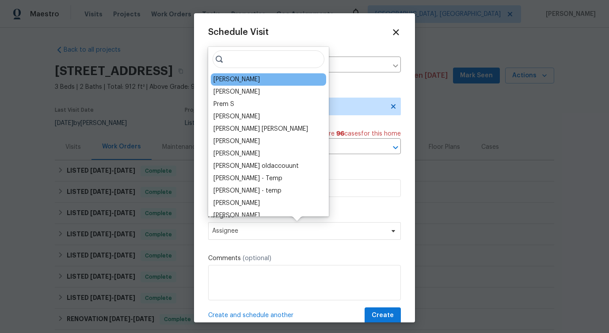
click at [246, 75] on div "[PERSON_NAME]" at bounding box center [268, 79] width 115 height 12
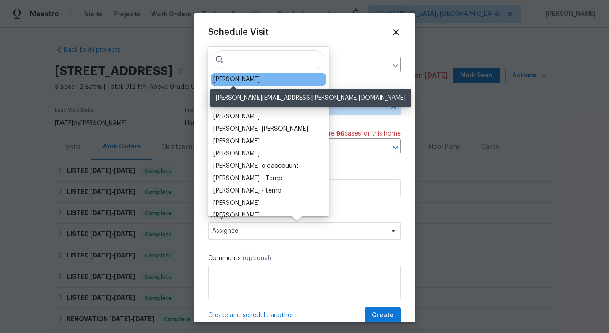
click at [242, 78] on div "[PERSON_NAME]" at bounding box center [236, 79] width 46 height 9
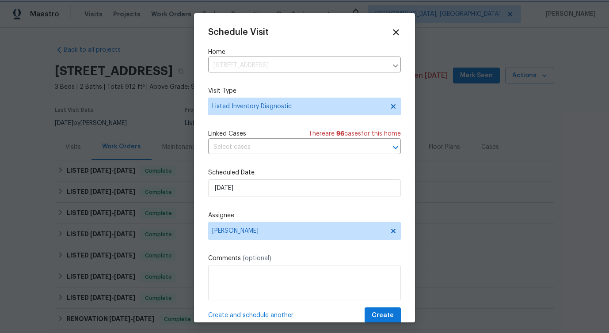
scroll to position [16, 0]
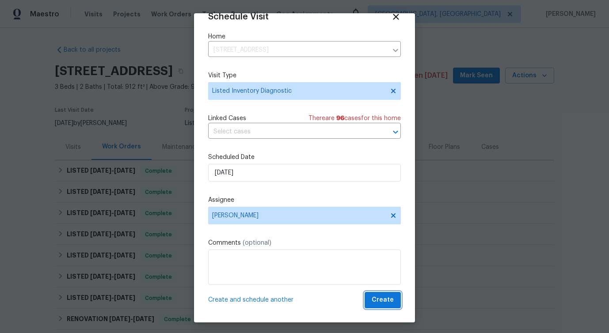
click at [386, 298] on span "Create" at bounding box center [382, 300] width 22 height 11
